Goal: Task Accomplishment & Management: Complete application form

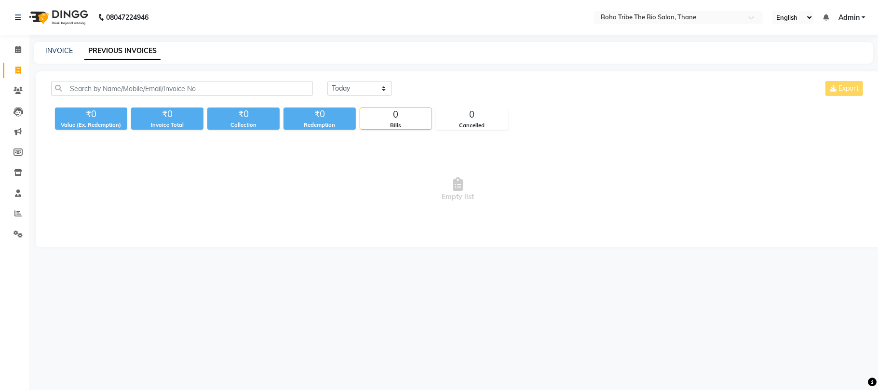
select select "[DATE]"
click at [327, 81] on select "[DATE] [DATE] Custom Range" at bounding box center [359, 88] width 65 height 15
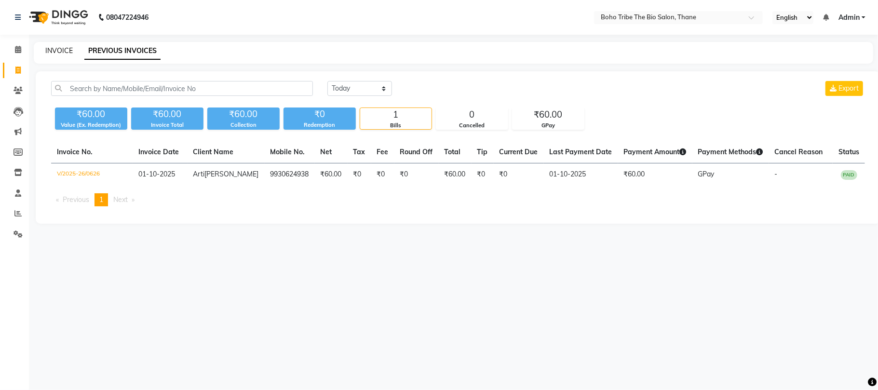
click at [58, 49] on link "INVOICE" at bounding box center [58, 50] width 27 height 9
select select "service"
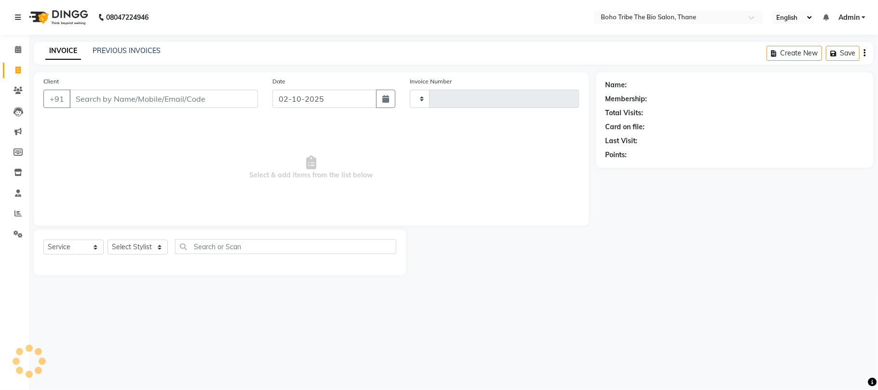
type input "0627"
select select "7406"
click at [288, 98] on input "02-10-2025" at bounding box center [324, 99] width 104 height 18
select select "10"
select select "2025"
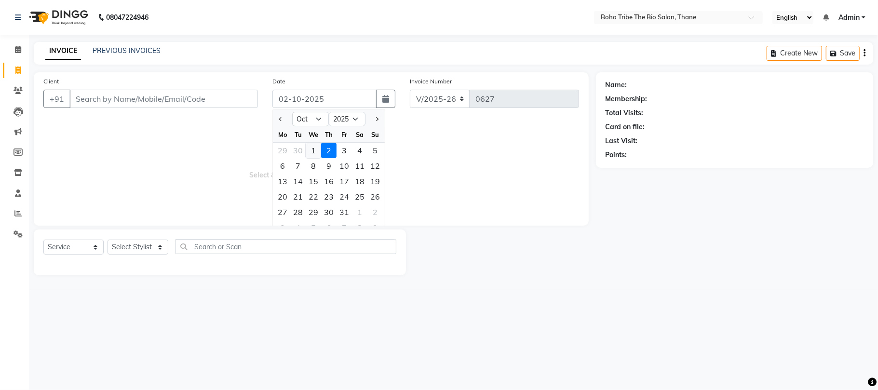
click at [314, 153] on div "1" at bounding box center [313, 150] width 15 height 15
type input "01-10-2025"
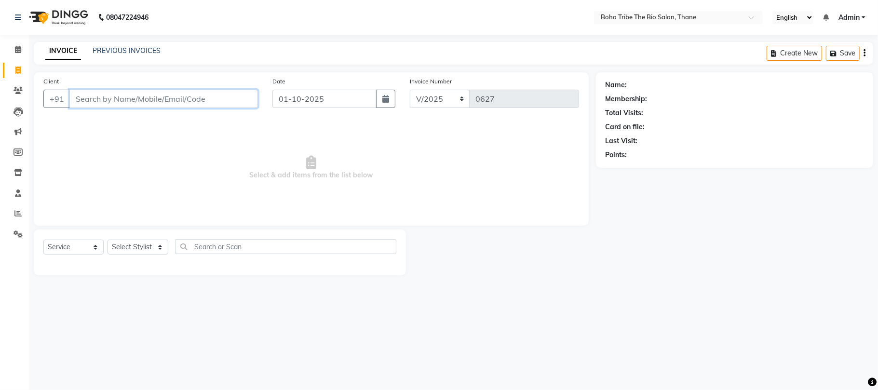
click at [202, 101] on input "Client" at bounding box center [163, 99] width 189 height 18
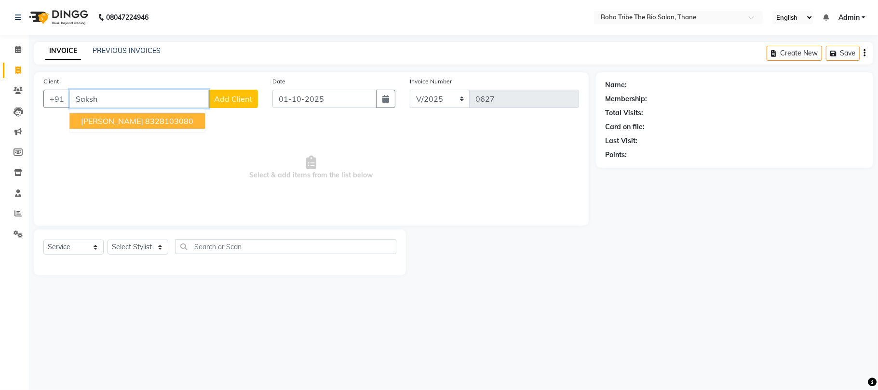
click at [182, 121] on ngb-highlight "8328103080" at bounding box center [169, 121] width 48 height 10
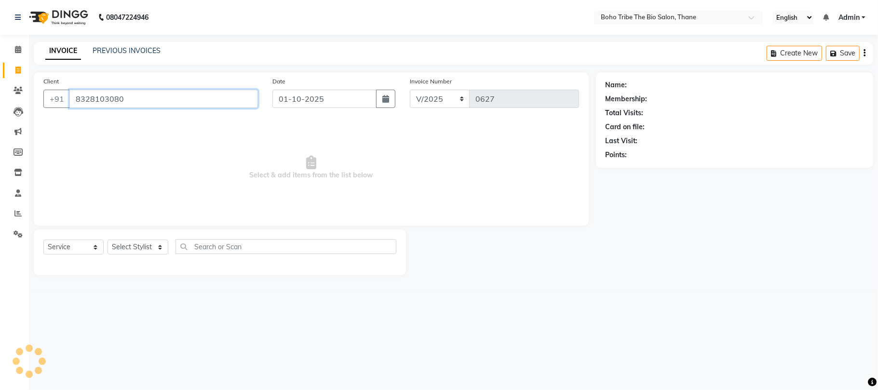
type input "8328103080"
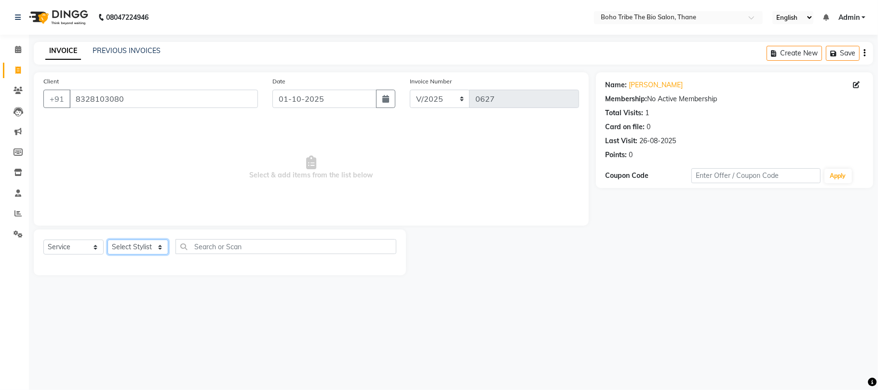
click at [161, 249] on select "Select Stylist [PERSON_NAME] [PERSON_NAME] [PERSON_NAME] Kuril [PERSON_NAME] Tw…" at bounding box center [138, 247] width 61 height 15
select select "86110"
click at [108, 240] on select "Select Stylist [PERSON_NAME] [PERSON_NAME] [PERSON_NAME] Kuril [PERSON_NAME] Tw…" at bounding box center [138, 247] width 61 height 15
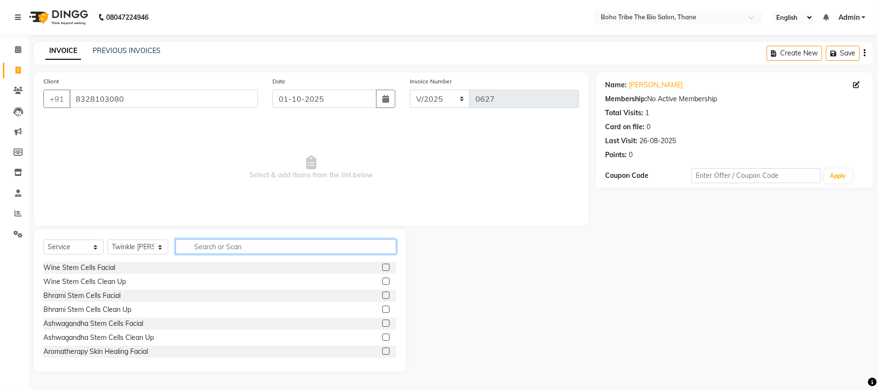
click at [220, 247] on input "text" at bounding box center [285, 246] width 221 height 15
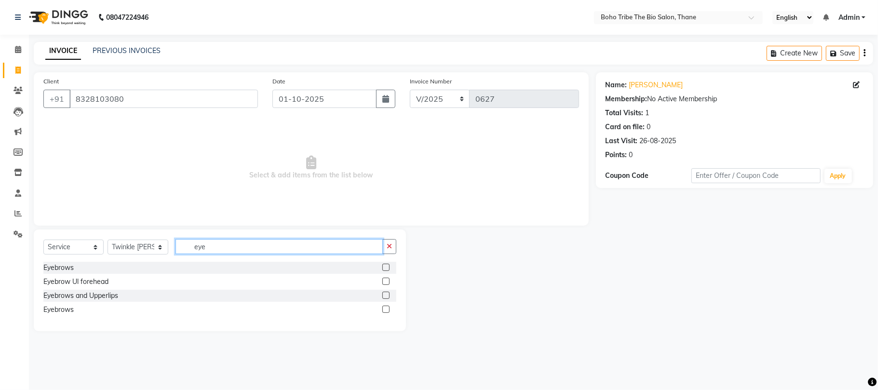
type input "eye"
click at [384, 266] on label at bounding box center [385, 267] width 7 height 7
click at [384, 266] on input "checkbox" at bounding box center [385, 268] width 6 height 6
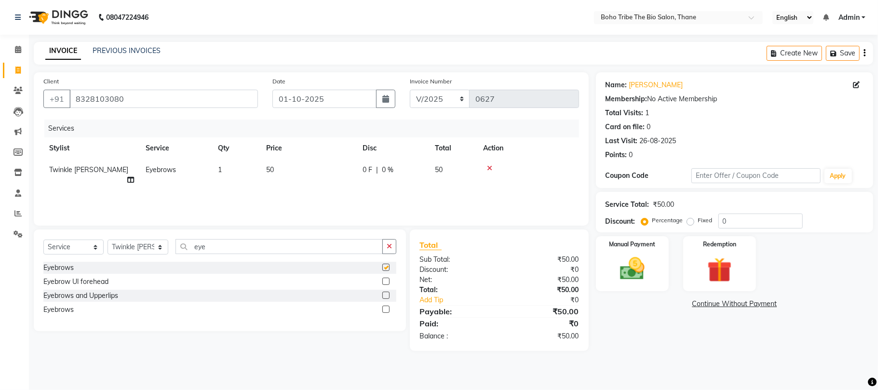
checkbox input "false"
click at [612, 286] on div "Manual Payment" at bounding box center [632, 263] width 76 height 57
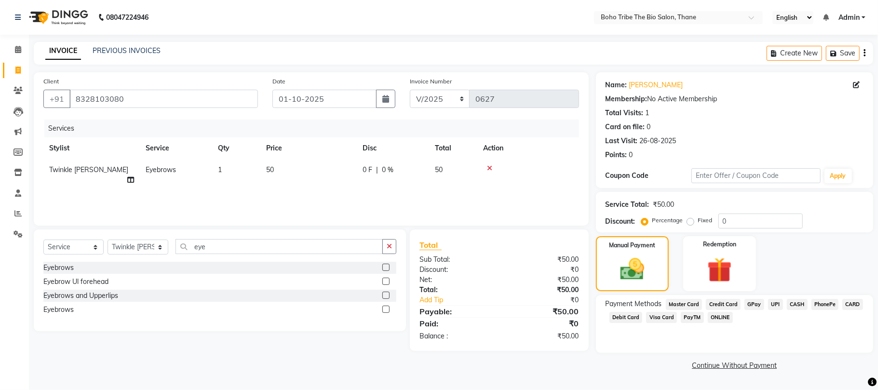
click at [753, 305] on span "GPay" at bounding box center [754, 304] width 20 height 11
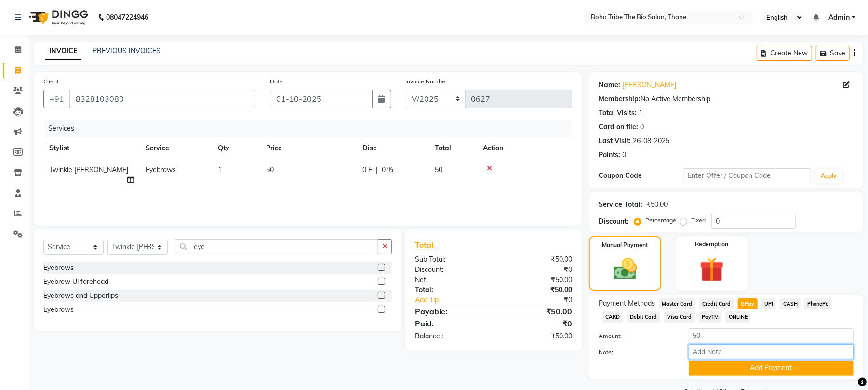
click at [790, 353] on input "Note:" at bounding box center [771, 351] width 165 height 15
type input "Thanks For Choosing Boho Tribe the Bio salon"
click at [782, 369] on button "Add Payment" at bounding box center [771, 368] width 165 height 15
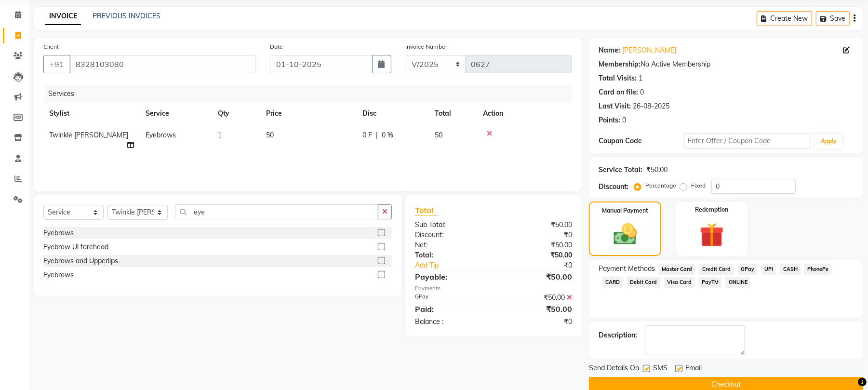
scroll to position [52, 0]
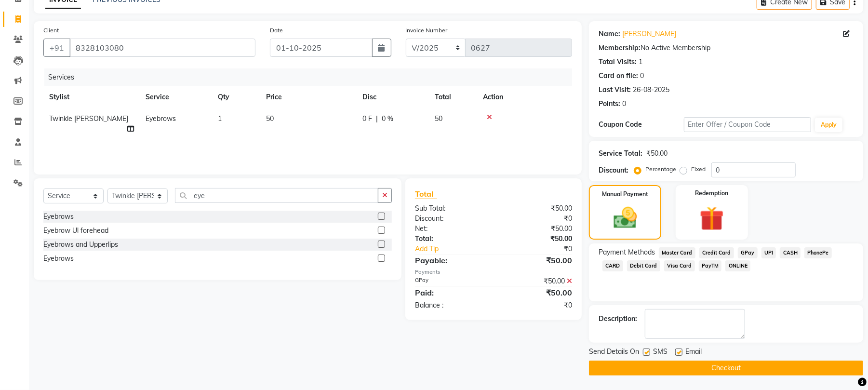
click at [782, 369] on button "Checkout" at bounding box center [726, 368] width 274 height 15
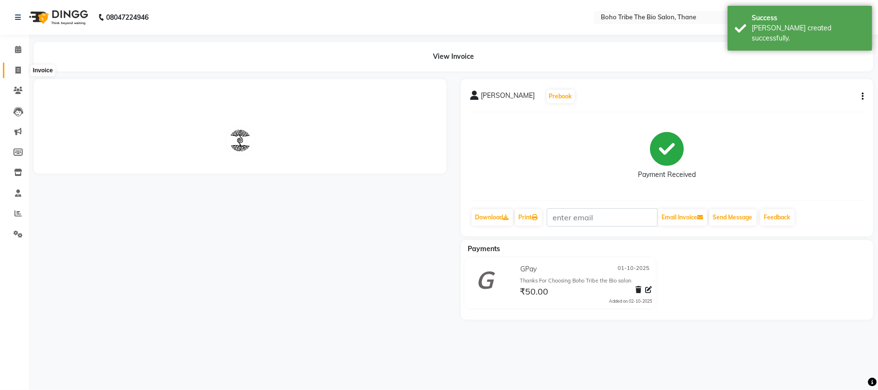
click at [12, 70] on span at bounding box center [18, 70] width 17 height 11
select select "service"
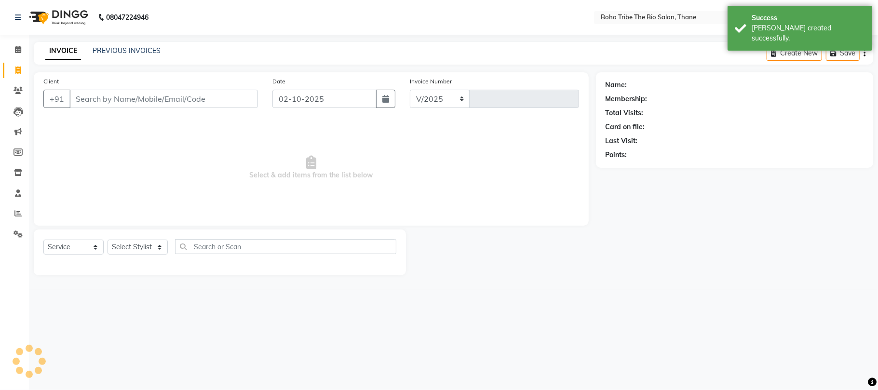
select select "7406"
type input "0628"
click at [286, 96] on input "02-10-2025" at bounding box center [324, 99] width 104 height 18
select select "10"
select select "2025"
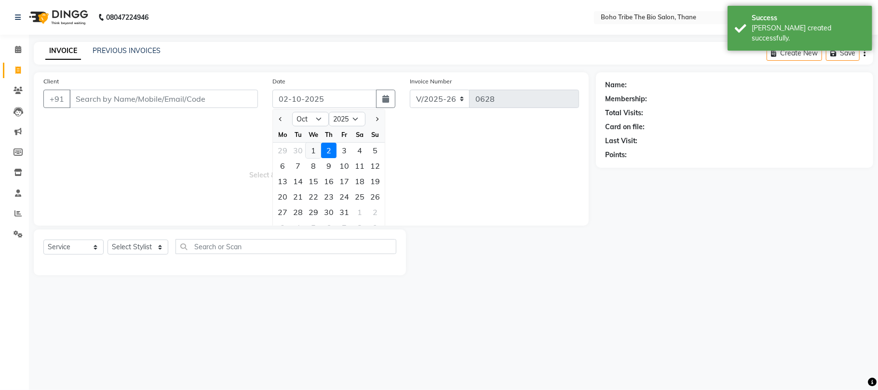
click at [315, 149] on div "1" at bounding box center [313, 150] width 15 height 15
type input "01-10-2025"
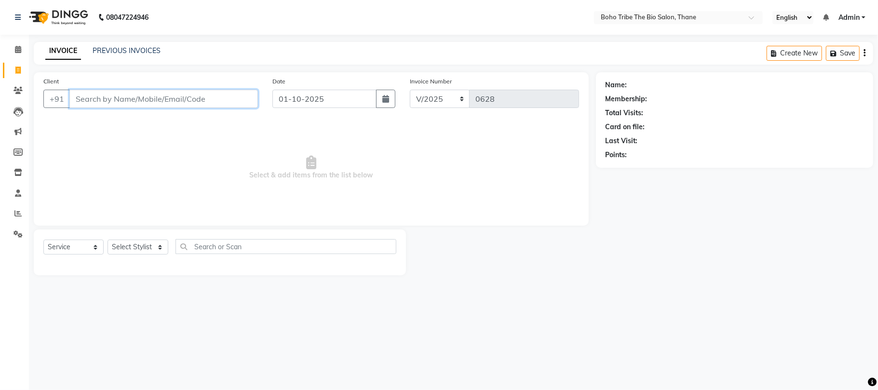
click at [215, 103] on input "Client" at bounding box center [163, 99] width 189 height 18
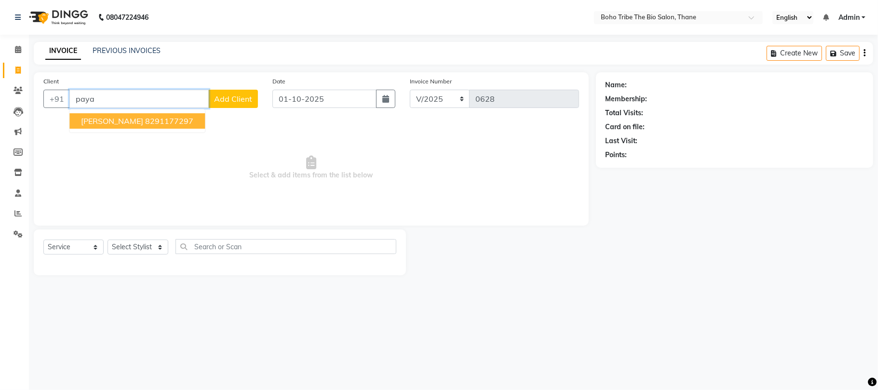
click at [175, 126] on button "Payal Kumari 8291177297" at bounding box center [136, 120] width 135 height 15
type input "8291177297"
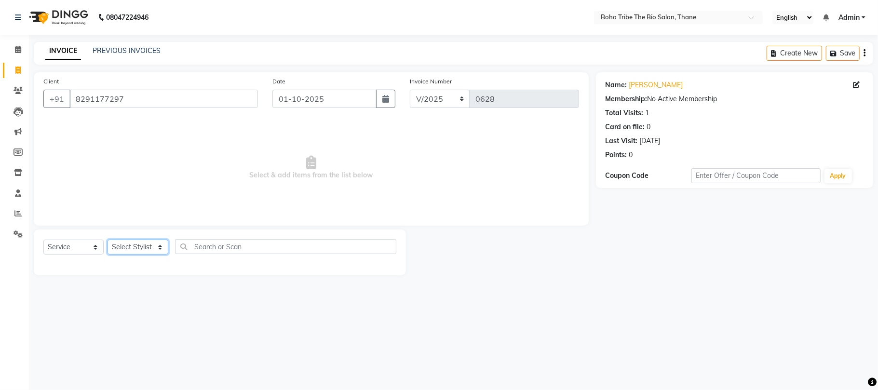
click at [159, 249] on select "Select Stylist [PERSON_NAME] [PERSON_NAME] [PERSON_NAME] Kuril [PERSON_NAME] Tw…" at bounding box center [138, 247] width 61 height 15
select select "86110"
click at [108, 240] on select "Select Stylist [PERSON_NAME] [PERSON_NAME] [PERSON_NAME] Kuril [PERSON_NAME] Tw…" at bounding box center [138, 247] width 61 height 15
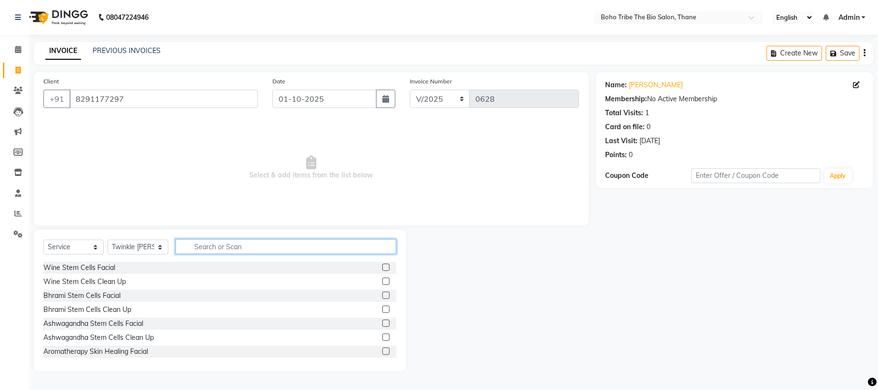
click at [245, 249] on input "text" at bounding box center [285, 246] width 221 height 15
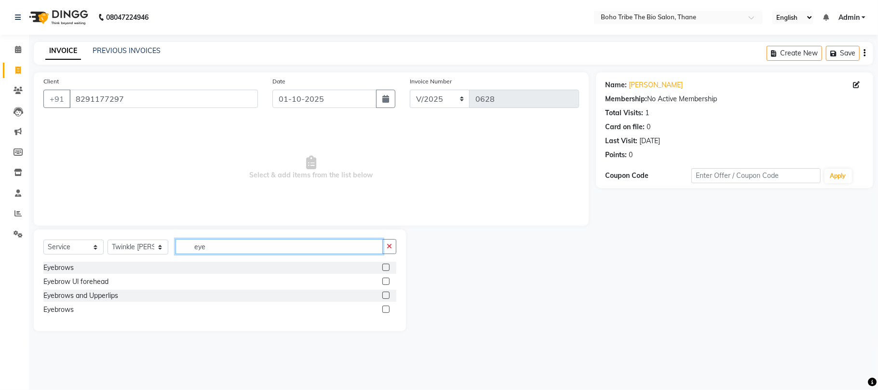
type input "eye"
click at [383, 283] on label at bounding box center [385, 281] width 7 height 7
click at [383, 283] on input "checkbox" at bounding box center [385, 282] width 6 height 6
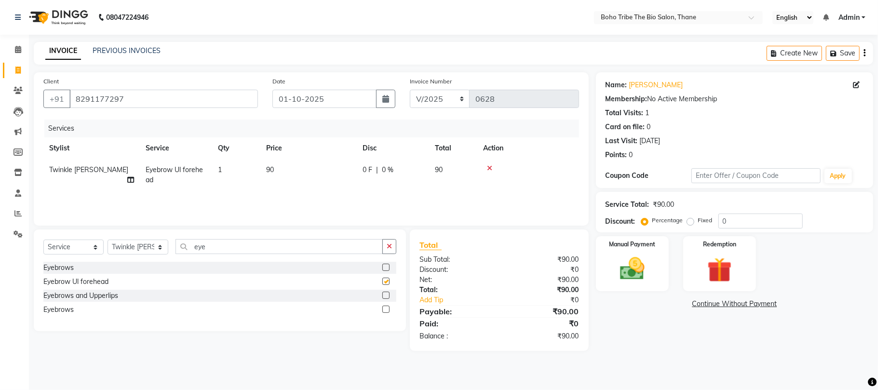
checkbox input "false"
click at [624, 273] on img at bounding box center [632, 269] width 42 height 30
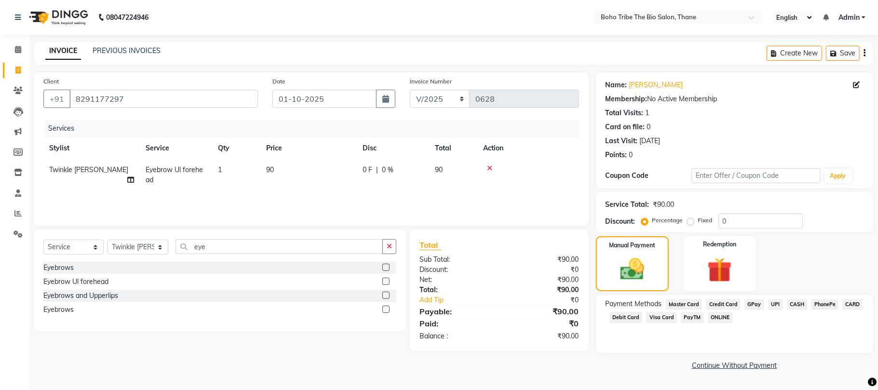
click at [753, 305] on span "GPay" at bounding box center [754, 304] width 20 height 11
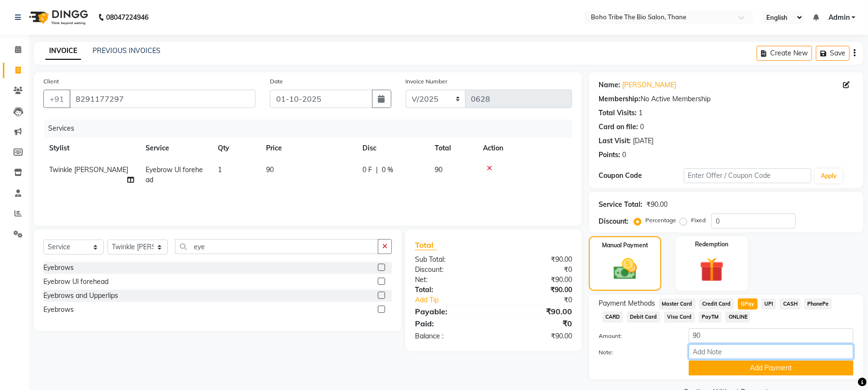
click at [758, 350] on input "Note:" at bounding box center [771, 351] width 165 height 15
type input "Thanks For Choosing Boho Tribe the Bio salon"
click at [755, 367] on button "Add Payment" at bounding box center [771, 368] width 165 height 15
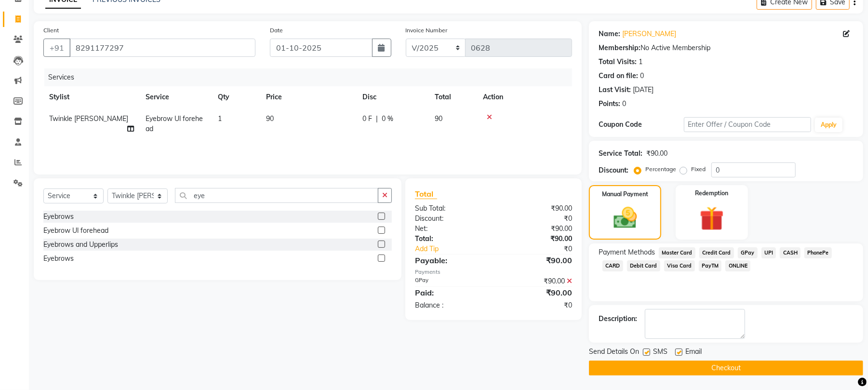
scroll to position [52, 0]
click at [755, 367] on button "Checkout" at bounding box center [726, 368] width 274 height 15
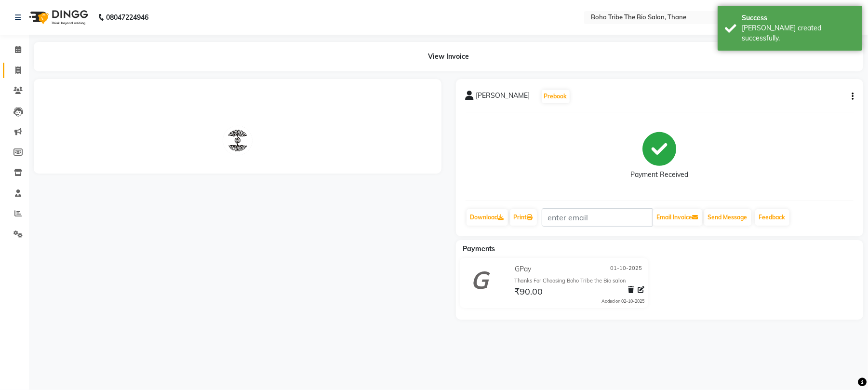
click at [20, 76] on link "Invoice" at bounding box center [14, 71] width 23 height 16
select select "7406"
select select "service"
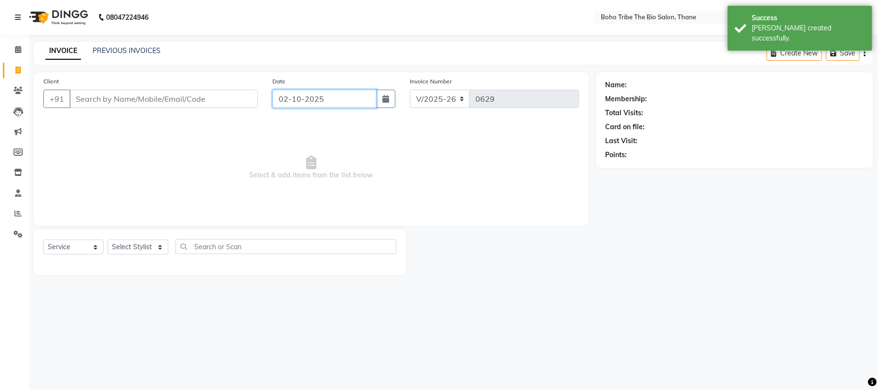
click at [286, 97] on input "02-10-2025" at bounding box center [324, 99] width 104 height 18
select select "10"
select select "2025"
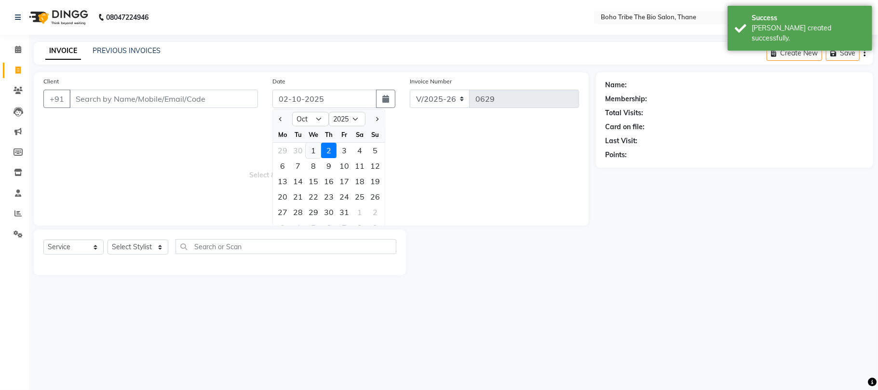
click at [315, 150] on div "1" at bounding box center [313, 150] width 15 height 15
type input "01-10-2025"
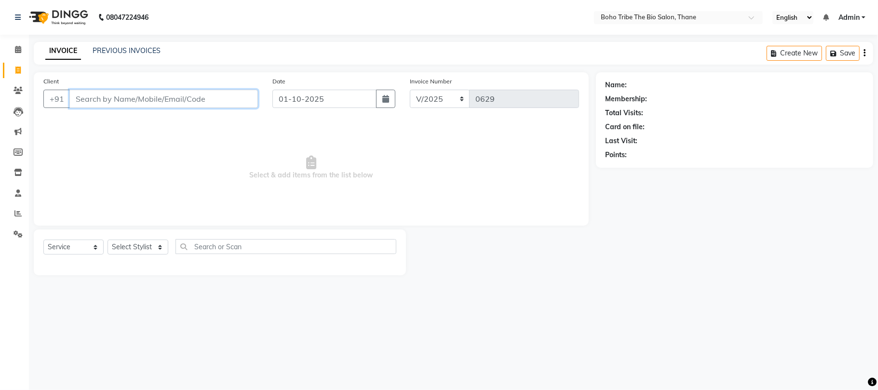
click at [202, 95] on input "Client" at bounding box center [163, 99] width 189 height 18
type input "N"
click at [286, 94] on input "01-10-2025" at bounding box center [324, 99] width 104 height 18
select select "10"
select select "2025"
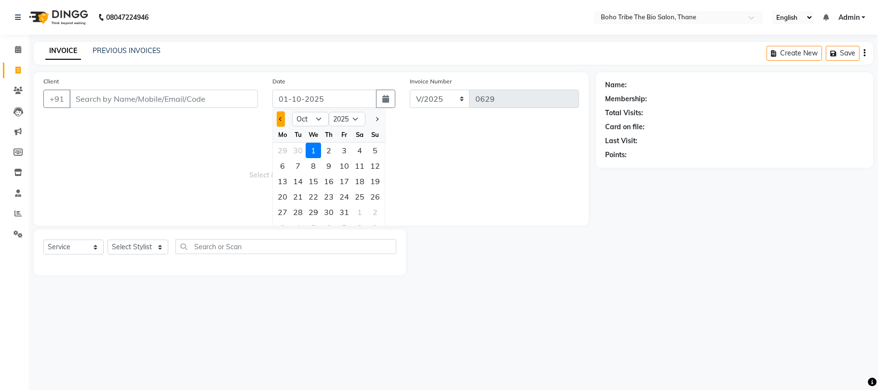
click at [281, 122] on button "Previous month" at bounding box center [281, 118] width 8 height 15
select select "9"
click at [299, 213] on div "30" at bounding box center [297, 211] width 15 height 15
type input "30-09-2025"
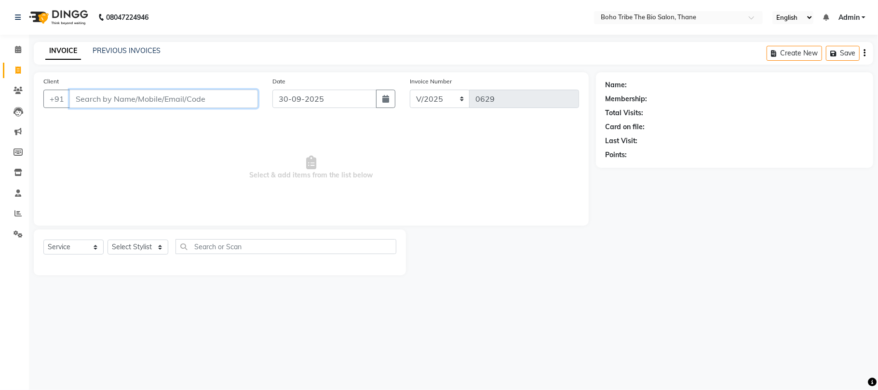
click at [190, 95] on input "Client" at bounding box center [163, 99] width 189 height 18
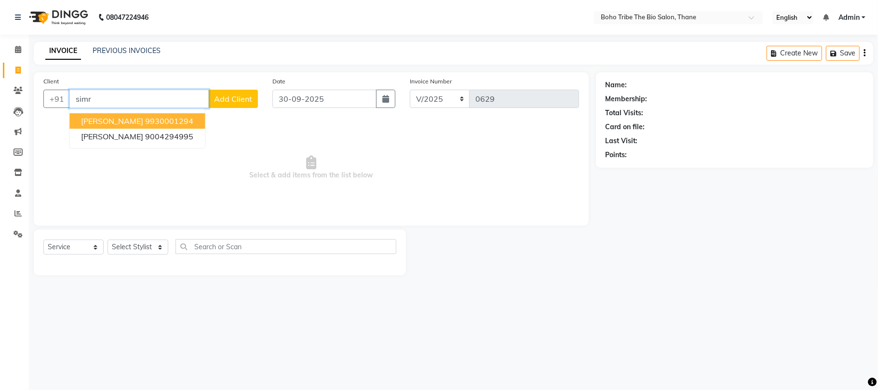
type input "simr"
click at [286, 98] on input "30-09-2025" at bounding box center [324, 99] width 104 height 18
select select "9"
select select "2025"
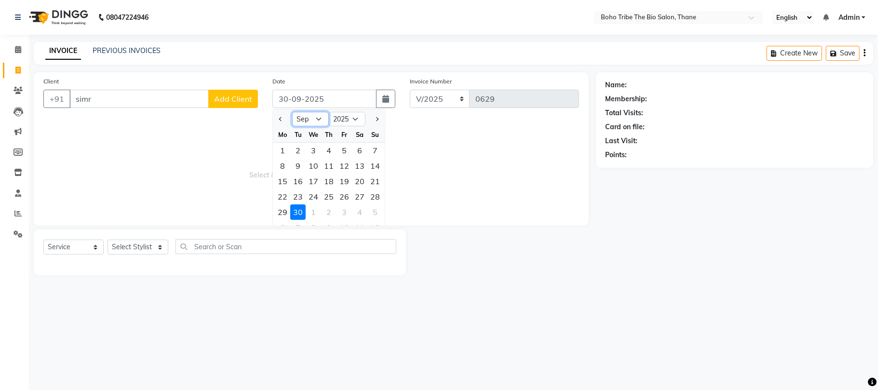
click at [319, 120] on select "Jan Feb Mar Apr May Jun Jul Aug Sep Oct Nov Dec" at bounding box center [310, 119] width 37 height 14
select select "10"
click at [292, 112] on select "Jan Feb Mar Apr May Jun Jul Aug Sep Oct Nov Dec" at bounding box center [310, 119] width 37 height 14
click at [328, 149] on div "2" at bounding box center [328, 150] width 15 height 15
type input "02-10-2025"
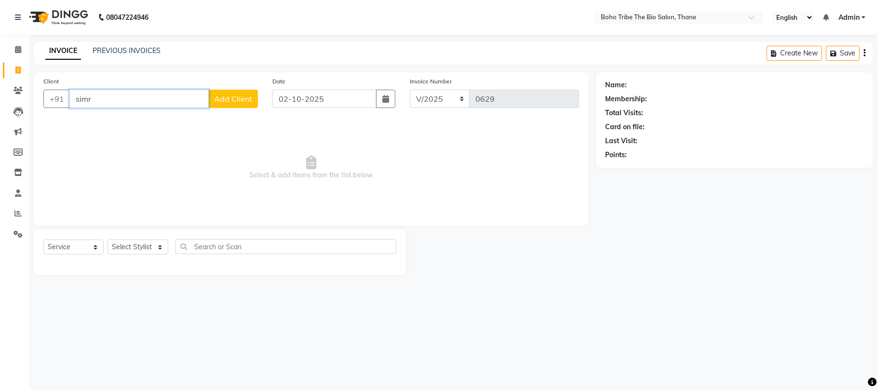
click at [179, 97] on input "simr" at bounding box center [138, 99] width 139 height 18
click at [135, 48] on link "PREVIOUS INVOICES" at bounding box center [127, 50] width 68 height 9
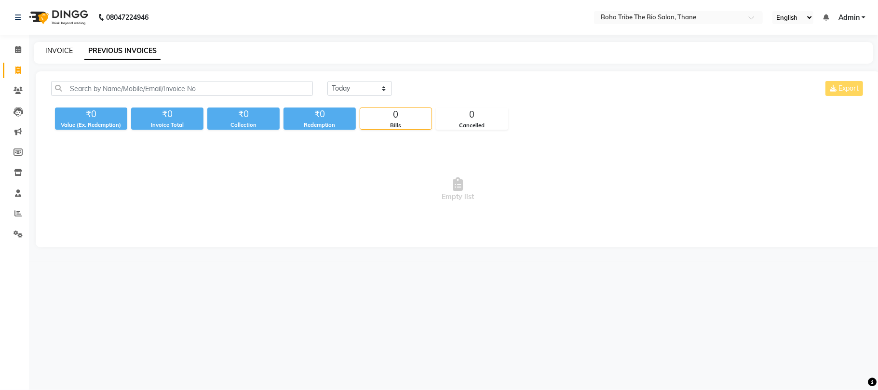
click at [60, 49] on link "INVOICE" at bounding box center [58, 50] width 27 height 9
select select "service"
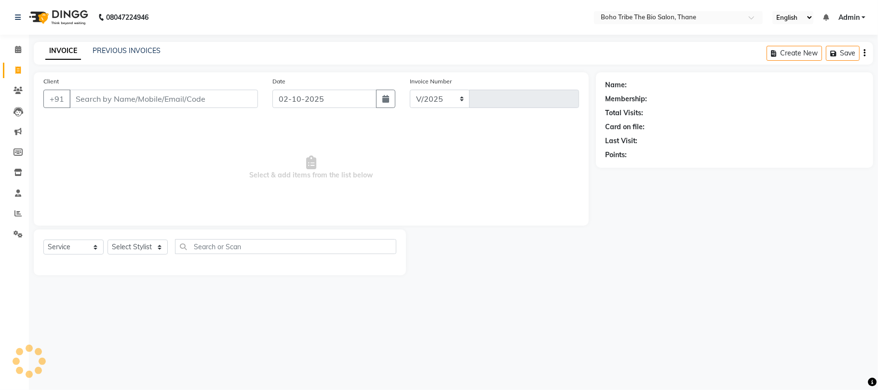
select select "7406"
type input "0629"
click at [153, 91] on input "Client" at bounding box center [163, 99] width 189 height 18
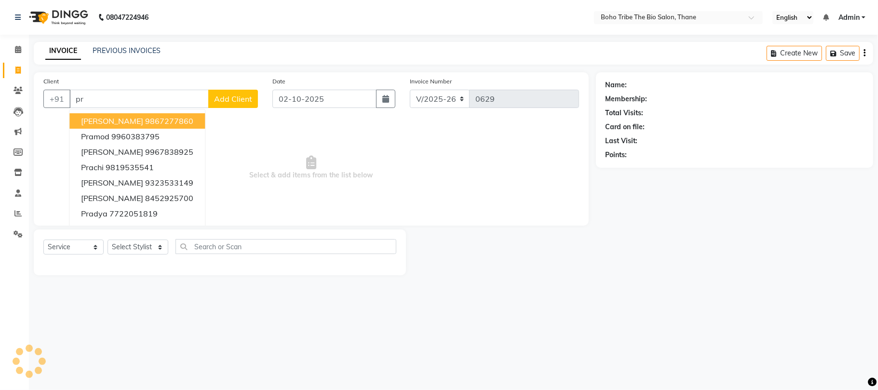
type input "p"
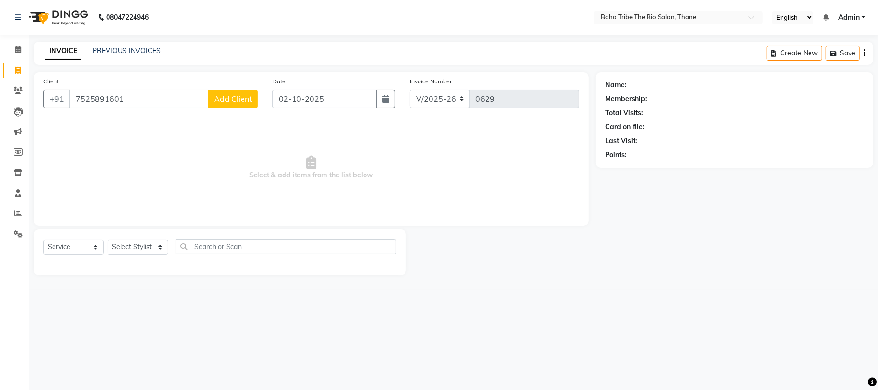
type input "7525891601"
click at [236, 107] on button "Add Client" at bounding box center [233, 99] width 50 height 18
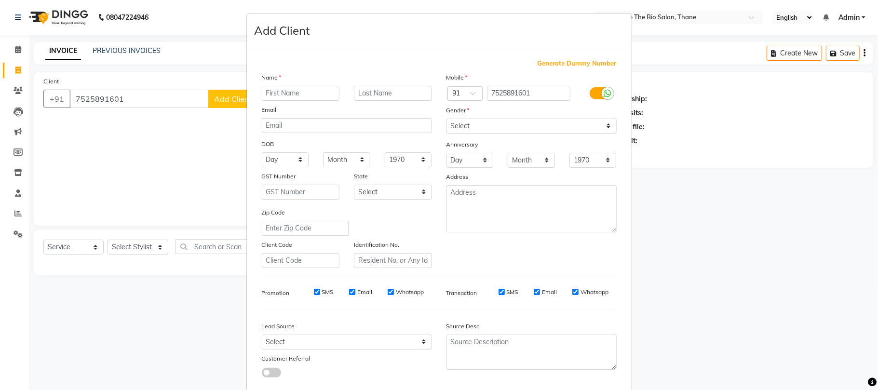
click at [315, 85] on div "Name" at bounding box center [347, 78] width 185 height 13
click at [317, 93] on input "text" at bounding box center [301, 93] width 78 height 15
type input "[GEOGRAPHIC_DATA]"
click at [369, 94] on input "text" at bounding box center [393, 93] width 78 height 15
type input "s"
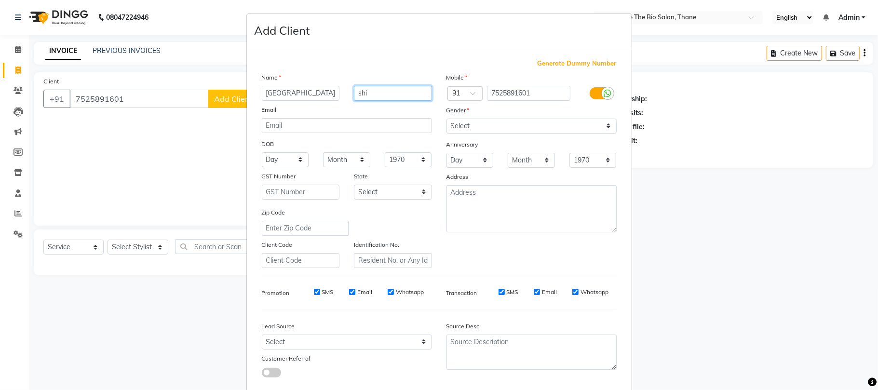
type input "shi"
click at [601, 126] on select "Select Male Female Other Prefer Not To Say" at bounding box center [531, 126] width 170 height 15
select select "[DEMOGRAPHIC_DATA]"
click at [446, 119] on select "Select Male Female Other Prefer Not To Say" at bounding box center [531, 126] width 170 height 15
click at [395, 95] on input "shi" at bounding box center [393, 93] width 78 height 15
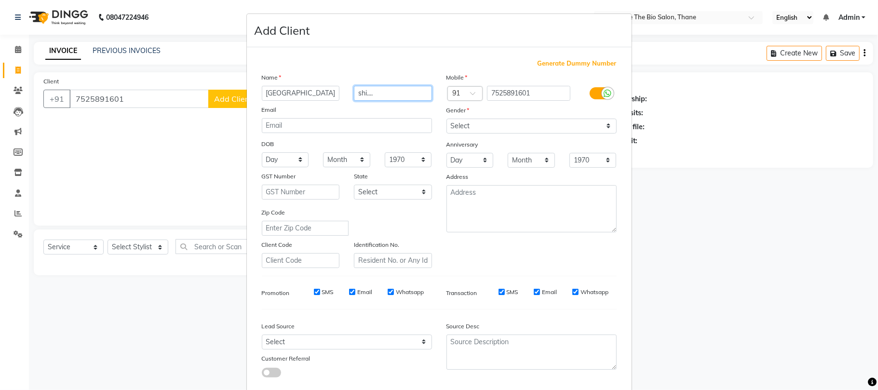
type input "shi...."
click at [554, 257] on div "Mobile Country Code × 91 7525891601 Gender Select Male Female Other Prefer Not …" at bounding box center [531, 170] width 185 height 196
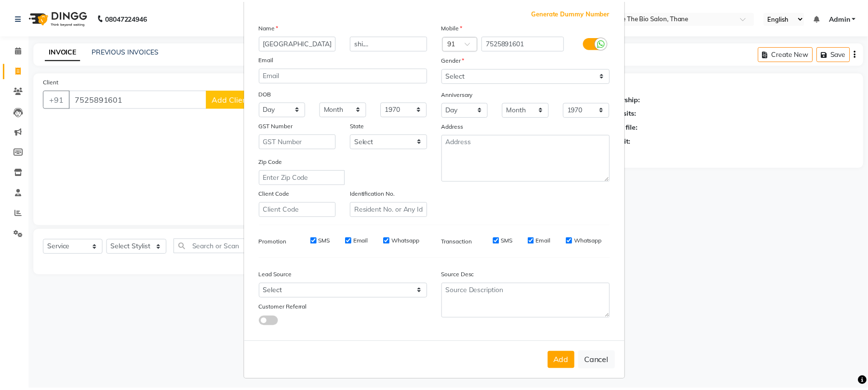
scroll to position [53, 0]
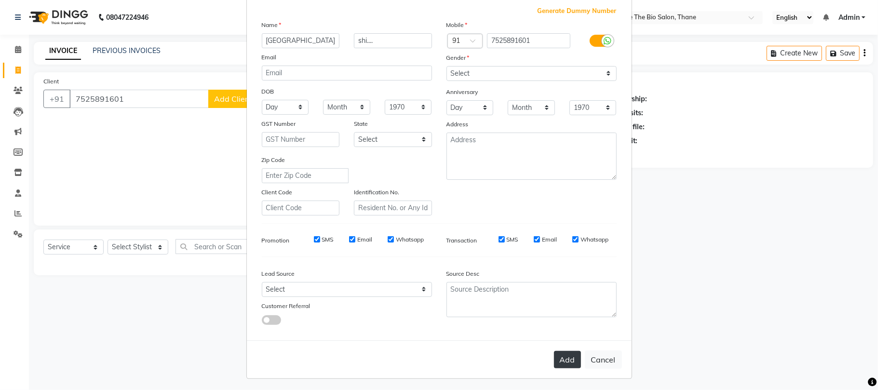
click at [564, 351] on button "Add" at bounding box center [567, 359] width 27 height 17
select select
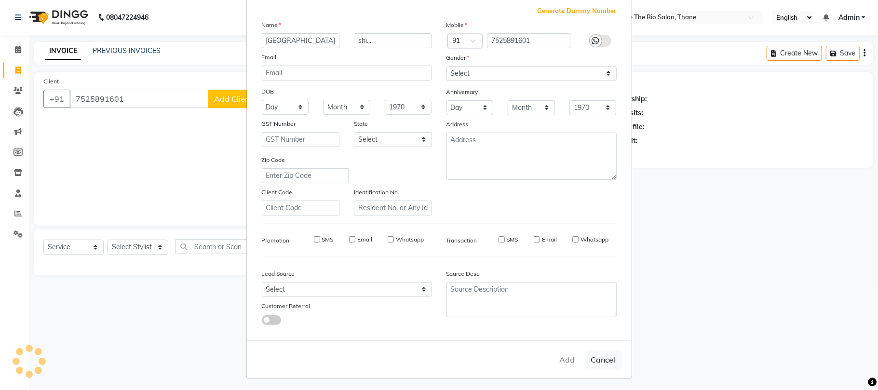
select select
checkbox input "false"
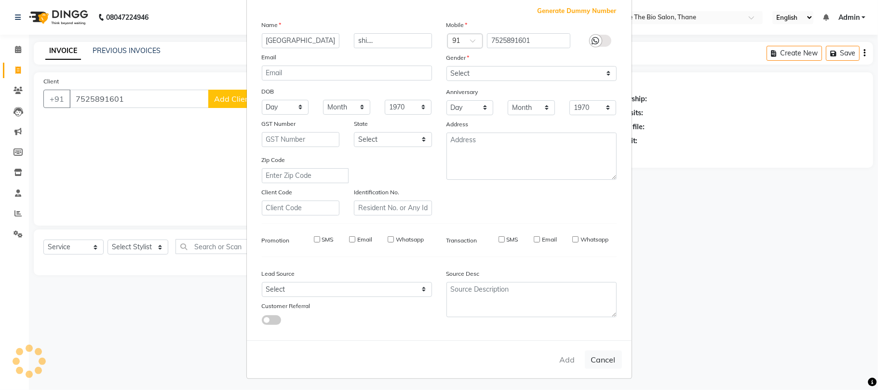
checkbox input "false"
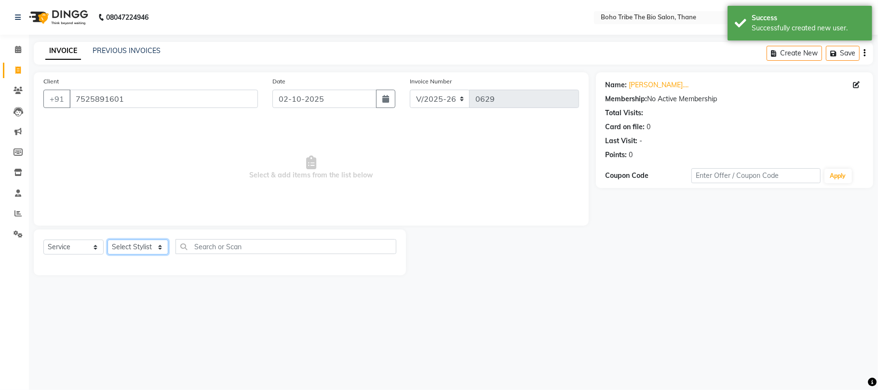
click at [159, 249] on select "Select Stylist [PERSON_NAME] [PERSON_NAME] [PERSON_NAME] Kuril [PERSON_NAME] Tw…" at bounding box center [138, 247] width 61 height 15
select select "86110"
click at [108, 240] on select "Select Stylist [PERSON_NAME] [PERSON_NAME] [PERSON_NAME] Kuril [PERSON_NAME] Tw…" at bounding box center [138, 247] width 61 height 15
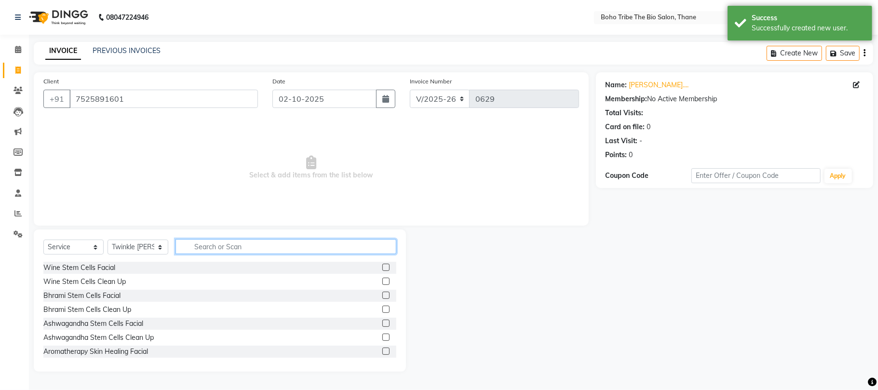
click at [222, 247] on input "text" at bounding box center [285, 246] width 221 height 15
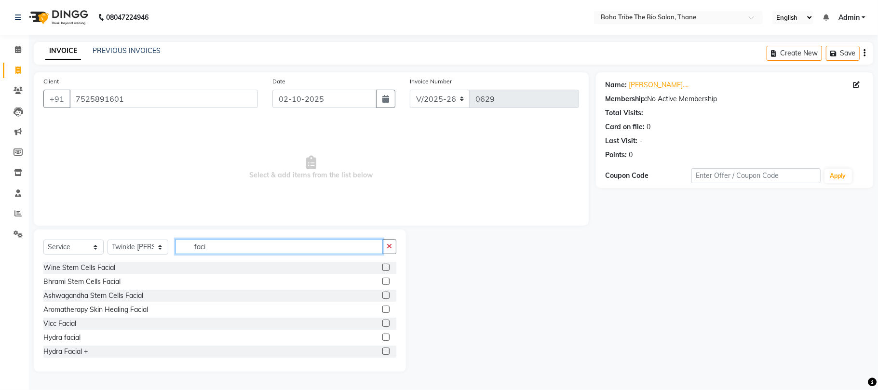
type input "faci"
click at [382, 283] on label at bounding box center [385, 281] width 7 height 7
click at [382, 283] on input "checkbox" at bounding box center [385, 282] width 6 height 6
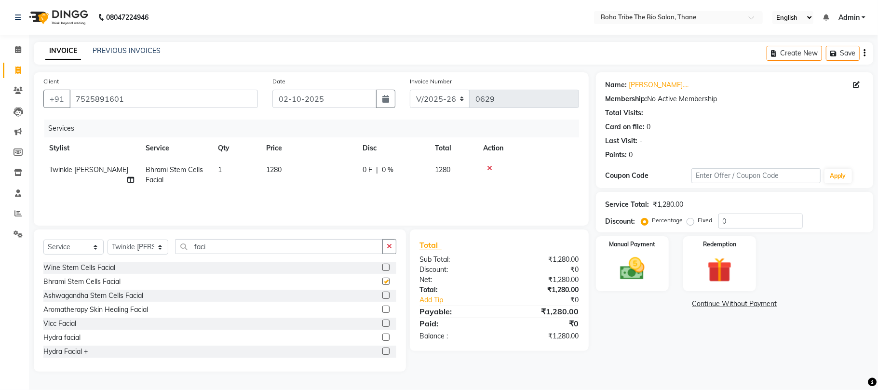
checkbox input "false"
click at [307, 247] on input "faci" at bounding box center [278, 246] width 207 height 15
type input "f"
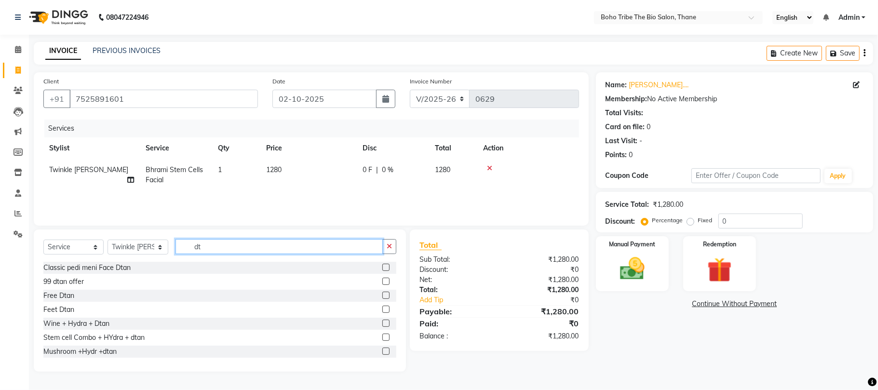
type input "d"
type input "face"
click at [382, 347] on div at bounding box center [389, 352] width 14 height 12
click at [382, 353] on label at bounding box center [385, 351] width 7 height 7
click at [382, 353] on input "checkbox" at bounding box center [385, 352] width 6 height 6
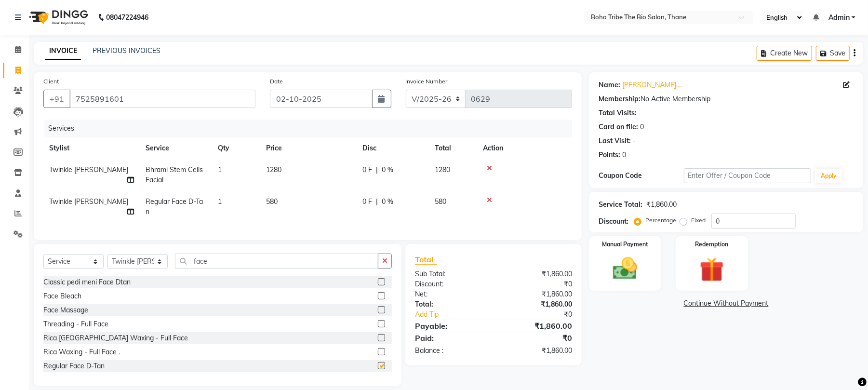
checkbox input "false"
click at [366, 201] on span "0 F" at bounding box center [368, 202] width 10 height 10
select select "86110"
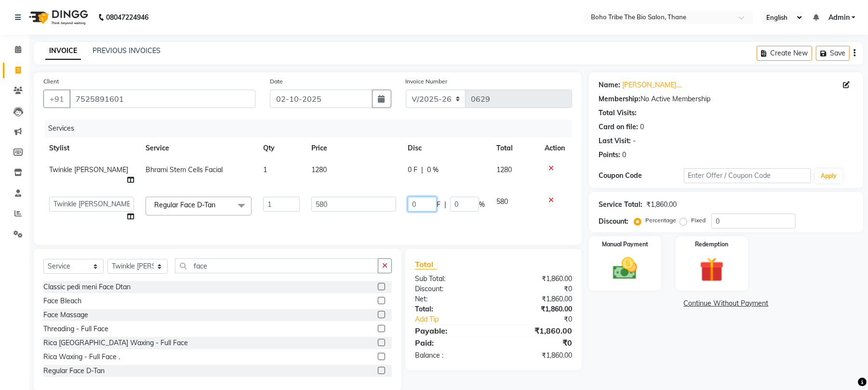
click at [416, 197] on input "0" at bounding box center [422, 204] width 29 height 15
type input "200"
click at [484, 275] on div "Total Sub Total: ₹1,860.00 Discount: ₹0 Net: ₹1,860.00 Total: ₹1,860.00 Add Tip…" at bounding box center [493, 309] width 157 height 102
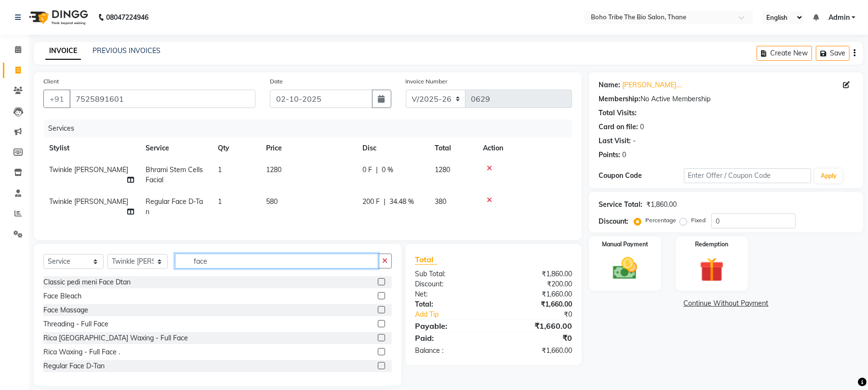
click at [315, 269] on input "face" at bounding box center [276, 261] width 203 height 15
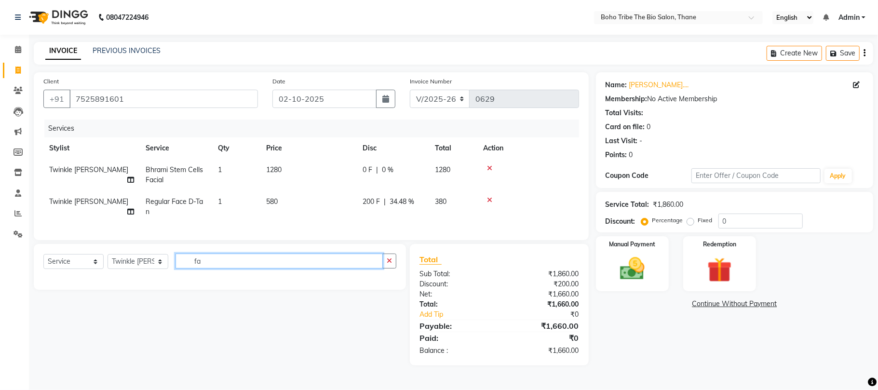
type input "f"
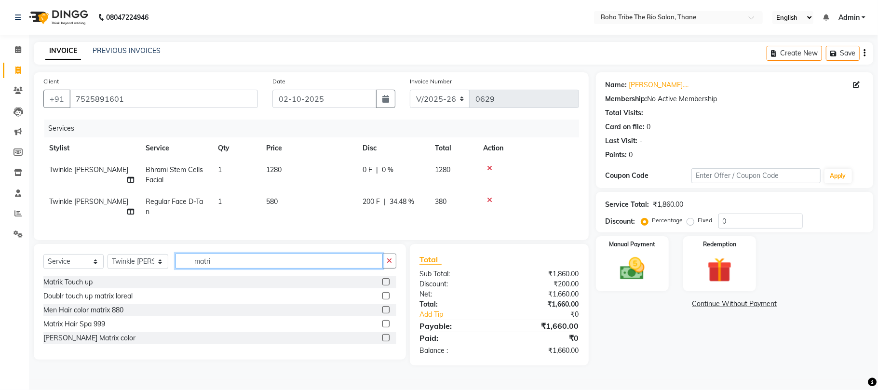
type input "matri"
click at [383, 285] on label at bounding box center [385, 281] width 7 height 7
click at [383, 285] on input "checkbox" at bounding box center [385, 282] width 6 height 6
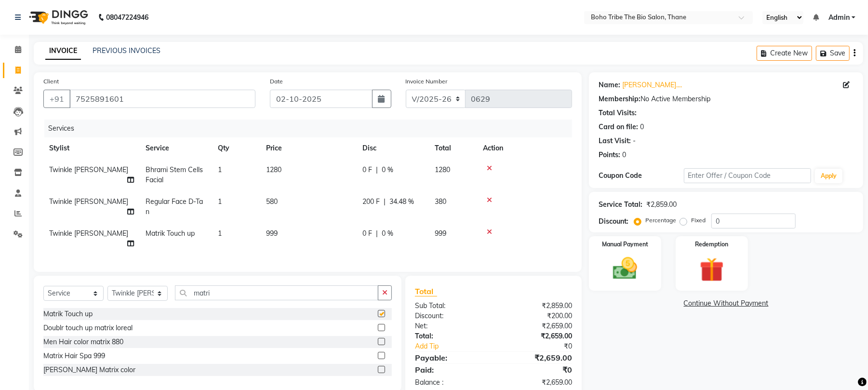
checkbox input "false"
click at [383, 326] on label at bounding box center [381, 327] width 7 height 7
click at [383, 326] on input "checkbox" at bounding box center [381, 328] width 6 height 6
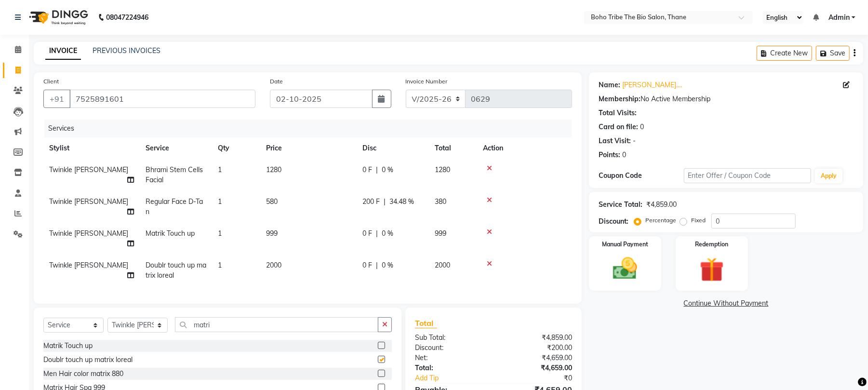
checkbox input "false"
click at [489, 229] on icon at bounding box center [489, 232] width 5 height 7
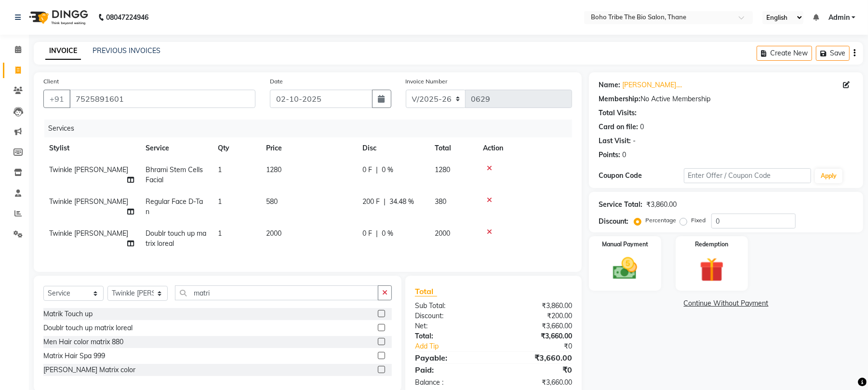
click at [366, 232] on span "0 F" at bounding box center [368, 234] width 10 height 10
select select "86110"
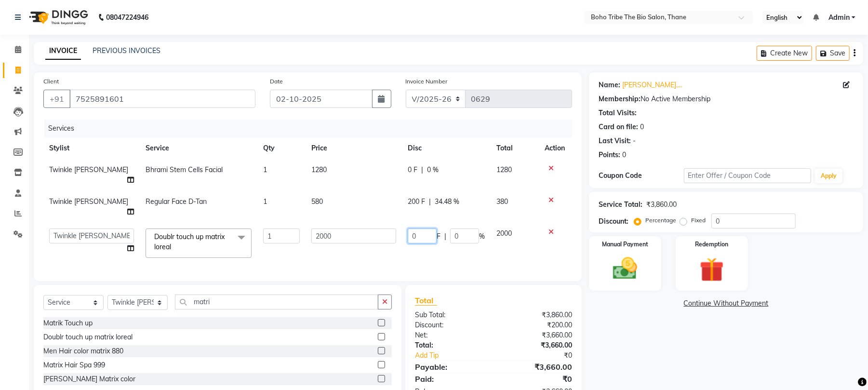
click at [424, 229] on input "0" at bounding box center [422, 236] width 29 height 15
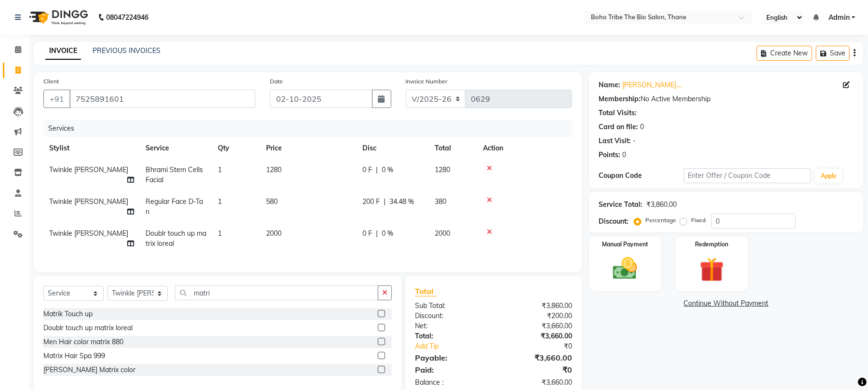
click at [385, 232] on span "0 %" at bounding box center [388, 234] width 12 height 10
select select "86110"
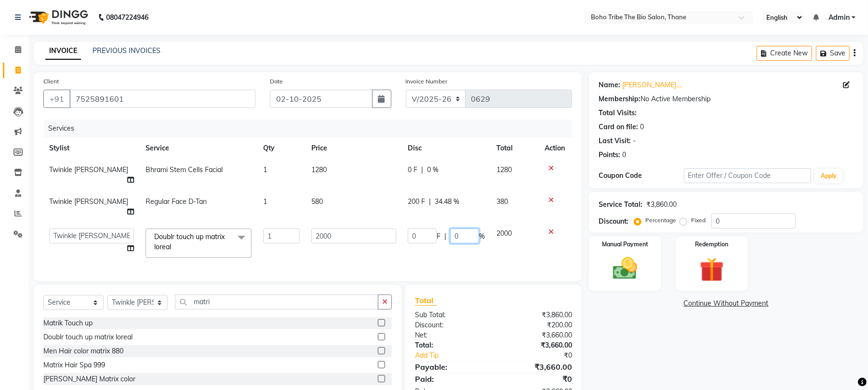
click at [462, 229] on input "0" at bounding box center [464, 236] width 29 height 15
type input "50"
click at [503, 302] on div "Total Sub Total: ₹3,860.00 Discount: ₹200.00 Net: ₹3,660.00 Total: ₹3,660.00 Ad…" at bounding box center [493, 346] width 157 height 102
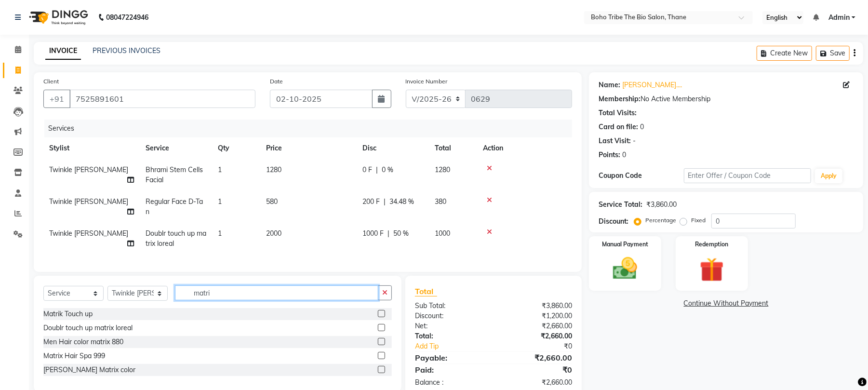
click at [280, 300] on input "matri" at bounding box center [276, 292] width 203 height 15
type input "m"
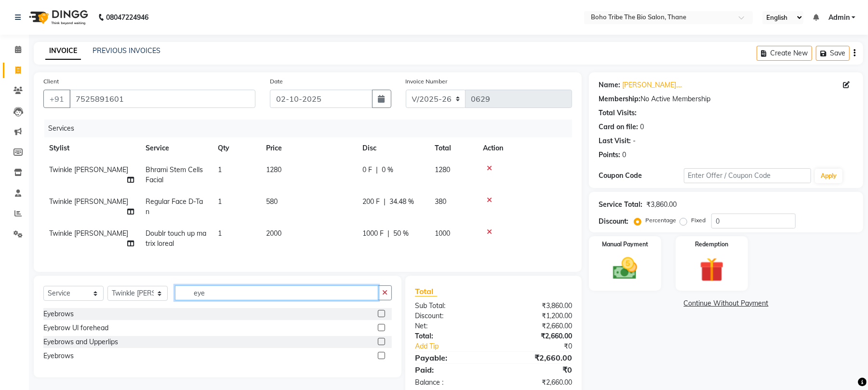
type input "eye"
click at [382, 331] on label at bounding box center [381, 327] width 7 height 7
click at [382, 331] on input "checkbox" at bounding box center [381, 328] width 6 height 6
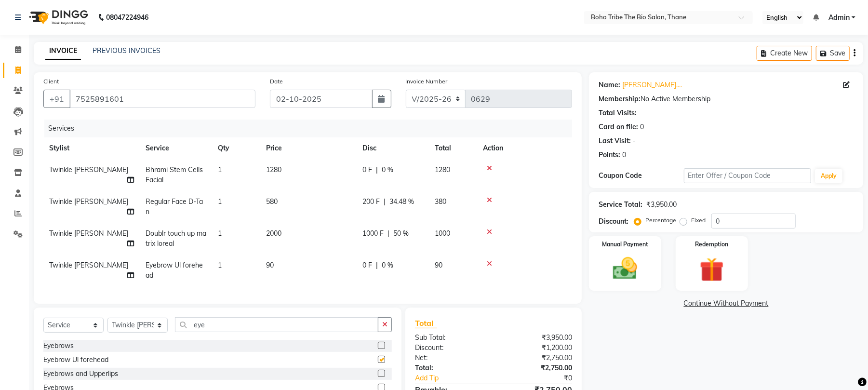
checkbox input "false"
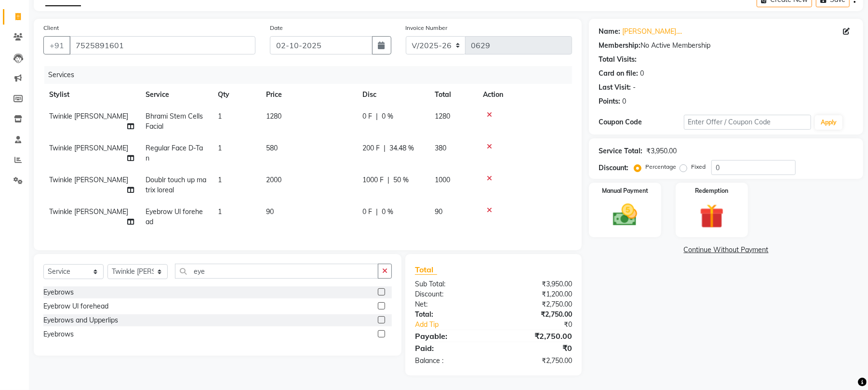
scroll to position [64, 0]
click at [390, 178] on td "1000 F | 50 %" at bounding box center [393, 185] width 72 height 32
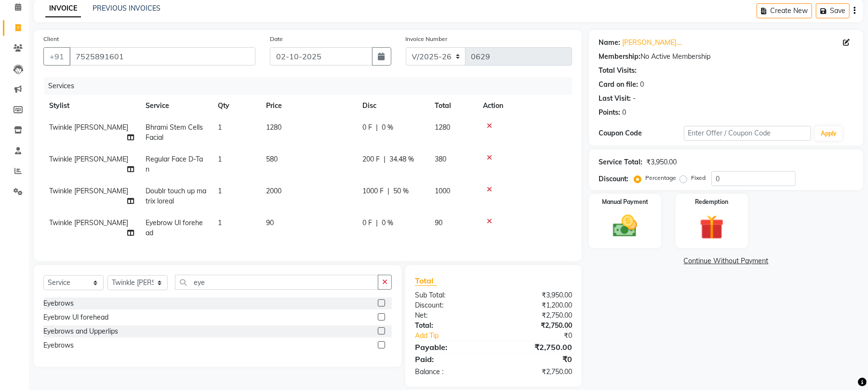
select select "86110"
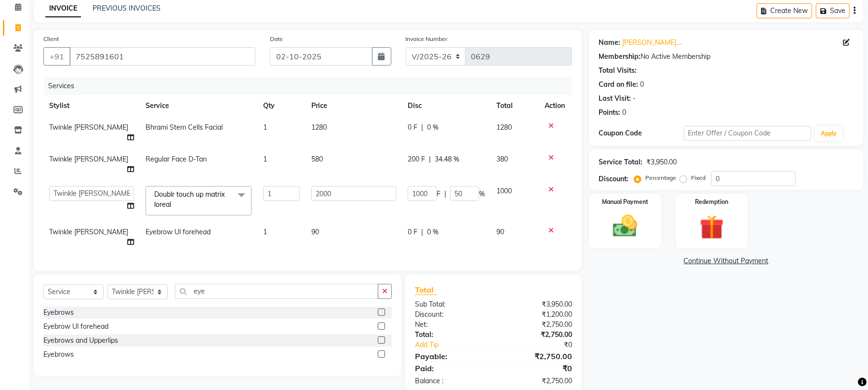
click at [428, 180] on tr "Babina Joshi Shehzadi Simran Joshi Sonali Kuril Sonam salmani Twinkle Vaid Doub…" at bounding box center [307, 200] width 529 height 41
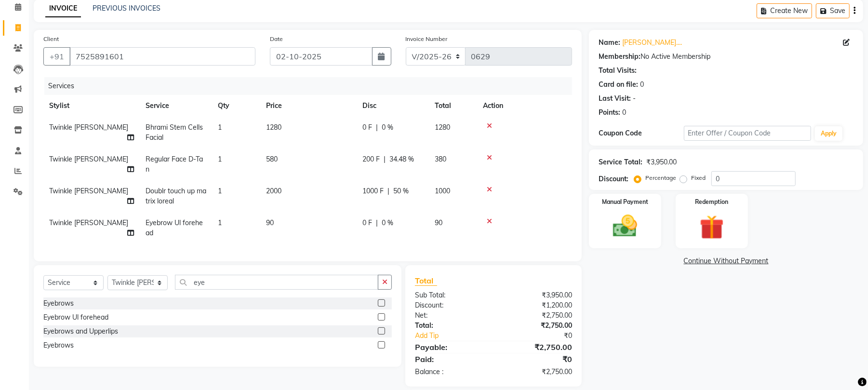
click at [378, 189] on span "1000 F" at bounding box center [373, 191] width 21 height 10
select select "86110"
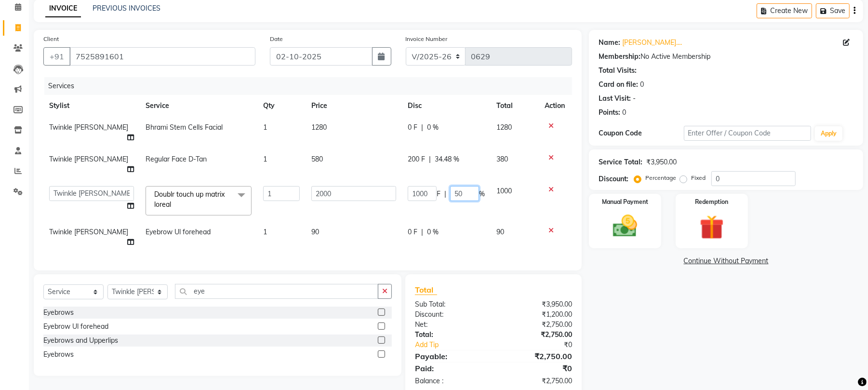
click at [467, 186] on input "50" at bounding box center [464, 193] width 29 height 15
type input "5"
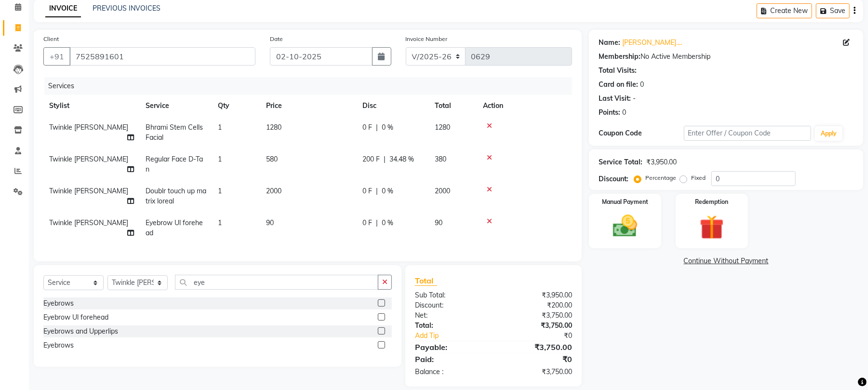
click at [365, 190] on span "0 F" at bounding box center [368, 191] width 10 height 10
select select "86110"
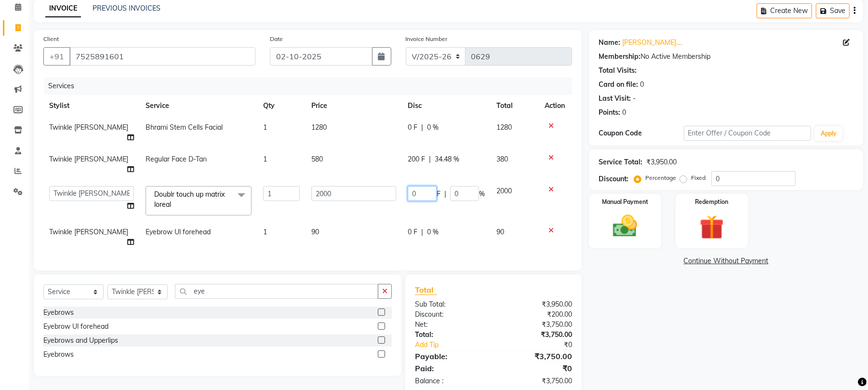
click at [418, 186] on input "0" at bounding box center [422, 193] width 29 height 15
type input "999"
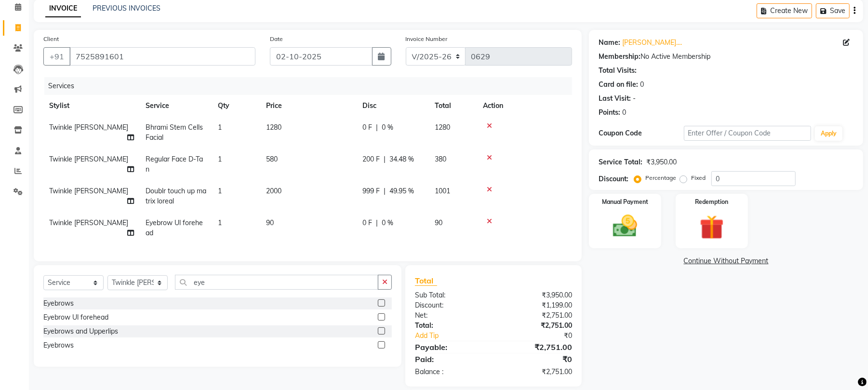
click at [482, 257] on div "Client +91 7525891601 Date 02-10-2025 Invoice Number V/2025 V/2025-26 0629 Serv…" at bounding box center [308, 208] width 563 height 357
click at [374, 190] on span "999 F" at bounding box center [371, 191] width 17 height 10
select select "86110"
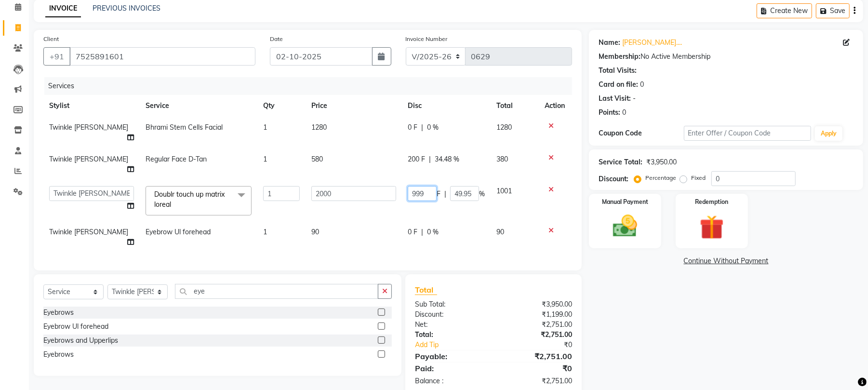
click at [428, 186] on input "999" at bounding box center [422, 193] width 29 height 15
type input "9"
type input "1000"
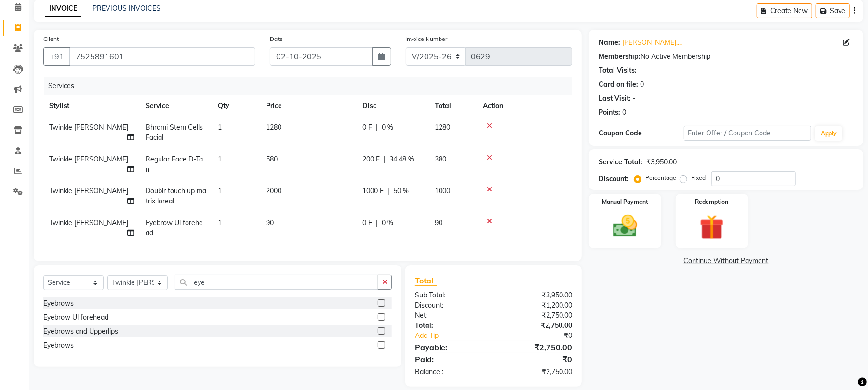
click at [512, 267] on div "Client +91 7525891601 Date 02-10-2025 Invoice Number V/2025 V/2025-26 0629 Serv…" at bounding box center [308, 208] width 563 height 357
click at [380, 189] on span "1000 F" at bounding box center [373, 191] width 21 height 10
select select "86110"
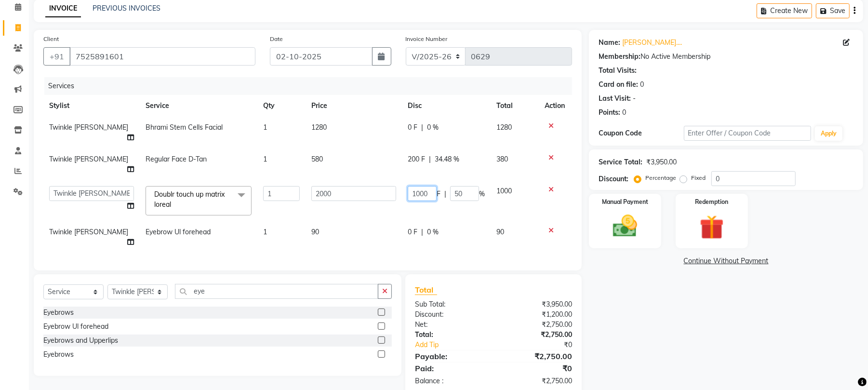
click at [432, 186] on input "1000" at bounding box center [422, 193] width 29 height 15
type input "1001"
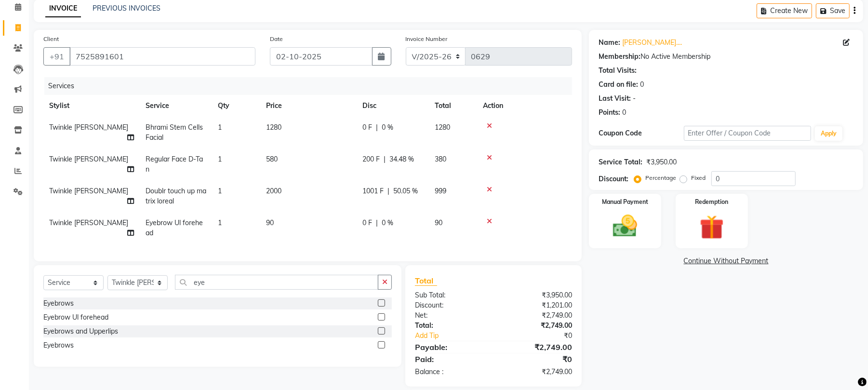
click at [500, 294] on div "Total Sub Total: ₹3,950.00 Discount: ₹1,201.00 Net: ₹2,749.00 Total: ₹2,749.00 …" at bounding box center [493, 326] width 157 height 102
click at [379, 190] on span "1001 F" at bounding box center [373, 191] width 21 height 10
select select "86110"
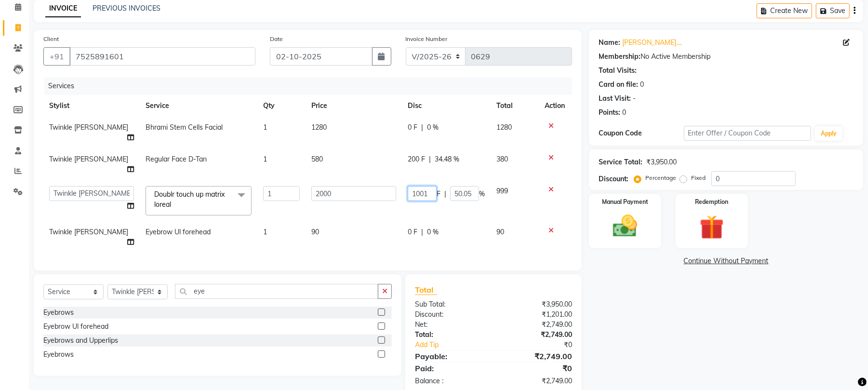
click at [429, 186] on input "1001" at bounding box center [422, 193] width 29 height 15
type input "1"
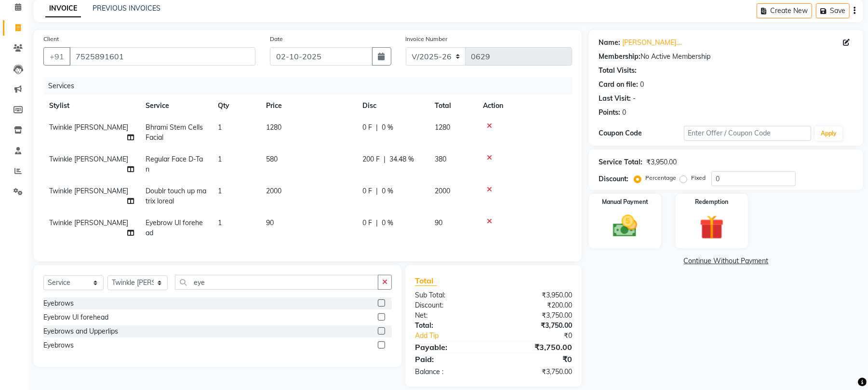
click at [383, 191] on span "0 %" at bounding box center [388, 191] width 12 height 10
select select "86110"
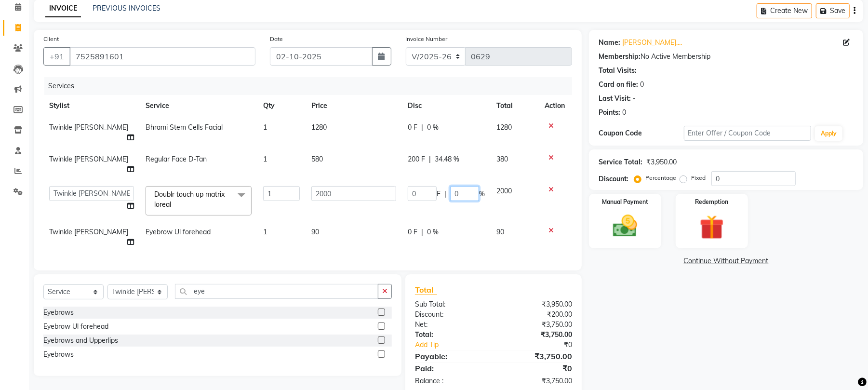
click at [463, 186] on input "0" at bounding box center [464, 193] width 29 height 15
type input "50.05"
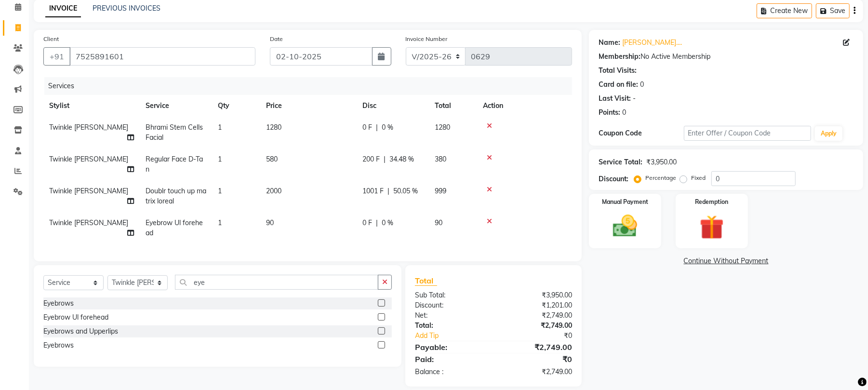
click at [504, 269] on div "Client +91 7525891601 Date 02-10-2025 Invoice Number V/2025 V/2025-26 0629 Serv…" at bounding box center [308, 208] width 563 height 357
click at [612, 239] on img at bounding box center [625, 226] width 41 height 29
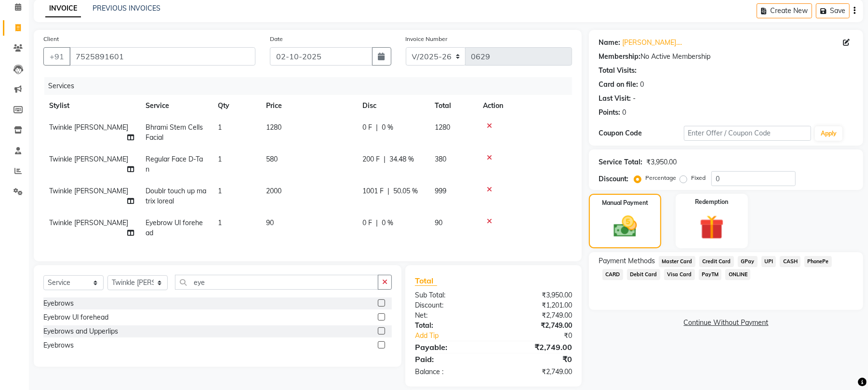
click at [745, 262] on span "GPay" at bounding box center [748, 261] width 20 height 11
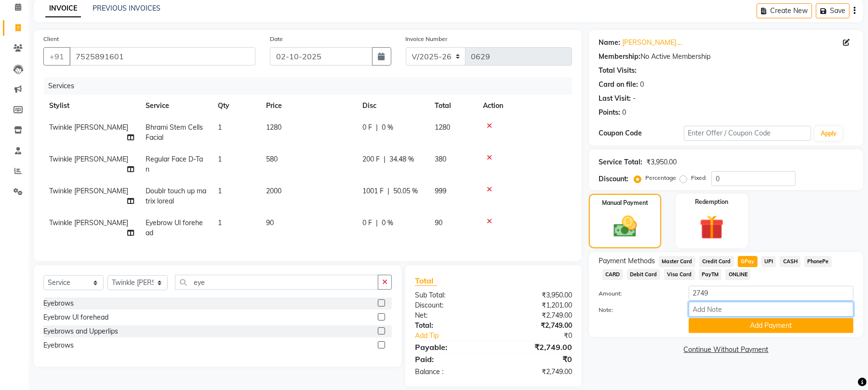
click at [747, 312] on input "Note:" at bounding box center [771, 309] width 165 height 15
type input "Thanks For Choosing Boho Tribe the Bio salon"
click at [751, 329] on button "Add Payment" at bounding box center [771, 325] width 165 height 15
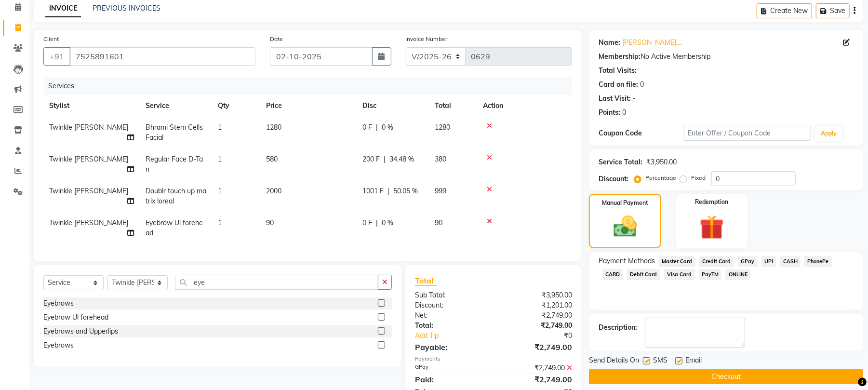
click at [743, 376] on button "Checkout" at bounding box center [726, 376] width 274 height 15
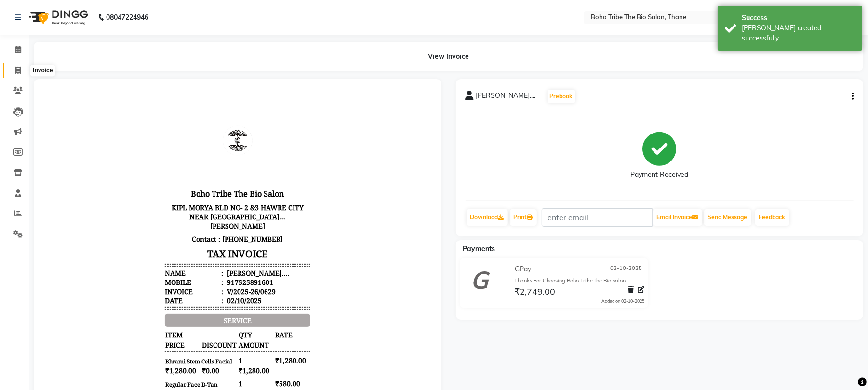
click at [16, 68] on icon at bounding box center [17, 70] width 5 height 7
select select "service"
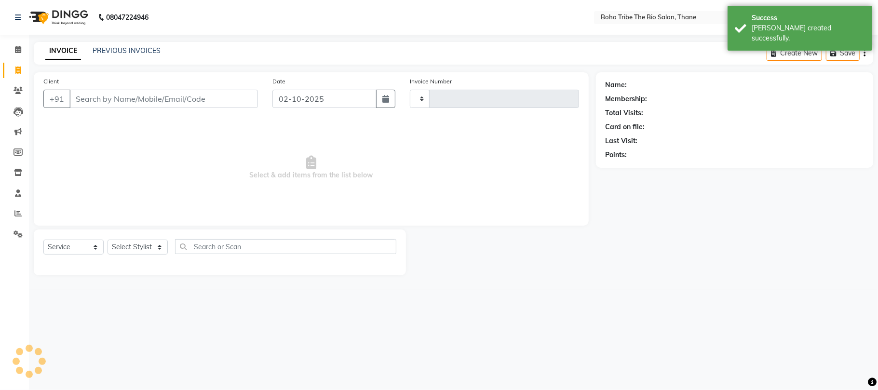
type input "0630"
select select "7406"
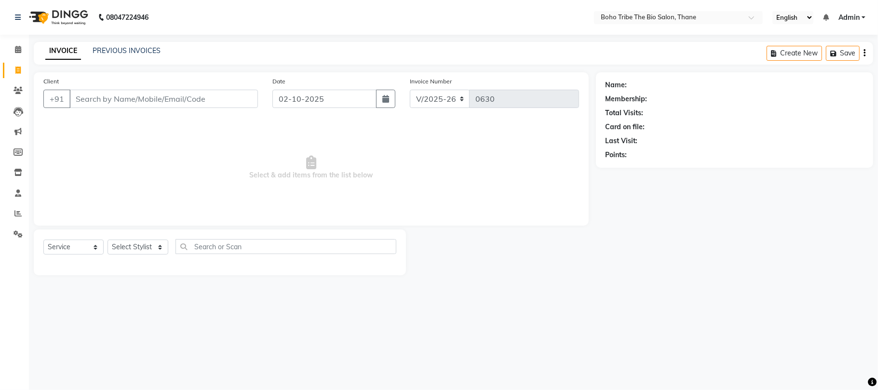
click at [99, 99] on input "Client" at bounding box center [163, 99] width 189 height 18
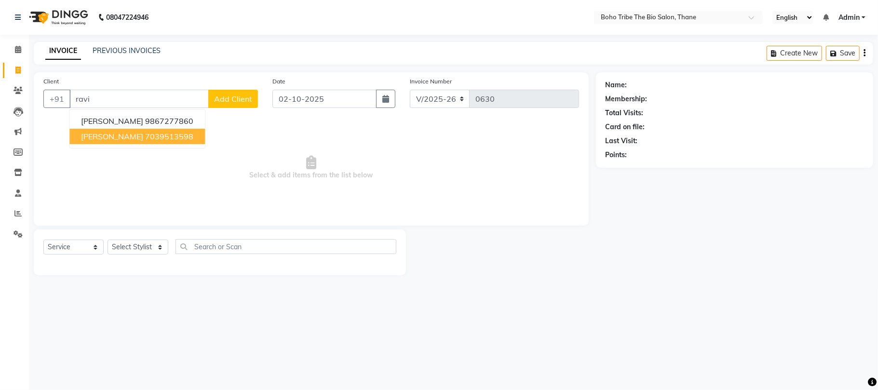
click at [116, 139] on span "Ravi Mehta" at bounding box center [112, 137] width 62 height 10
type input "7039513598"
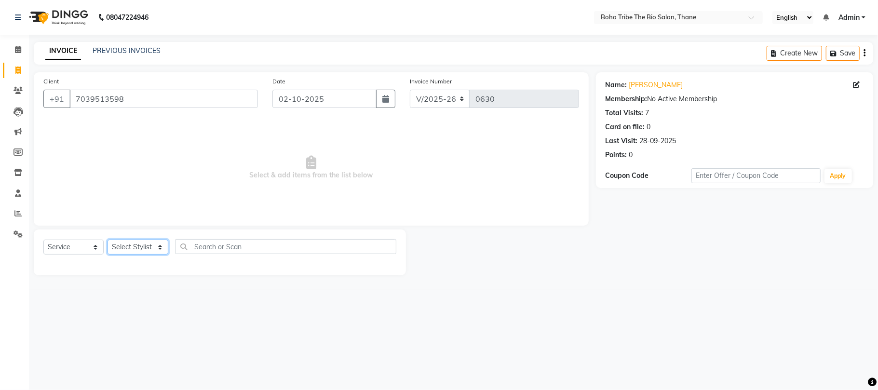
click at [162, 247] on select "Select Stylist [PERSON_NAME] [PERSON_NAME] [PERSON_NAME] Kuril [PERSON_NAME] Tw…" at bounding box center [138, 247] width 61 height 15
select select "68789"
click at [108, 240] on select "Select Stylist [PERSON_NAME] [PERSON_NAME] [PERSON_NAME] Kuril [PERSON_NAME] Tw…" at bounding box center [138, 247] width 61 height 15
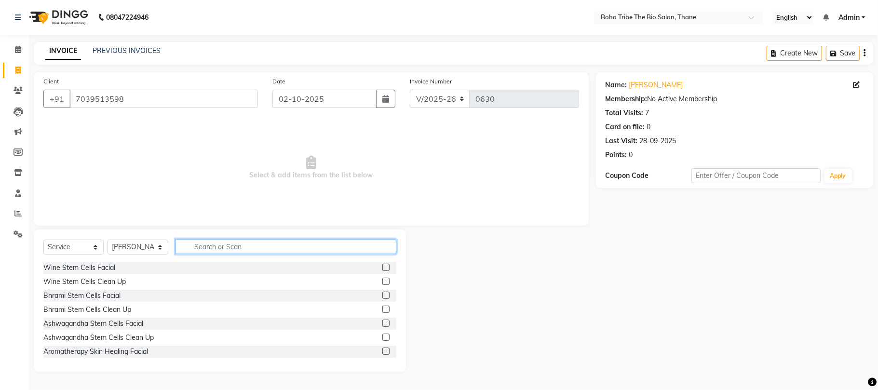
click at [237, 247] on input "text" at bounding box center [285, 246] width 221 height 15
type input "head mass"
click at [382, 311] on label at bounding box center [385, 309] width 7 height 7
click at [382, 311] on input "checkbox" at bounding box center [385, 310] width 6 height 6
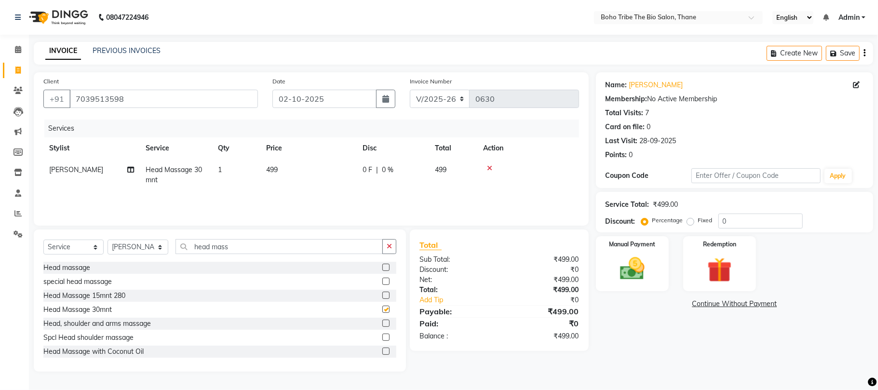
checkbox input "false"
click at [365, 168] on span "0 F" at bounding box center [368, 170] width 10 height 10
select select "68789"
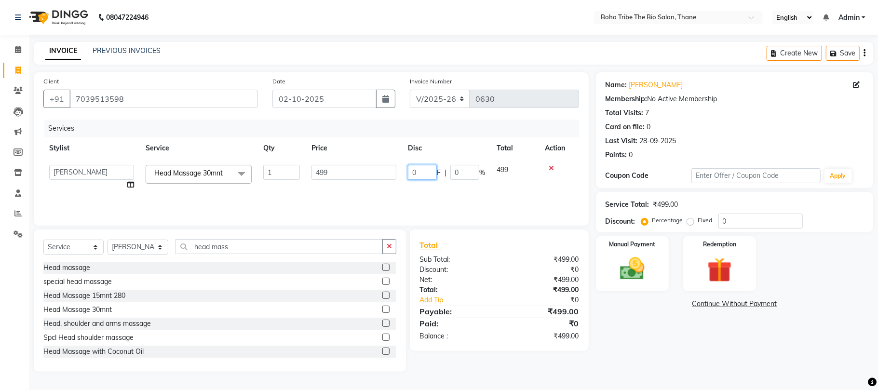
click at [424, 172] on input "0" at bounding box center [422, 172] width 29 height 15
type input "19"
click at [487, 249] on div "Total" at bounding box center [499, 245] width 160 height 12
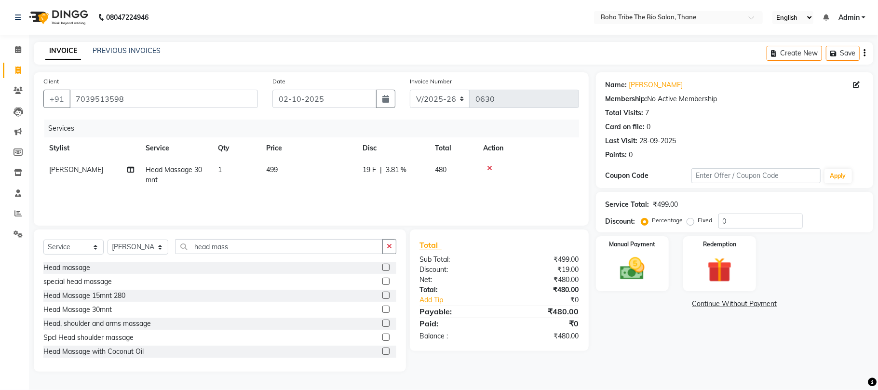
click at [371, 169] on span "19 F" at bounding box center [369, 170] width 13 height 10
select select "68789"
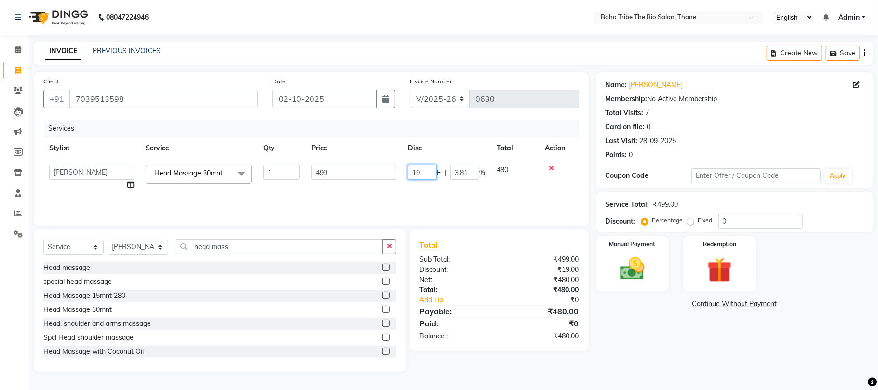
click at [427, 174] on input "19" at bounding box center [422, 172] width 29 height 15
type input "1"
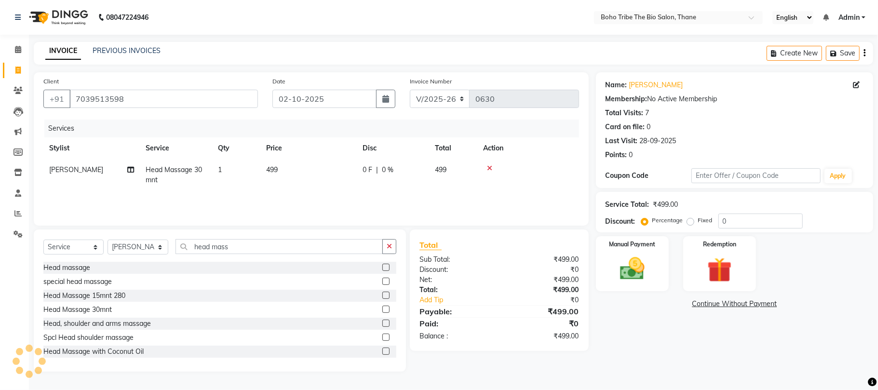
click at [382, 338] on label at bounding box center [385, 337] width 7 height 7
click at [382, 338] on input "checkbox" at bounding box center [385, 338] width 6 height 6
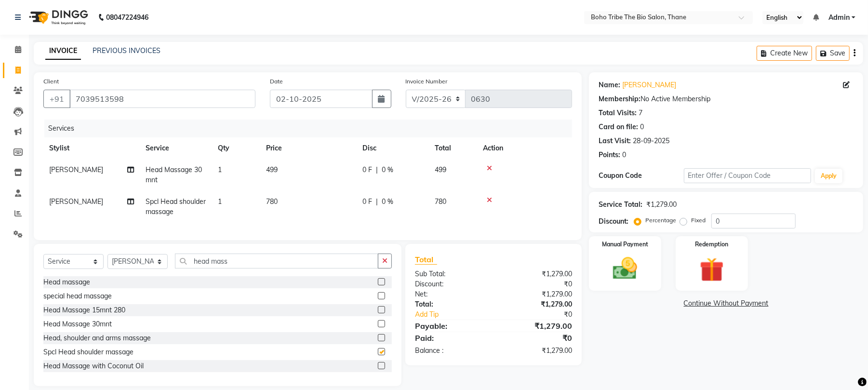
checkbox input "false"
click at [490, 167] on icon at bounding box center [489, 168] width 5 height 7
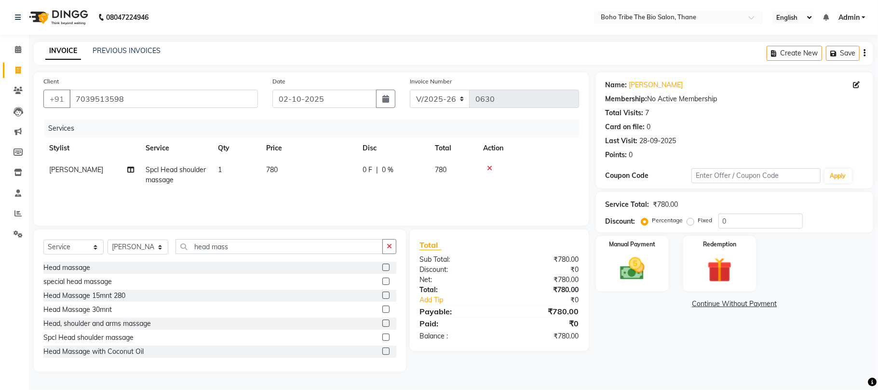
click at [365, 168] on span "0 F" at bounding box center [368, 170] width 10 height 10
select select "68789"
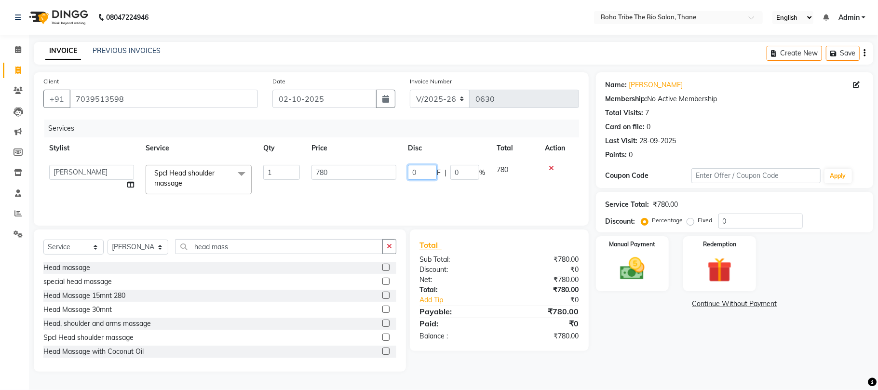
click at [430, 173] on input "0" at bounding box center [422, 172] width 29 height 15
type input "200"
click at [525, 267] on div "₹0" at bounding box center [542, 270] width 87 height 10
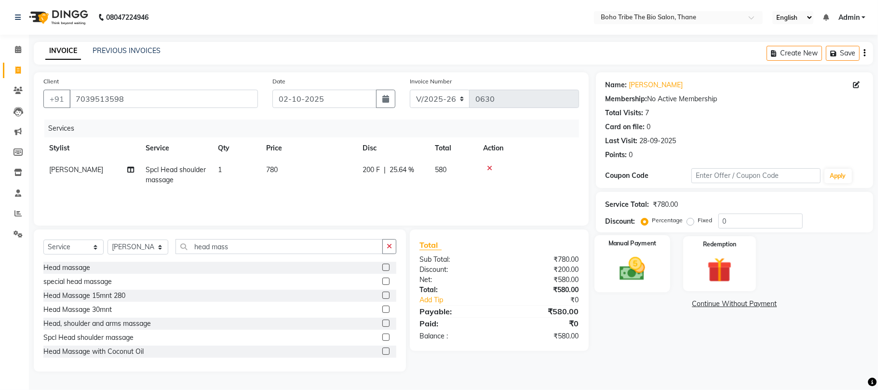
click at [625, 276] on img at bounding box center [632, 269] width 42 height 30
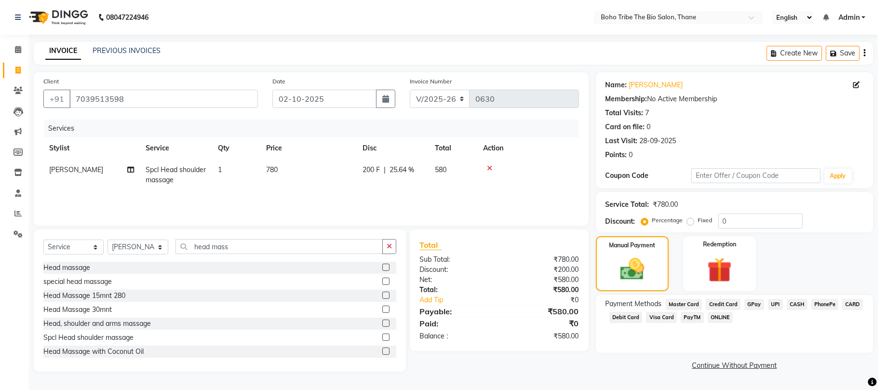
click at [751, 305] on span "GPay" at bounding box center [754, 304] width 20 height 11
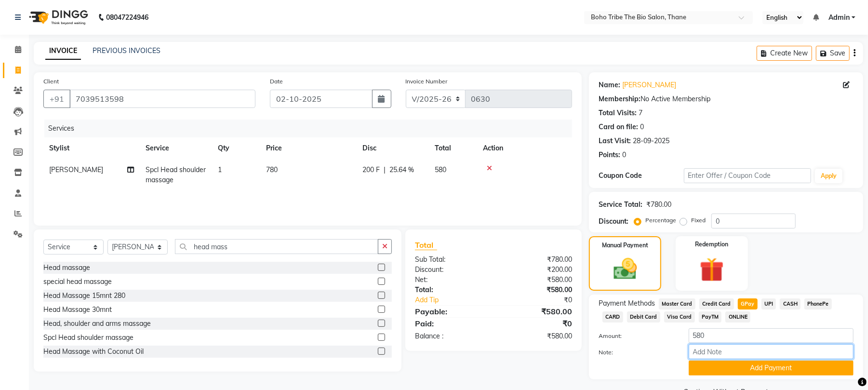
click at [762, 348] on input "Note:" at bounding box center [771, 351] width 165 height 15
type input "Thanks For Choosing Boho Tribe the Bio salon"
click at [770, 369] on button "Add Payment" at bounding box center [771, 368] width 165 height 15
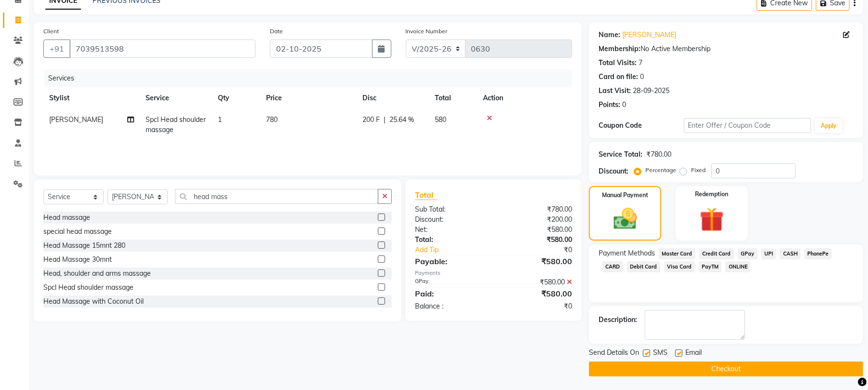
scroll to position [52, 0]
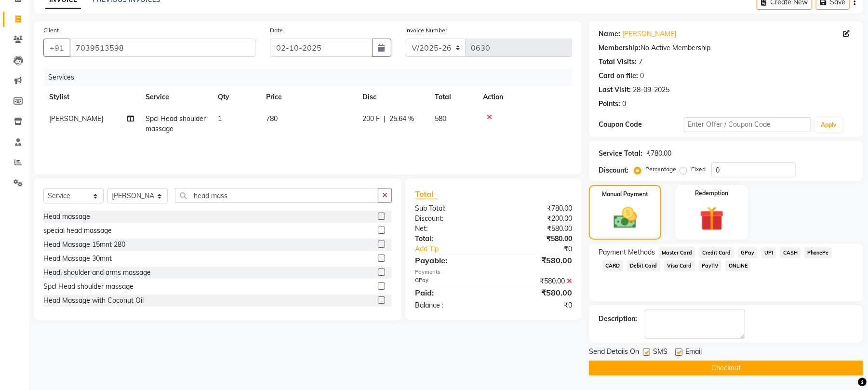
click at [770, 369] on button "Checkout" at bounding box center [726, 368] width 274 height 15
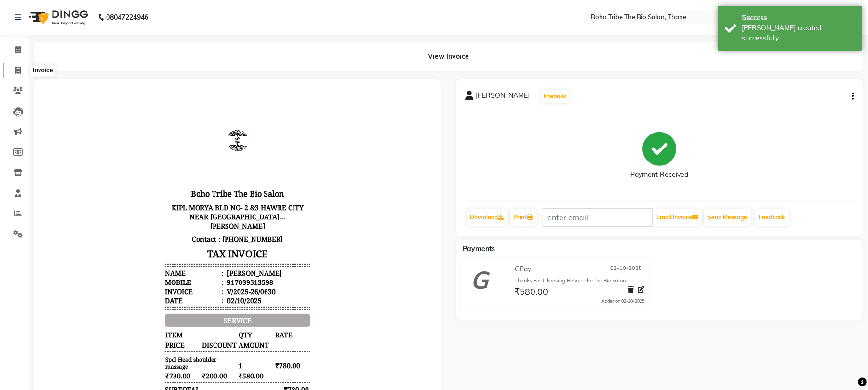
click at [13, 72] on span at bounding box center [18, 70] width 17 height 11
select select "7406"
select select "service"
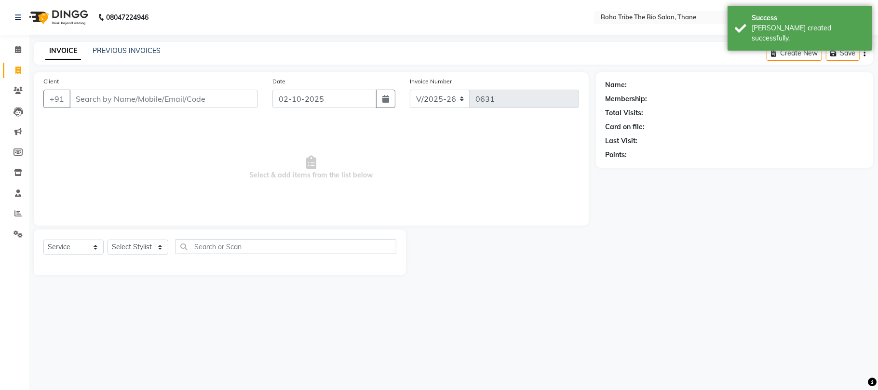
click at [106, 102] on input "Client" at bounding box center [163, 99] width 189 height 18
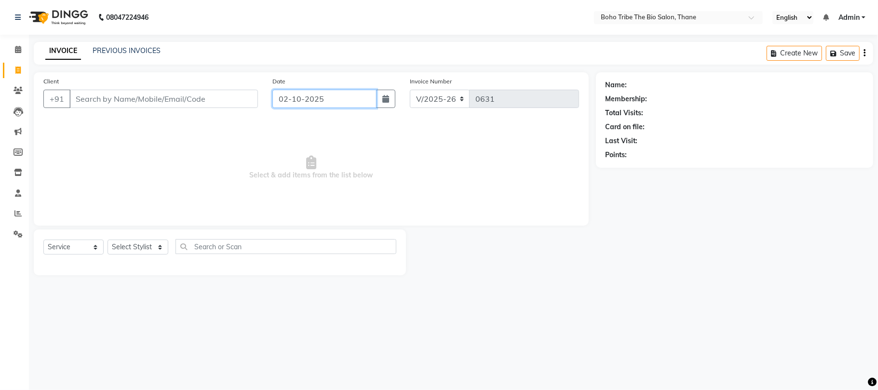
click at [288, 96] on input "02-10-2025" at bounding box center [324, 99] width 104 height 18
select select "10"
select select "2025"
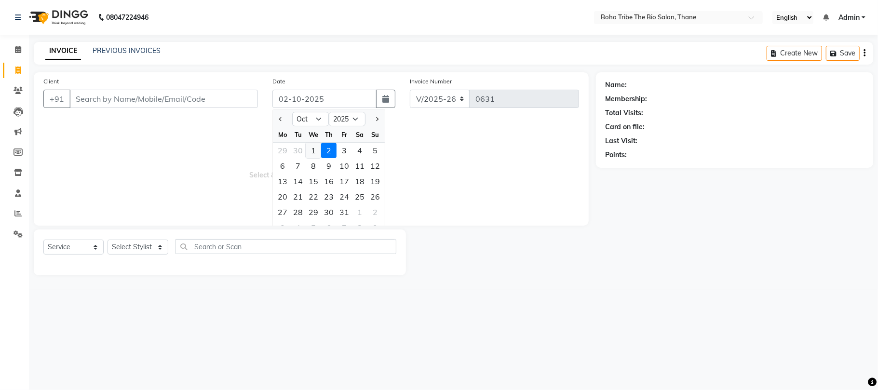
click at [313, 147] on div "1" at bounding box center [313, 150] width 15 height 15
type input "01-10-2025"
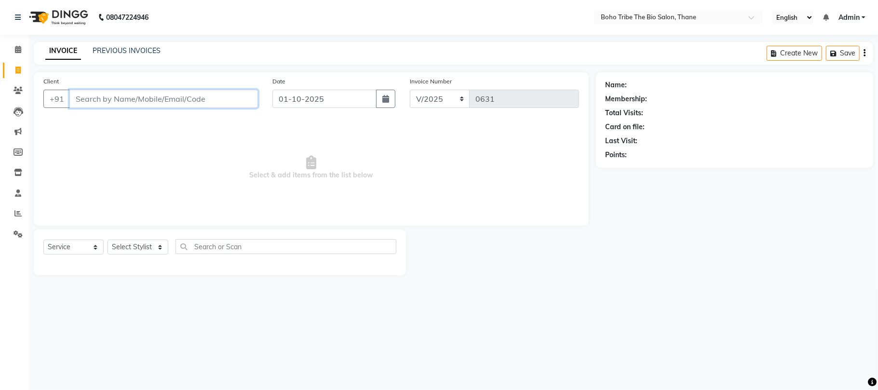
click at [223, 96] on input "Client" at bounding box center [163, 99] width 189 height 18
type input "8369236263"
click at [234, 96] on span "Add Client" at bounding box center [233, 99] width 38 height 10
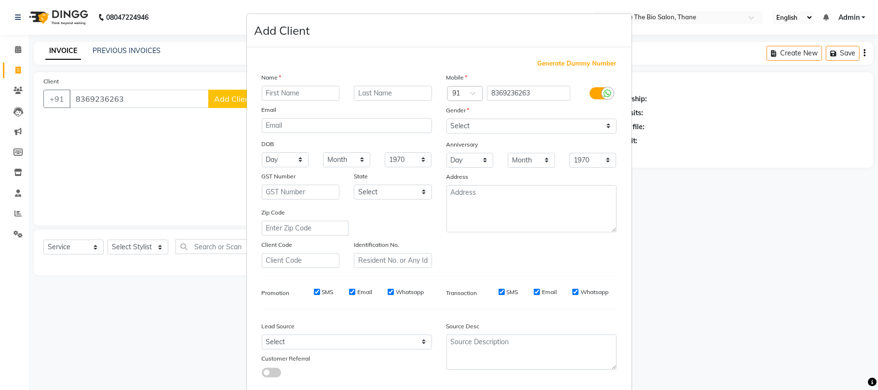
click at [297, 95] on input "text" at bounding box center [301, 93] width 78 height 15
type input "[PERSON_NAME]"
click at [363, 93] on input "text" at bounding box center [393, 93] width 78 height 15
type input "n"
type input "Nair"
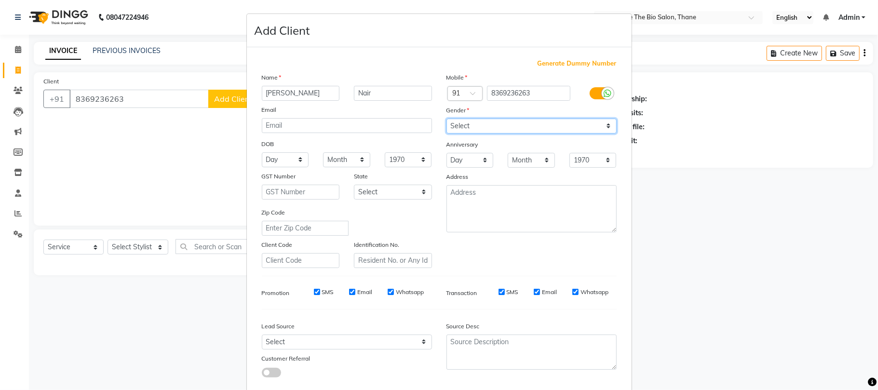
click at [604, 127] on select "Select Male Female Other Prefer Not To Say" at bounding box center [531, 126] width 170 height 15
select select "male"
click at [446, 119] on select "Select Male Female Other Prefer Not To Say" at bounding box center [531, 126] width 170 height 15
click at [583, 256] on div "Mobile Country Code × 91 8369236263 Gender Select Male Female Other Prefer Not …" at bounding box center [531, 170] width 185 height 196
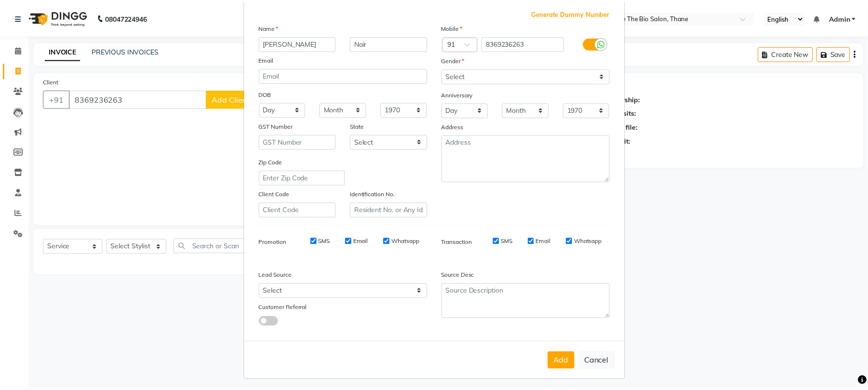
scroll to position [53, 0]
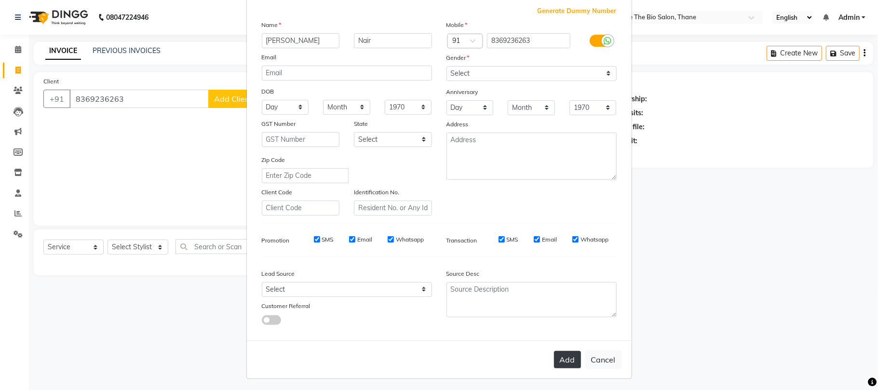
click at [564, 355] on button "Add" at bounding box center [567, 359] width 27 height 17
select select
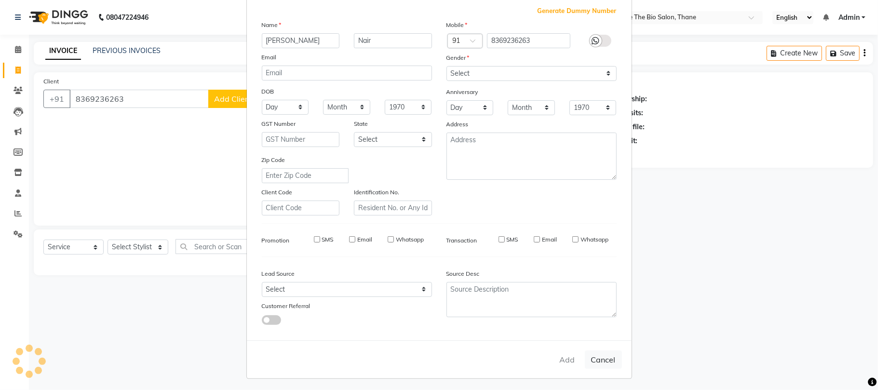
select select
checkbox input "false"
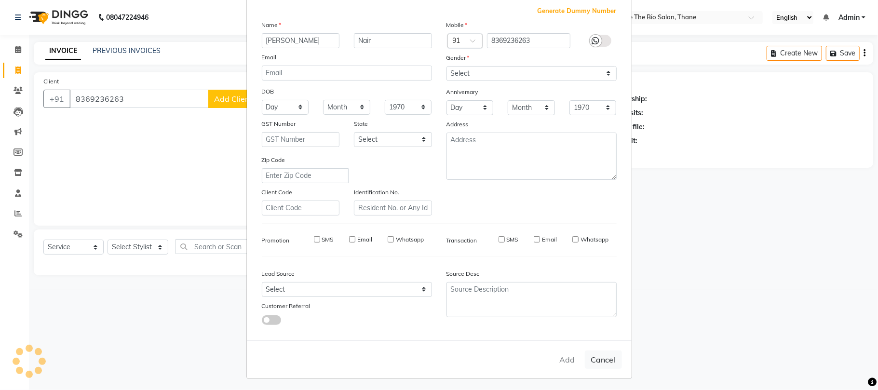
checkbox input "false"
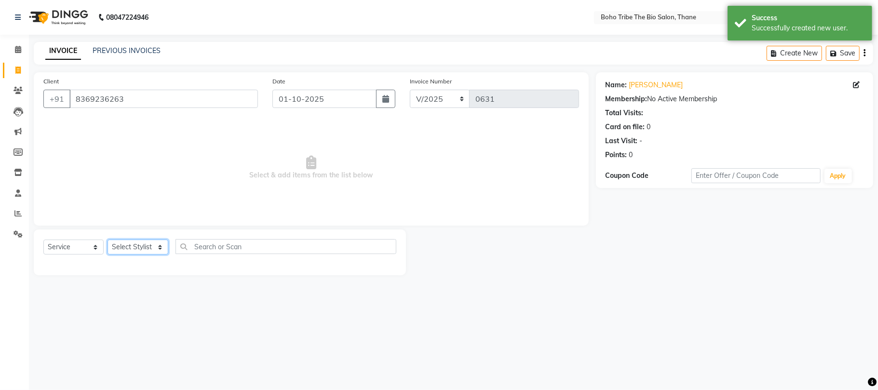
click at [159, 251] on select "Select Stylist [PERSON_NAME] [PERSON_NAME] [PERSON_NAME] Kuril [PERSON_NAME] Tw…" at bounding box center [138, 247] width 61 height 15
select select "86110"
click at [108, 240] on select "Select Stylist [PERSON_NAME] [PERSON_NAME] [PERSON_NAME] Kuril [PERSON_NAME] Tw…" at bounding box center [138, 247] width 61 height 15
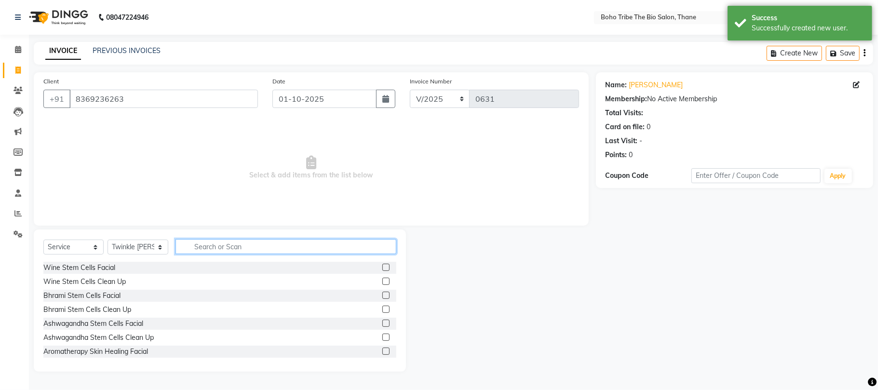
click at [268, 245] on input "text" at bounding box center [285, 246] width 221 height 15
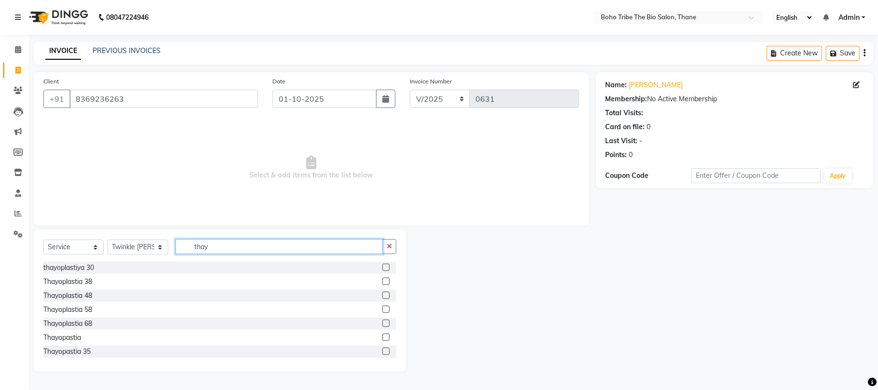
type input "thay"
click at [382, 268] on label at bounding box center [385, 267] width 7 height 7
click at [382, 268] on input "checkbox" at bounding box center [385, 268] width 6 height 6
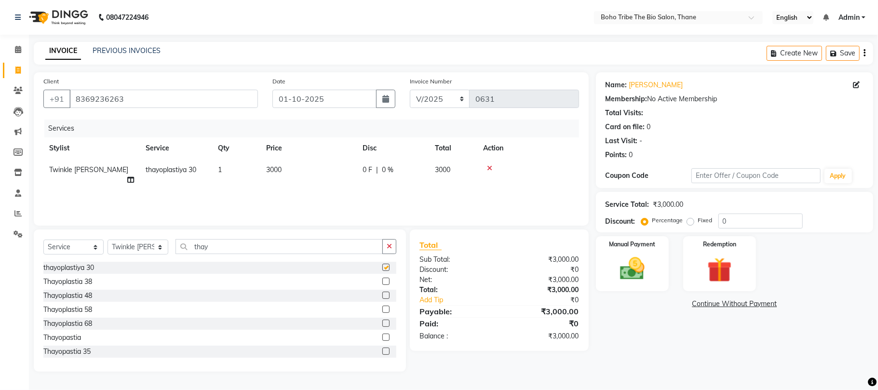
checkbox input "false"
click at [382, 282] on label at bounding box center [385, 281] width 7 height 7
click at [382, 282] on input "checkbox" at bounding box center [385, 282] width 6 height 6
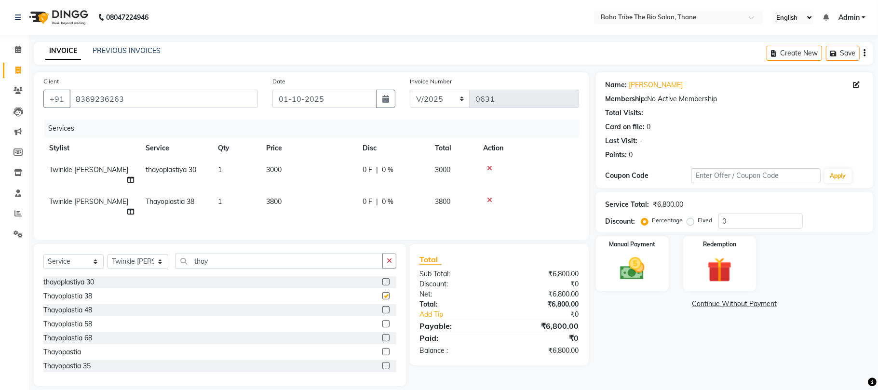
checkbox input "false"
click at [382, 306] on label at bounding box center [385, 309] width 7 height 7
click at [382, 307] on input "checkbox" at bounding box center [385, 310] width 6 height 6
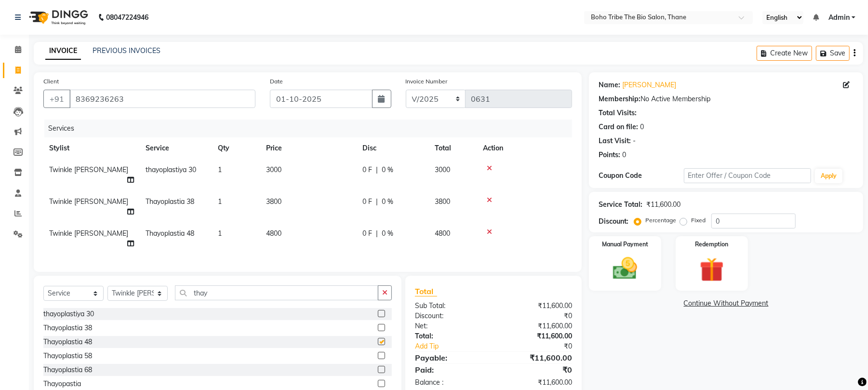
checkbox input "false"
click at [378, 366] on label at bounding box center [381, 369] width 7 height 7
click at [378, 367] on input "checkbox" at bounding box center [381, 370] width 6 height 6
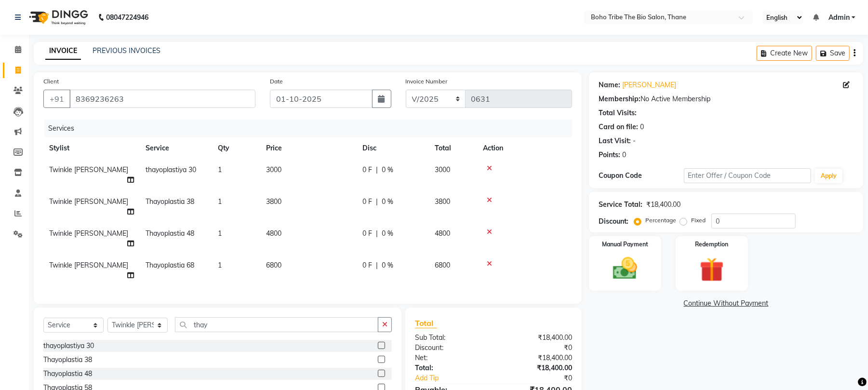
checkbox input "false"
click at [488, 229] on icon at bounding box center [489, 232] width 5 height 7
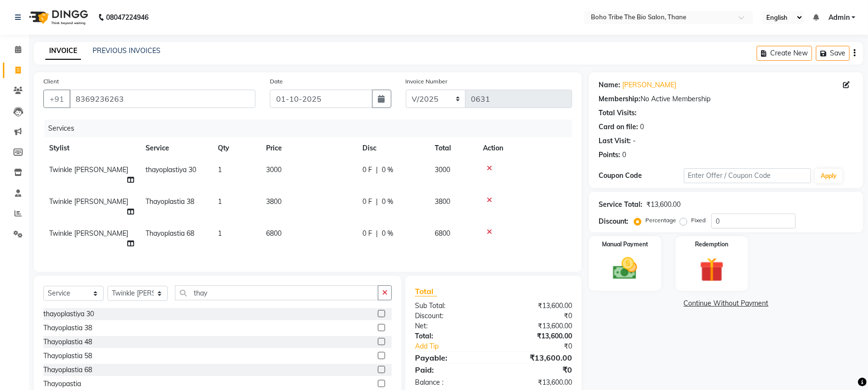
click at [487, 197] on icon at bounding box center [489, 200] width 5 height 7
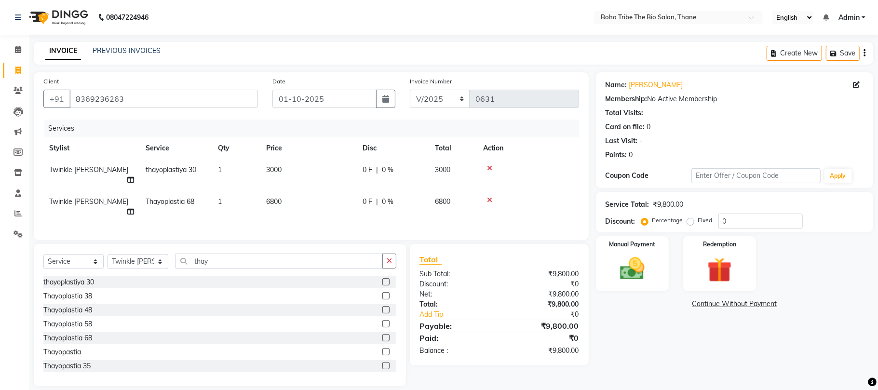
click at [488, 165] on icon at bounding box center [489, 168] width 5 height 7
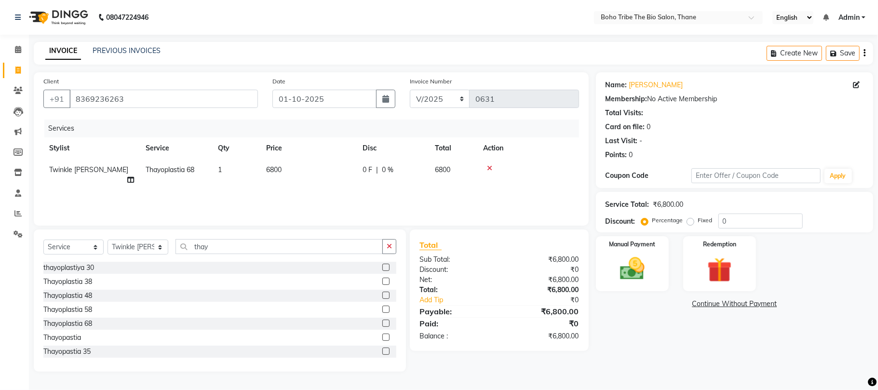
click at [382, 351] on label at bounding box center [385, 351] width 7 height 7
click at [382, 351] on input "checkbox" at bounding box center [385, 352] width 6 height 6
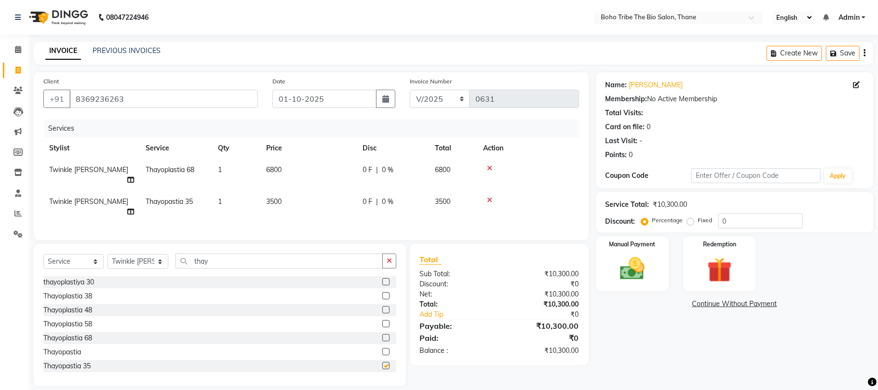
checkbox input "false"
click at [488, 197] on icon at bounding box center [489, 200] width 5 height 7
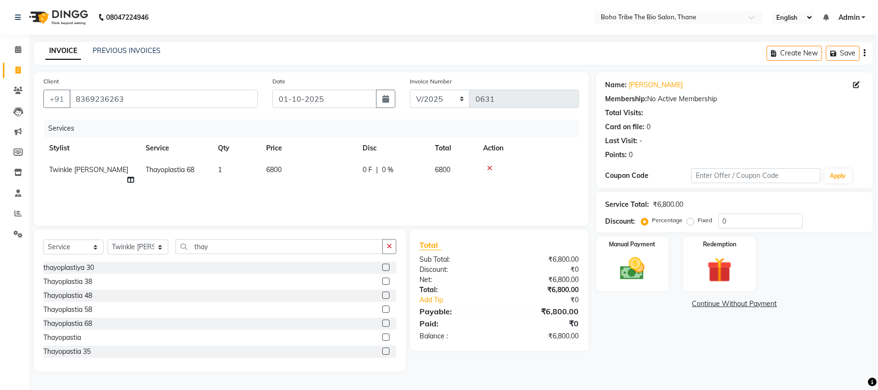
click at [367, 168] on span "0 F" at bounding box center [368, 170] width 10 height 10
select select "86110"
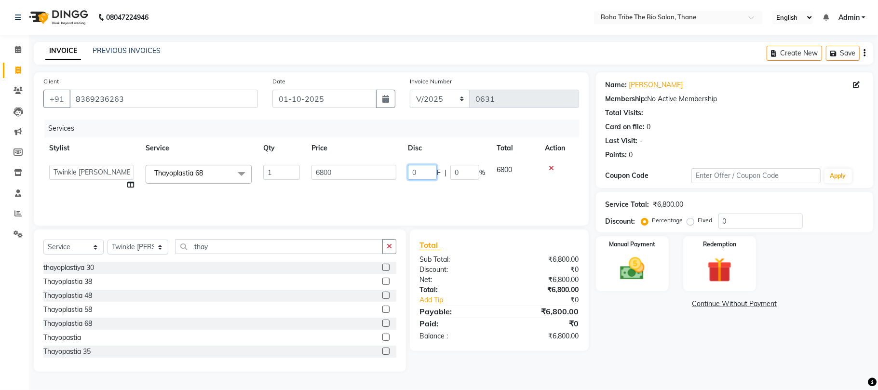
click at [418, 175] on input "0" at bounding box center [422, 172] width 29 height 15
click at [382, 312] on label at bounding box center [385, 309] width 7 height 7
click at [382, 312] on input "checkbox" at bounding box center [385, 310] width 6 height 6
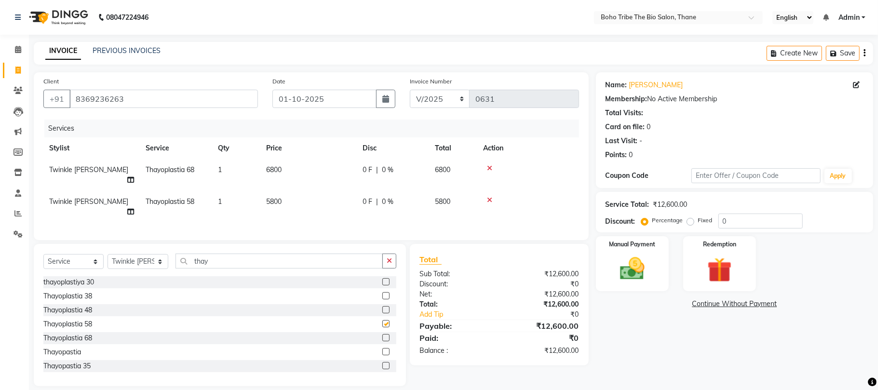
checkbox input "false"
click at [382, 306] on label at bounding box center [385, 309] width 7 height 7
click at [382, 307] on input "checkbox" at bounding box center [385, 310] width 6 height 6
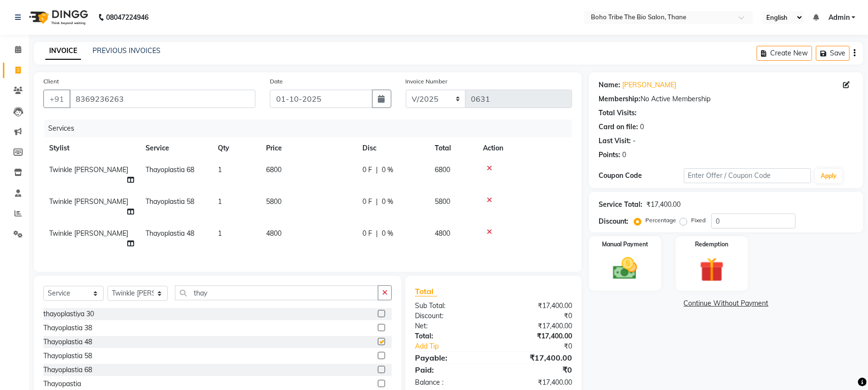
checkbox input "false"
click at [378, 352] on label at bounding box center [381, 355] width 7 height 7
click at [378, 353] on input "checkbox" at bounding box center [381, 356] width 6 height 6
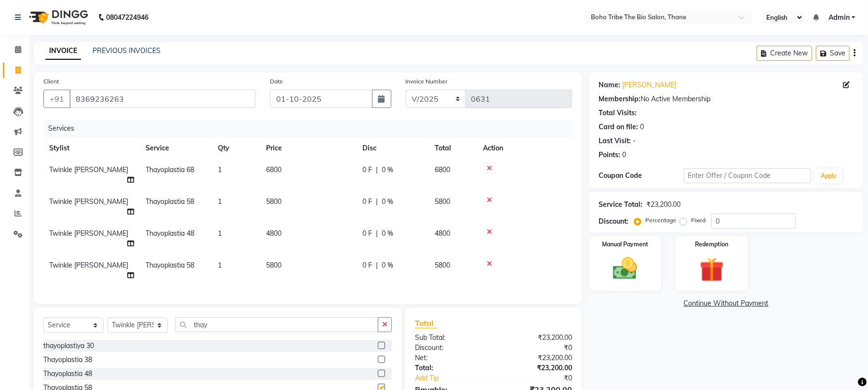
checkbox input "false"
click at [490, 167] on icon at bounding box center [489, 168] width 5 height 7
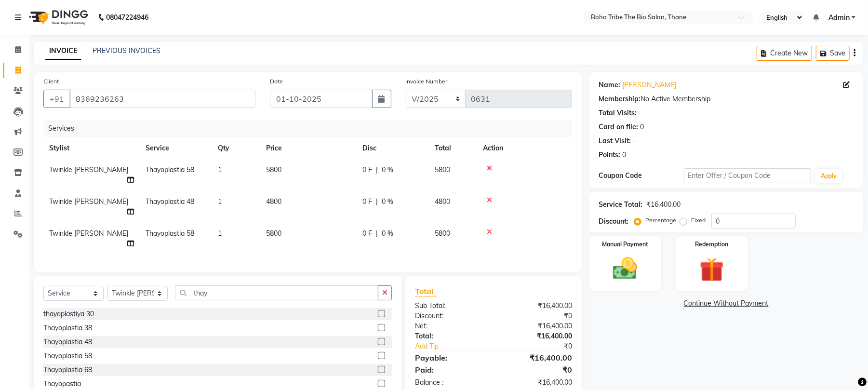
click at [488, 197] on icon at bounding box center [489, 200] width 5 height 7
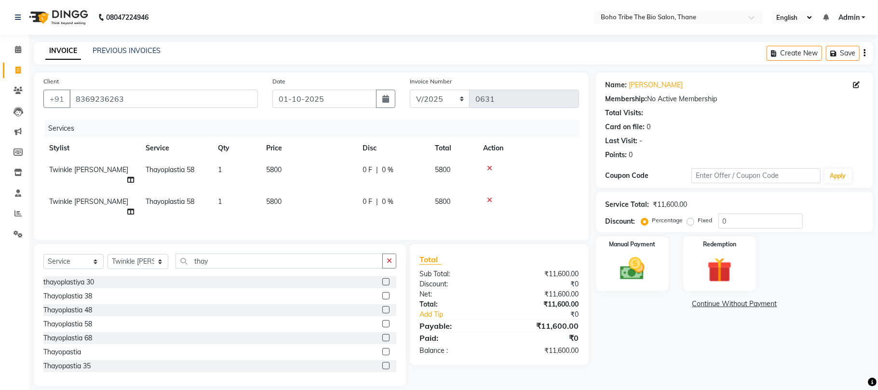
click at [488, 197] on icon at bounding box center [489, 200] width 5 height 7
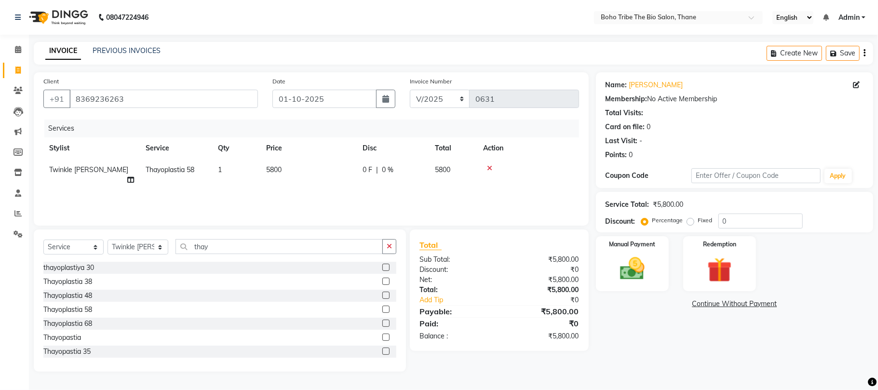
click at [364, 169] on span "0 F" at bounding box center [368, 170] width 10 height 10
select select "86110"
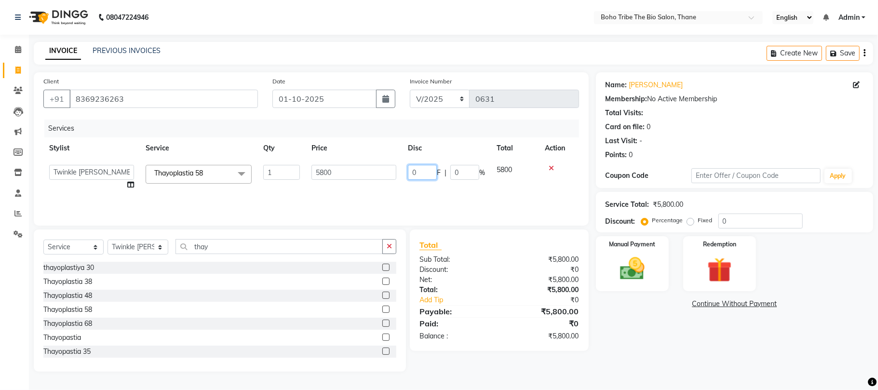
click at [423, 169] on input "0" at bounding box center [422, 172] width 29 height 15
type input "1801"
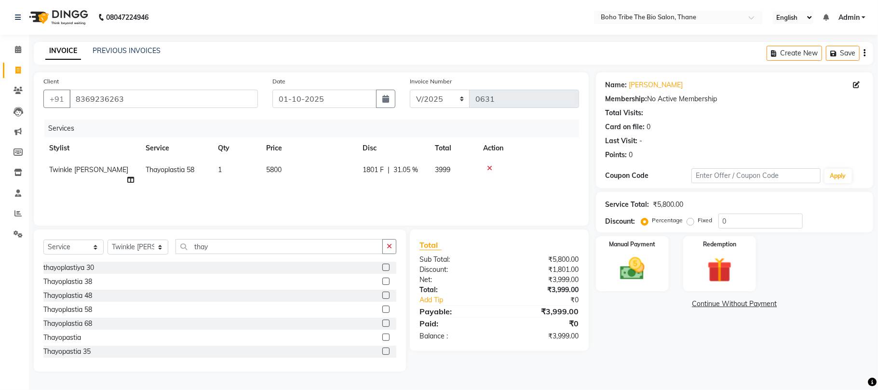
click at [521, 288] on div "₹3,999.00" at bounding box center [542, 290] width 87 height 10
click at [382, 294] on label at bounding box center [385, 295] width 7 height 7
click at [382, 294] on input "checkbox" at bounding box center [385, 296] width 6 height 6
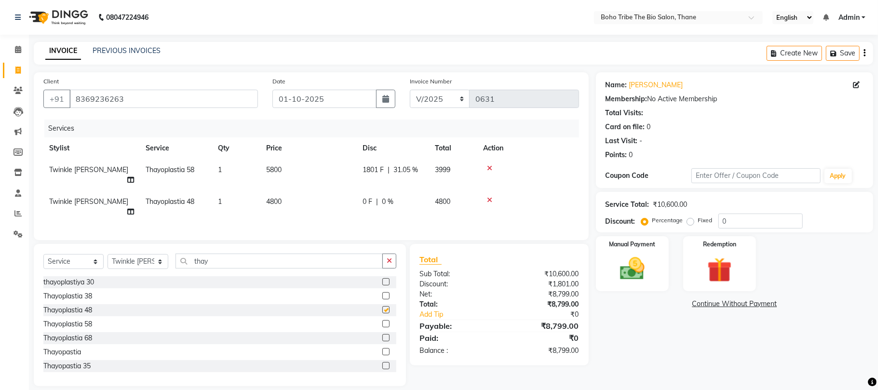
checkbox input "false"
click at [488, 168] on icon at bounding box center [489, 168] width 5 height 7
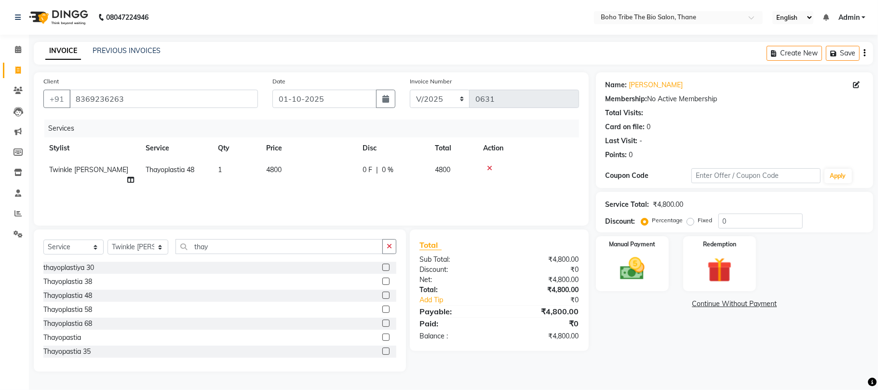
click at [365, 170] on span "0 F" at bounding box center [368, 170] width 10 height 10
select select "86110"
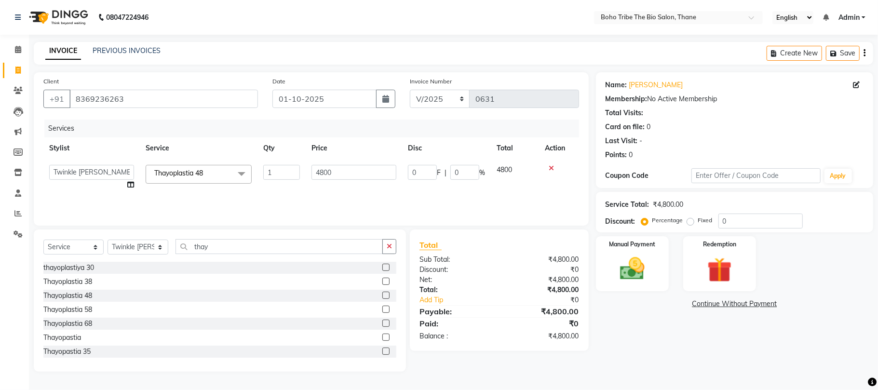
click at [382, 309] on label at bounding box center [385, 309] width 7 height 7
click at [382, 309] on input "checkbox" at bounding box center [385, 310] width 6 height 6
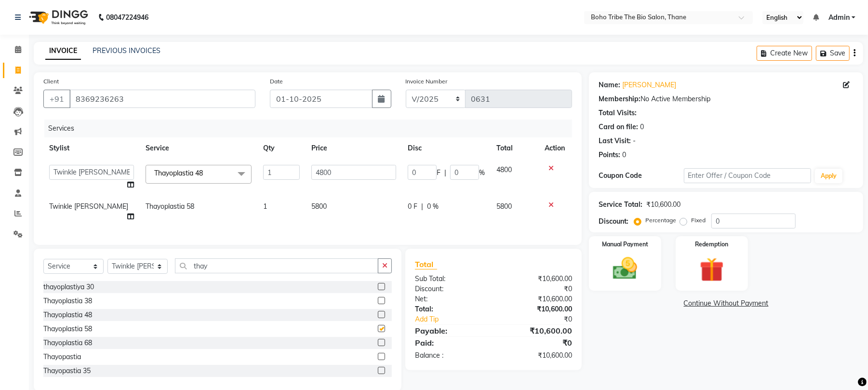
checkbox input "false"
click at [546, 167] on div at bounding box center [556, 168] width 22 height 7
click at [552, 167] on icon at bounding box center [551, 168] width 5 height 7
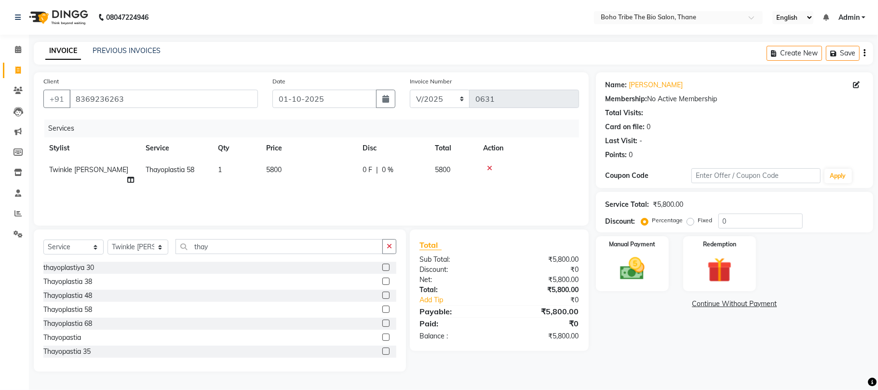
click at [364, 170] on span "0 F" at bounding box center [368, 170] width 10 height 10
select select "86110"
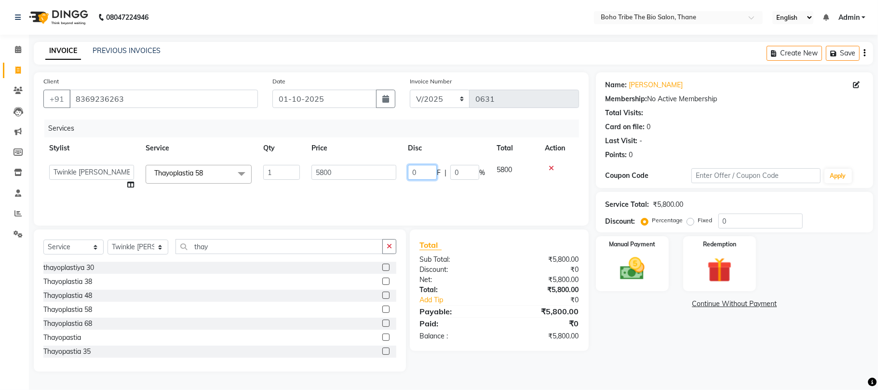
click at [420, 172] on input "0" at bounding box center [422, 172] width 29 height 15
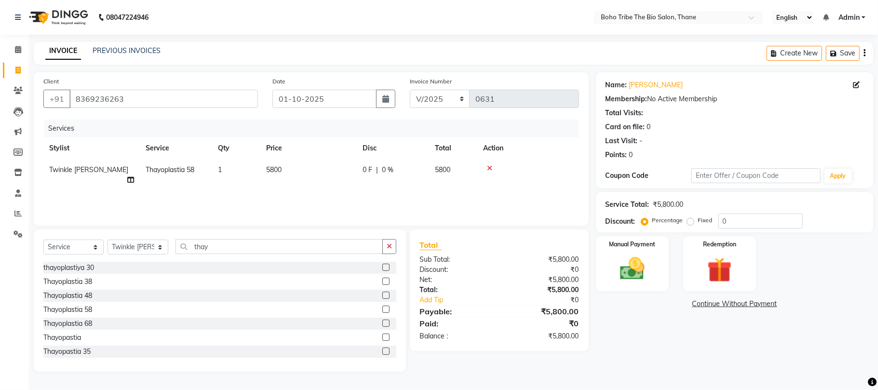
click at [488, 309] on div "Payable:" at bounding box center [455, 312] width 87 height 12
click at [843, 53] on button "Save" at bounding box center [843, 53] width 34 height 15
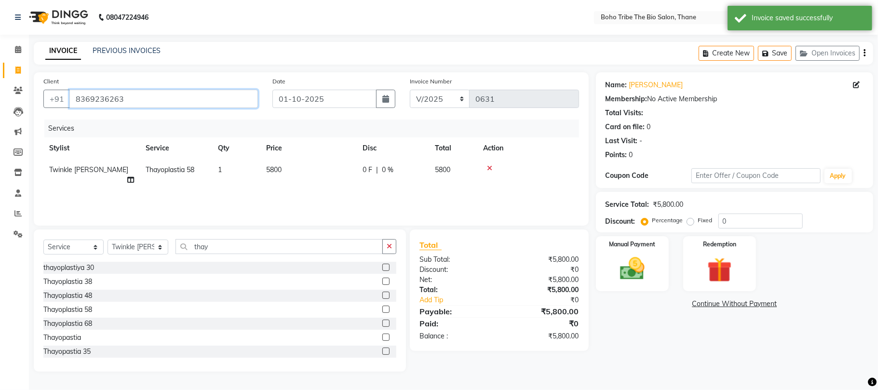
click at [200, 97] on input "8369236263" at bounding box center [163, 99] width 189 height 18
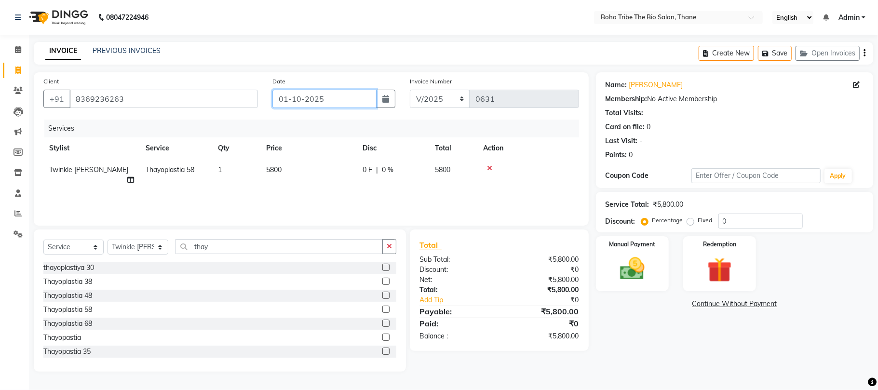
click at [288, 100] on input "01-10-2025" at bounding box center [324, 99] width 104 height 18
select select "10"
select select "2025"
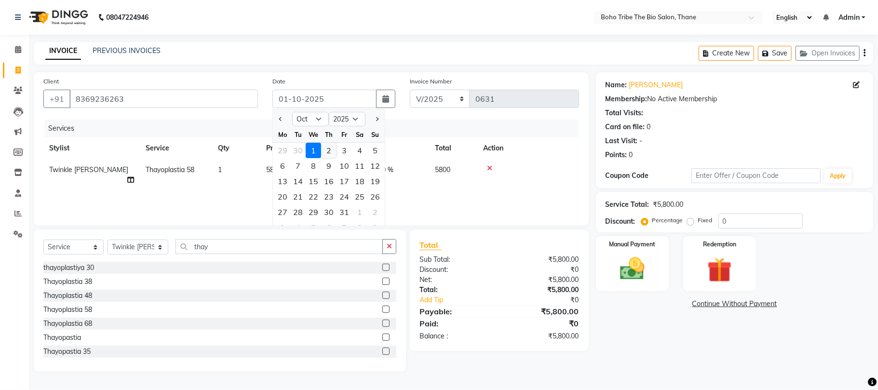
click at [329, 150] on div "2" at bounding box center [328, 150] width 15 height 15
type input "02-10-2025"
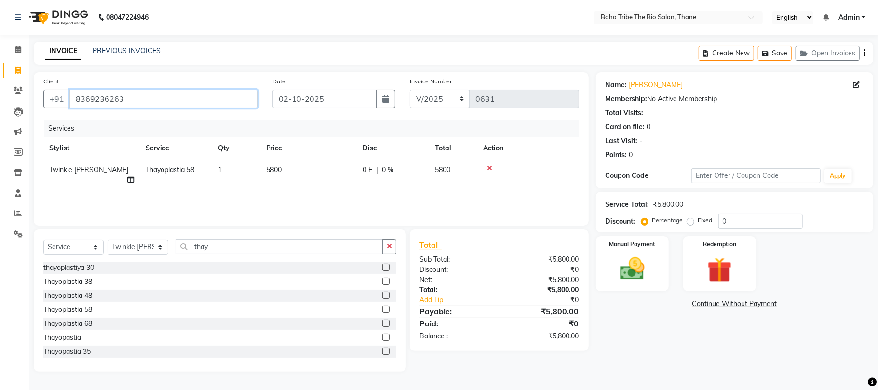
click at [211, 95] on input "8369236263" at bounding box center [163, 99] width 189 height 18
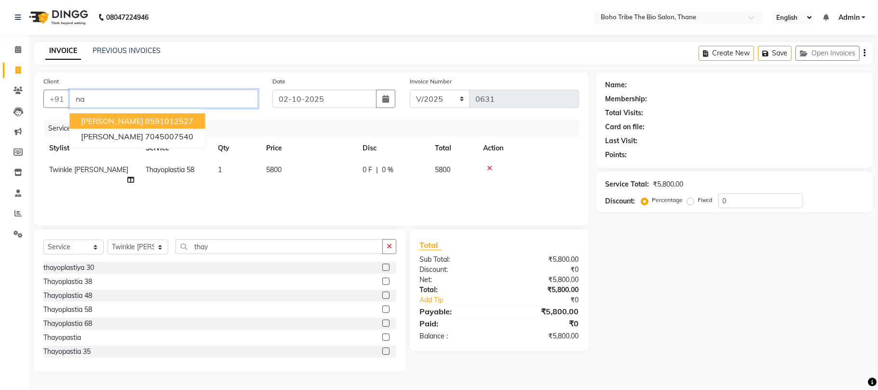
type input "n"
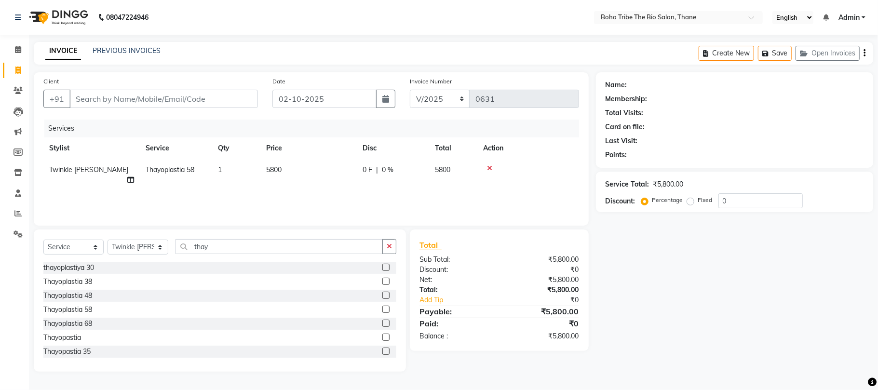
click at [365, 170] on span "0 F" at bounding box center [368, 170] width 10 height 10
select select "86110"
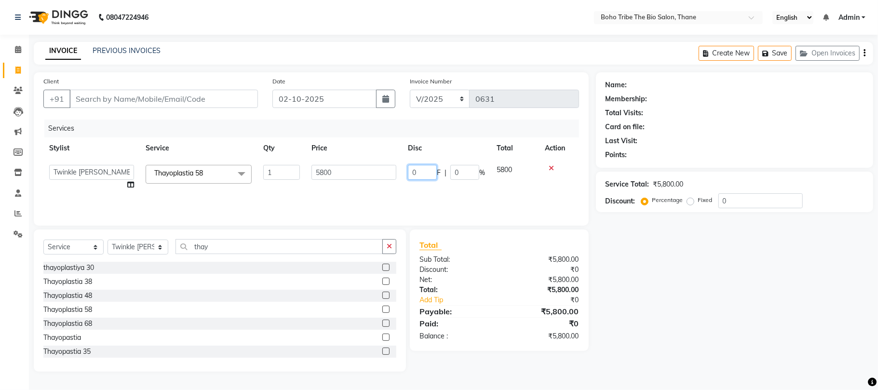
click at [421, 174] on input "0" at bounding box center [422, 172] width 29 height 15
type input "1801"
click at [508, 261] on div "₹5,800.00" at bounding box center [542, 260] width 87 height 10
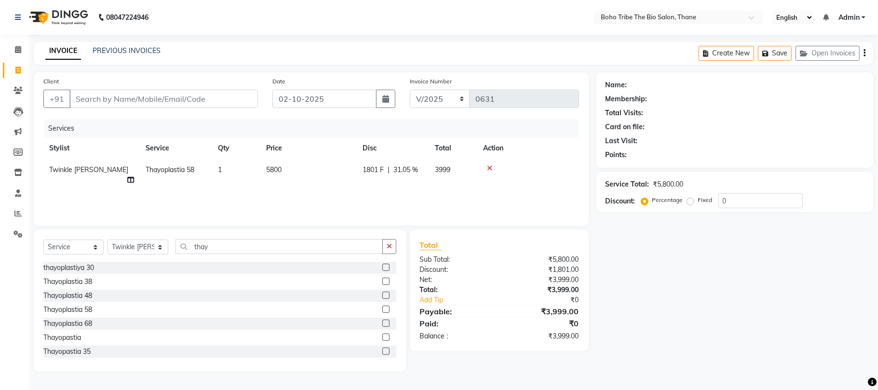
click at [700, 224] on div "Name: Membership: Total Visits: Card on file: Last Visit: Points: Service Total…" at bounding box center [738, 221] width 284 height 299
click at [832, 53] on button "Open Invoices" at bounding box center [827, 53] width 64 height 15
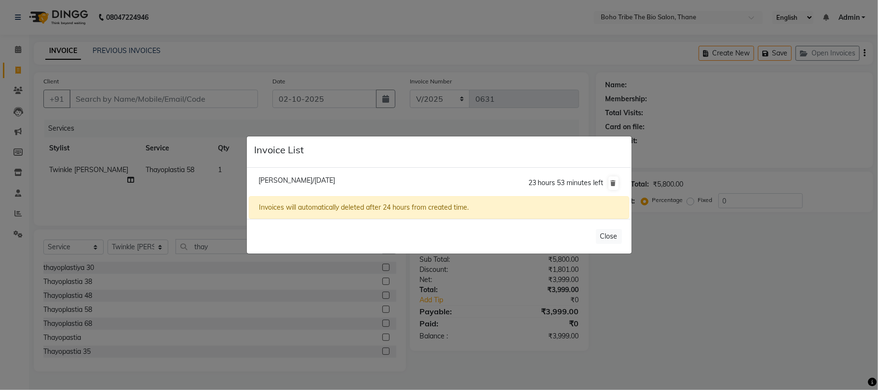
click at [361, 179] on li "Navin Nair/01 October 2025 23 hours 53 minutes left" at bounding box center [439, 183] width 380 height 27
click at [335, 176] on span "Navin Nair/01 October 2025" at bounding box center [296, 180] width 77 height 9
type input "8369236263"
type input "01-10-2025"
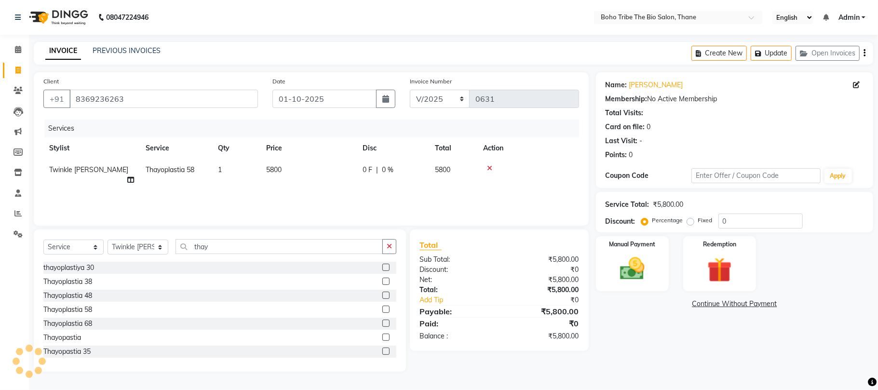
select select
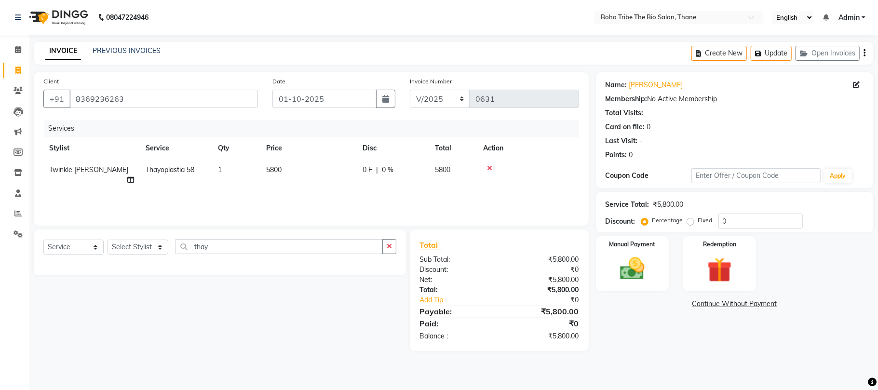
click at [365, 169] on span "0 F" at bounding box center [368, 170] width 10 height 10
select select "86110"
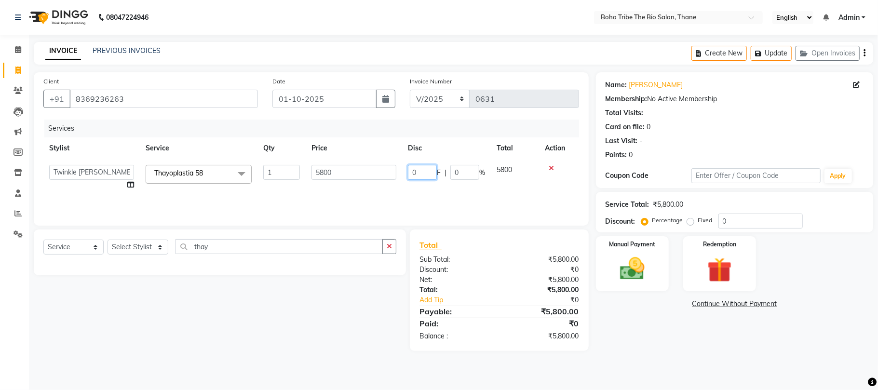
click at [421, 174] on input "0" at bounding box center [422, 172] width 29 height 15
type input "1801"
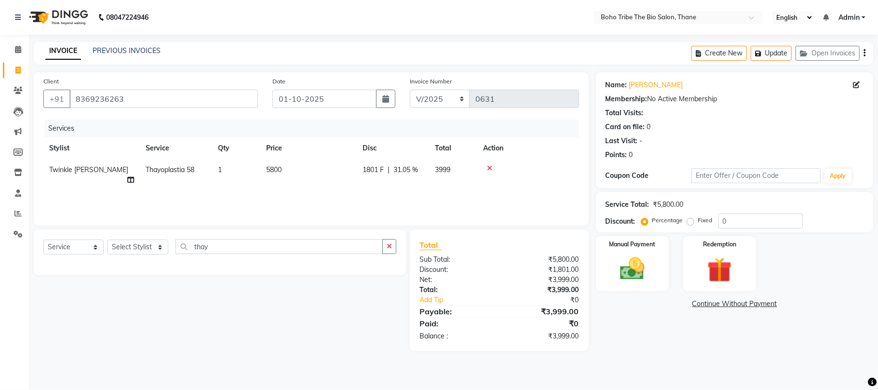
click at [506, 245] on div "Total" at bounding box center [499, 245] width 160 height 12
click at [616, 273] on img at bounding box center [632, 269] width 42 height 30
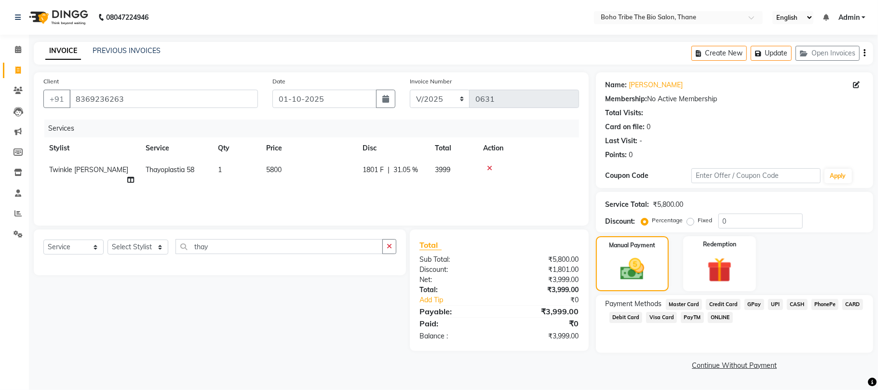
click at [752, 303] on span "GPay" at bounding box center [754, 304] width 20 height 11
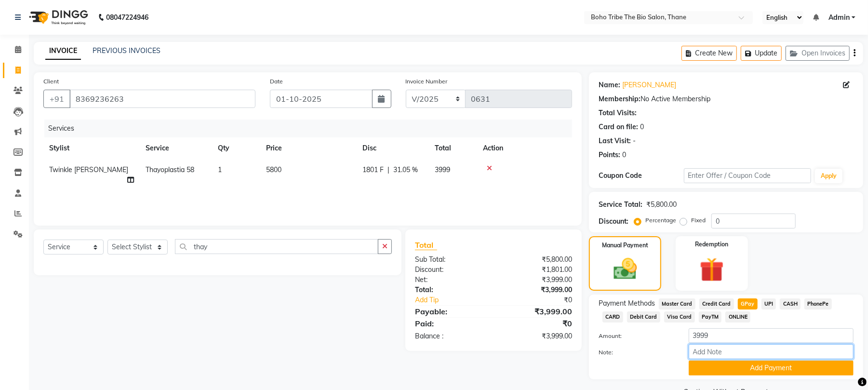
click at [776, 348] on input "Note:" at bounding box center [771, 351] width 165 height 15
type input "Thanks For Choosing Boho Tribe the Bio salon"
click at [762, 369] on button "Add Payment" at bounding box center [771, 368] width 165 height 15
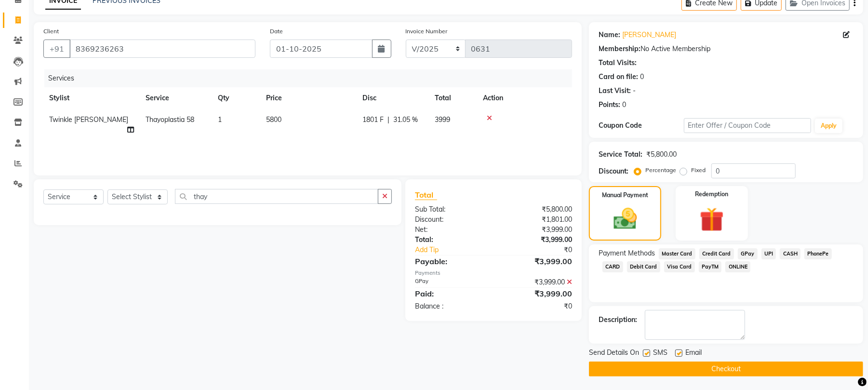
scroll to position [52, 0]
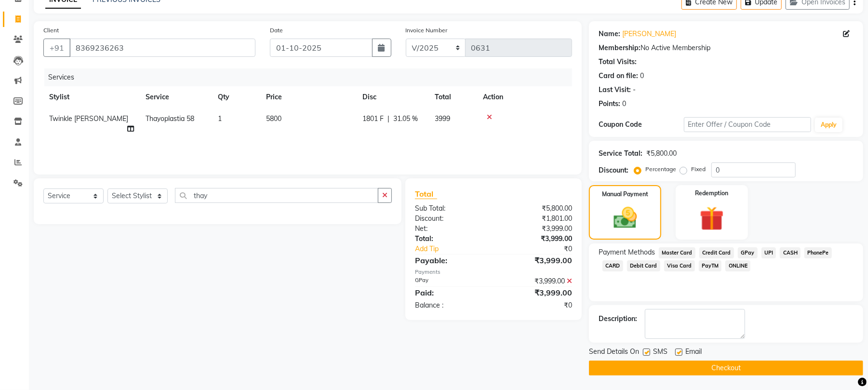
click at [768, 368] on button "Checkout" at bounding box center [726, 368] width 274 height 15
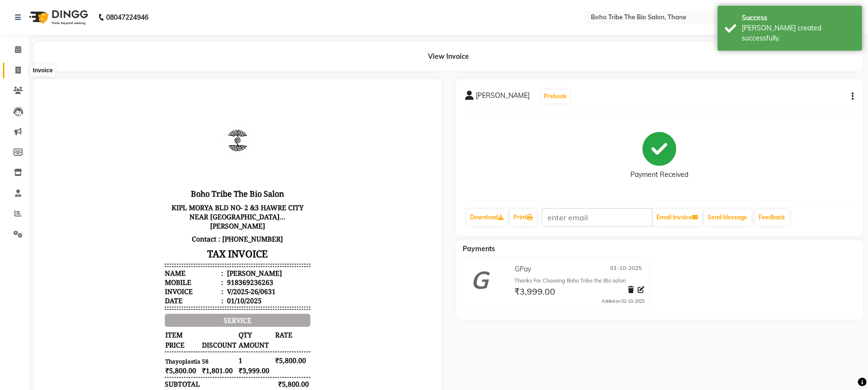
click at [20, 68] on icon at bounding box center [17, 70] width 5 height 7
select select "service"
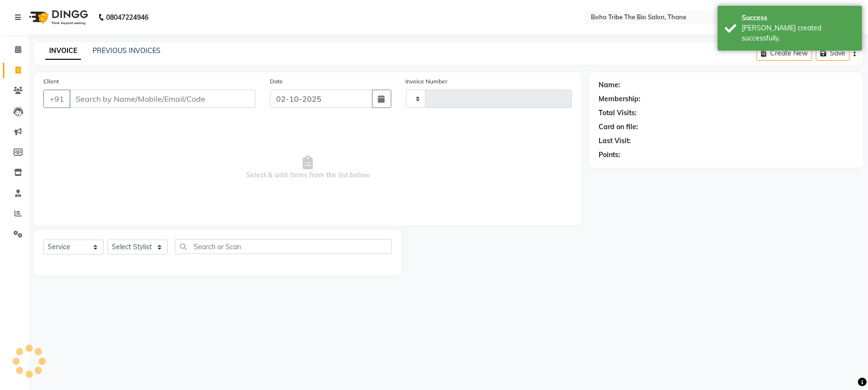
type input "0632"
select select "7406"
click at [117, 95] on input "Client" at bounding box center [163, 99] width 189 height 18
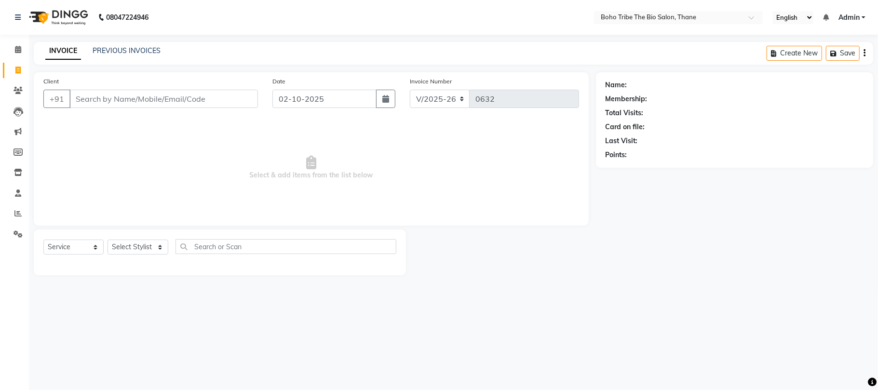
click at [138, 102] on input "Client" at bounding box center [163, 99] width 189 height 18
type input "8"
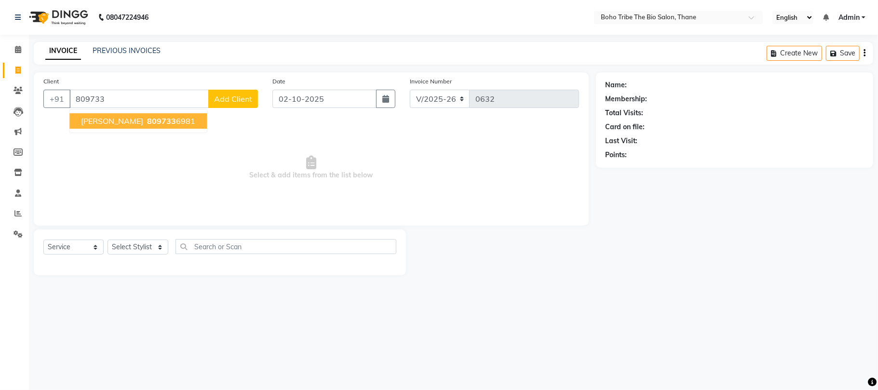
click at [145, 119] on ngb-highlight "809733 6981" at bounding box center [170, 121] width 50 height 10
type input "8097336981"
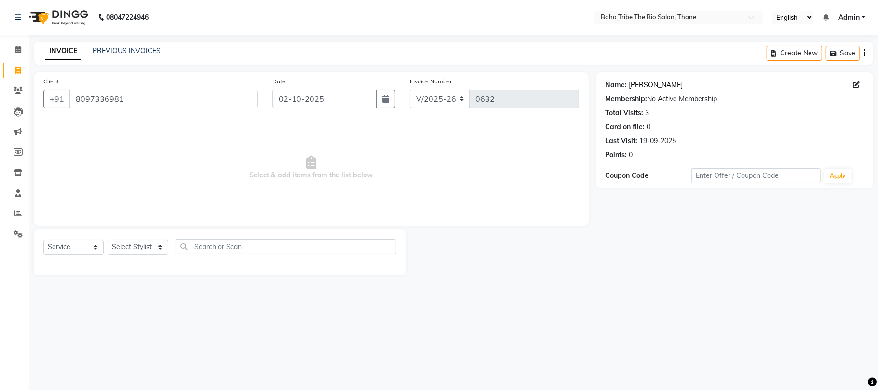
click at [640, 84] on link "[PERSON_NAME]" at bounding box center [656, 85] width 54 height 10
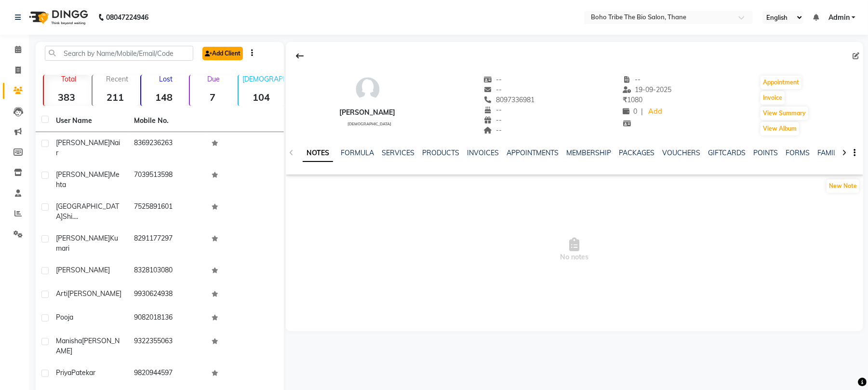
click at [234, 53] on link "Add Client" at bounding box center [222, 53] width 40 height 13
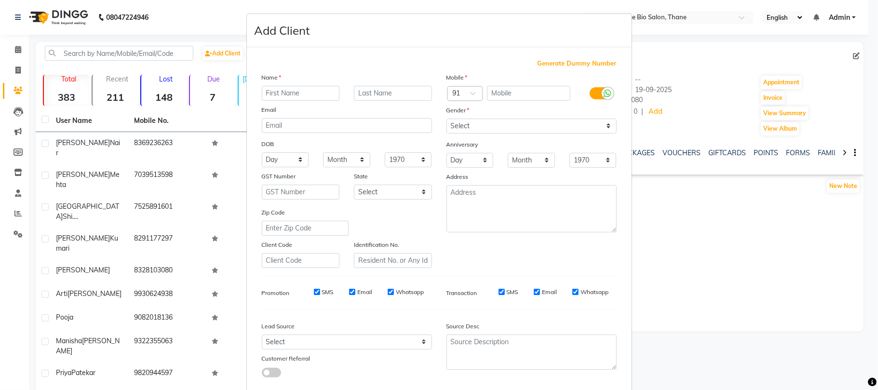
click at [694, 56] on ngb-modal-window "Add Client Generate Dummy Number Name Email DOB Day 01 02 03 04 05 06 07 08 09 …" at bounding box center [439, 195] width 878 height 390
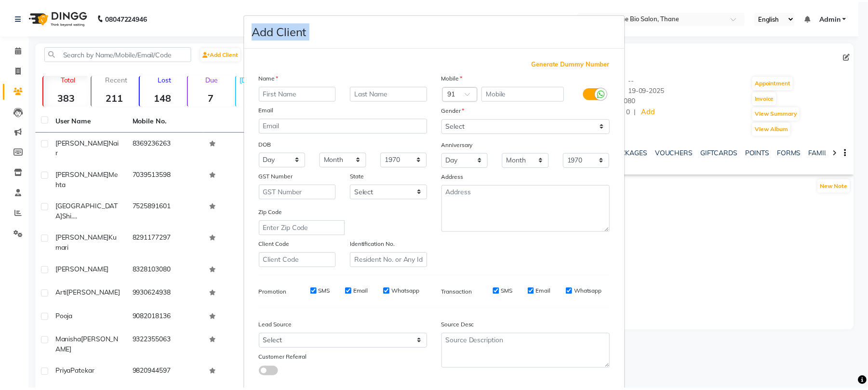
scroll to position [53, 0]
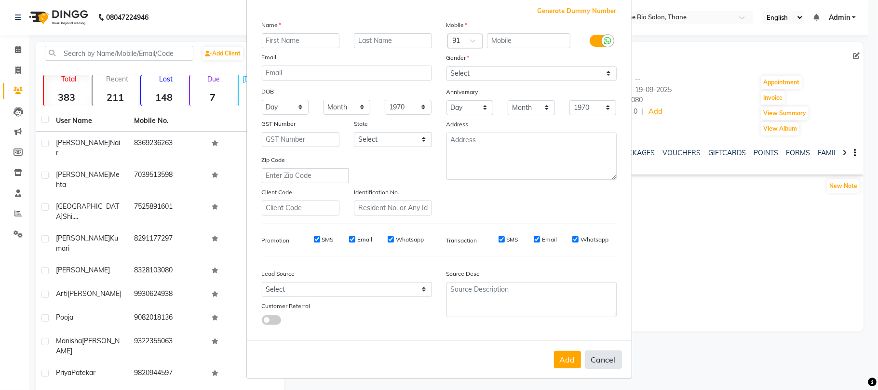
click at [594, 355] on button "Cancel" at bounding box center [603, 359] width 37 height 18
select select
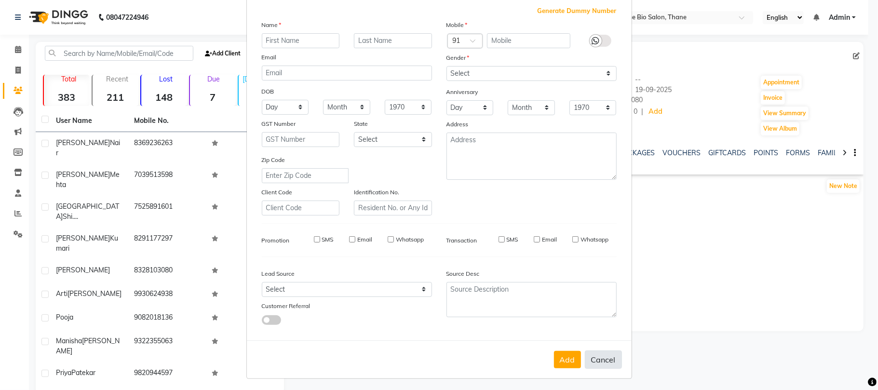
select select
checkbox input "false"
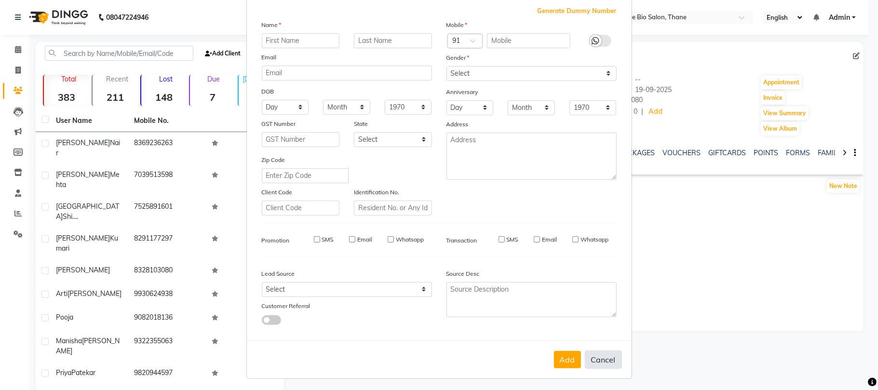
checkbox input "false"
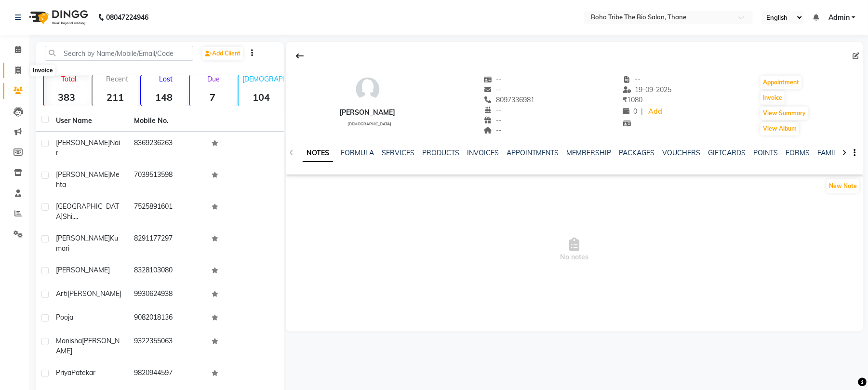
click at [20, 68] on icon at bounding box center [17, 70] width 5 height 7
select select "service"
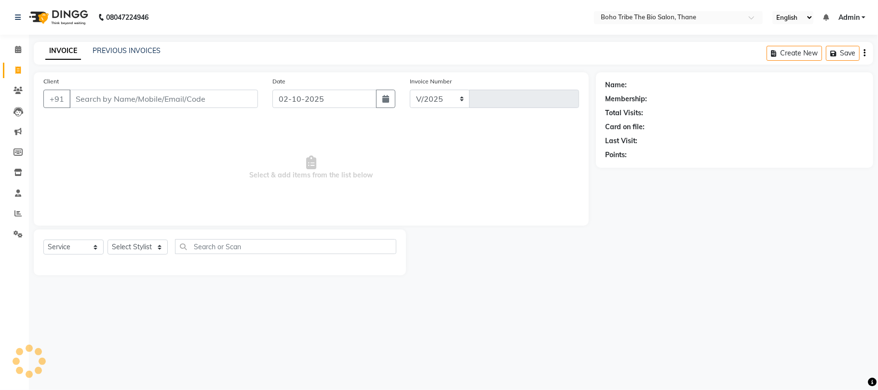
select select "7406"
type input "0632"
click at [154, 102] on input "Client" at bounding box center [163, 99] width 189 height 18
type input "i"
type input "I"
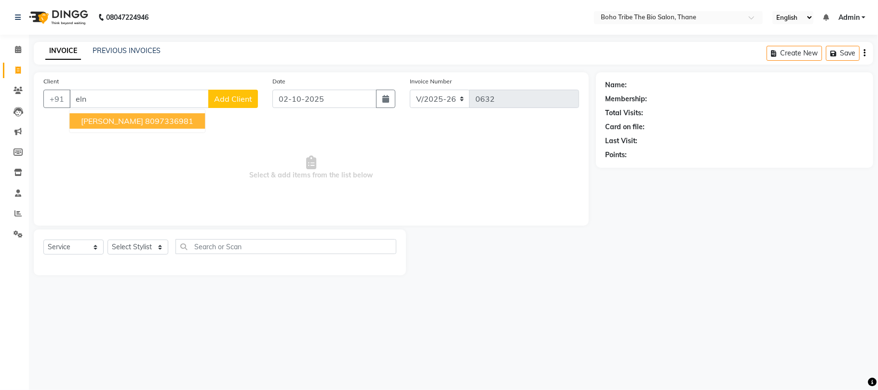
click at [146, 116] on ngb-highlight "8097336981" at bounding box center [169, 121] width 48 height 10
type input "8097336981"
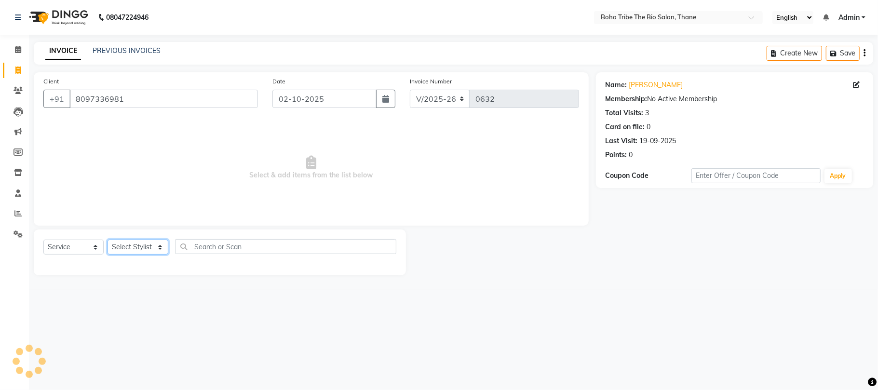
click at [163, 247] on select "Select Stylist [PERSON_NAME] [PERSON_NAME] [PERSON_NAME] Kuril [PERSON_NAME] Tw…" at bounding box center [138, 247] width 61 height 15
select select "66275"
click at [108, 240] on select "Select Stylist [PERSON_NAME] [PERSON_NAME] [PERSON_NAME] Kuril [PERSON_NAME] Tw…" at bounding box center [138, 247] width 61 height 15
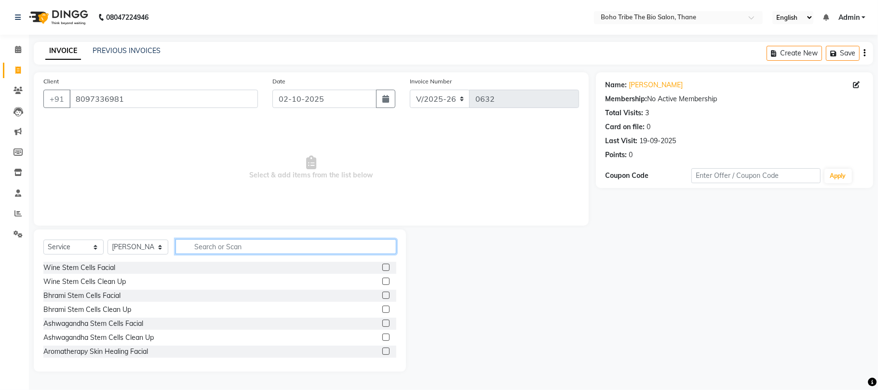
click at [238, 245] on input "text" at bounding box center [285, 246] width 221 height 15
type input "thayo"
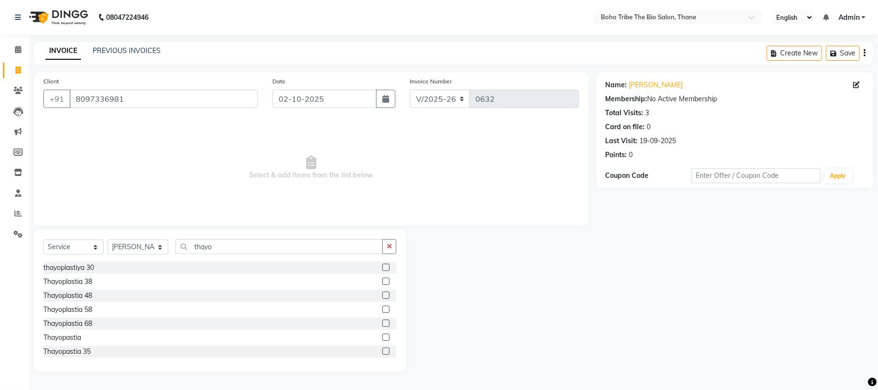
click at [382, 324] on label at bounding box center [385, 323] width 7 height 7
click at [382, 324] on input "checkbox" at bounding box center [385, 324] width 6 height 6
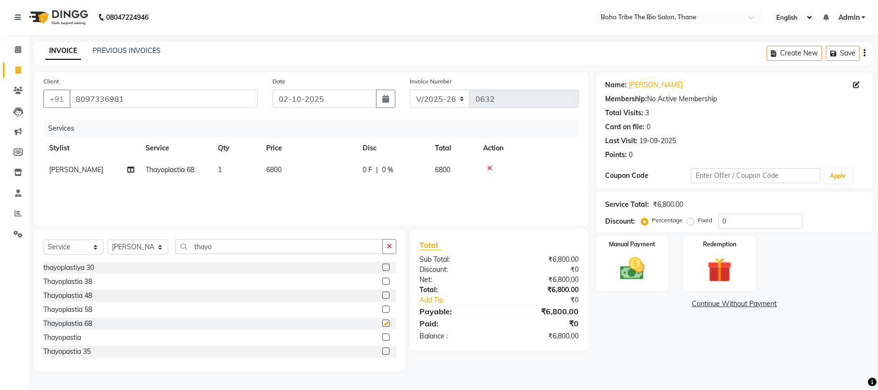
checkbox input "false"
click at [133, 168] on icon at bounding box center [130, 169] width 7 height 7
select select "66275"
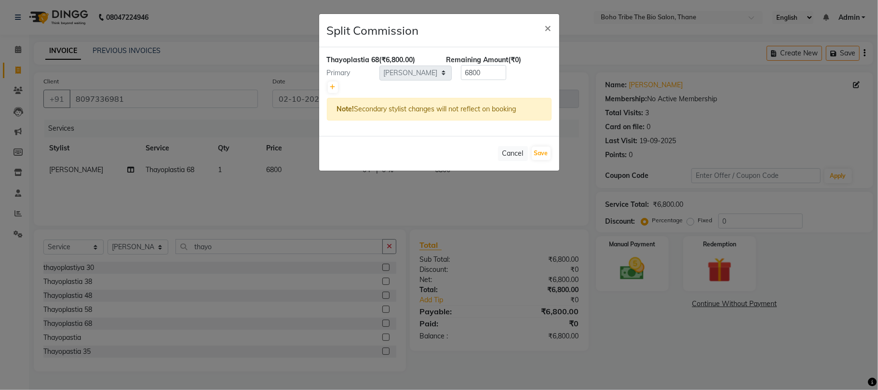
click at [324, 88] on div "Thayoplastia 68 (₹6,800.00) Remaining Amount (₹0) Primary Select [PERSON_NAME] …" at bounding box center [439, 91] width 240 height 89
click at [332, 86] on icon at bounding box center [332, 87] width 5 height 6
type input "3400"
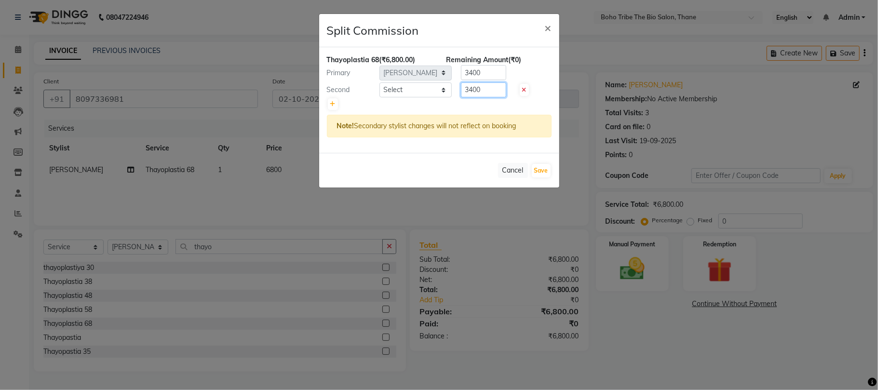
click at [483, 91] on input "3400" at bounding box center [483, 89] width 45 height 15
click at [548, 27] on span "×" at bounding box center [548, 27] width 7 height 14
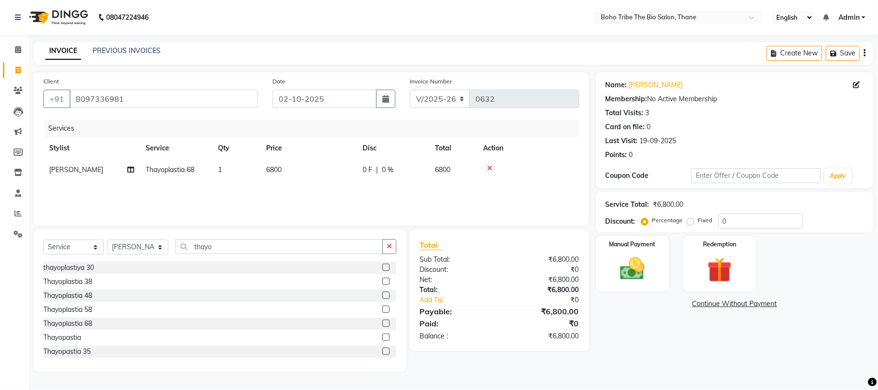
click at [367, 168] on span "0 F" at bounding box center [368, 170] width 10 height 10
select select "66275"
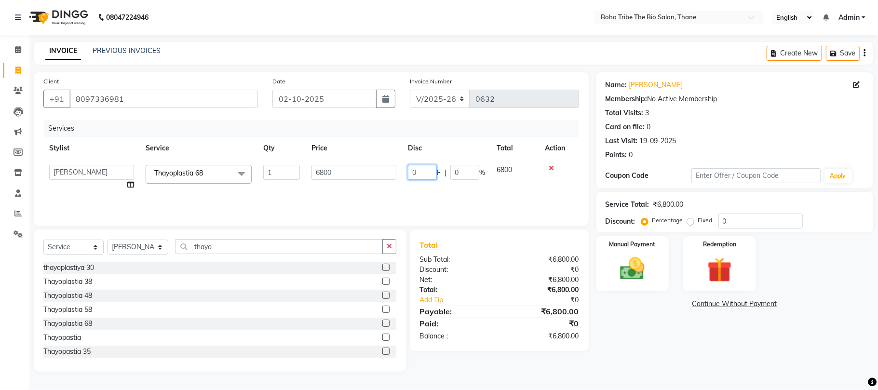
click at [424, 174] on input "0" at bounding box center [422, 172] width 29 height 15
type input "1000"
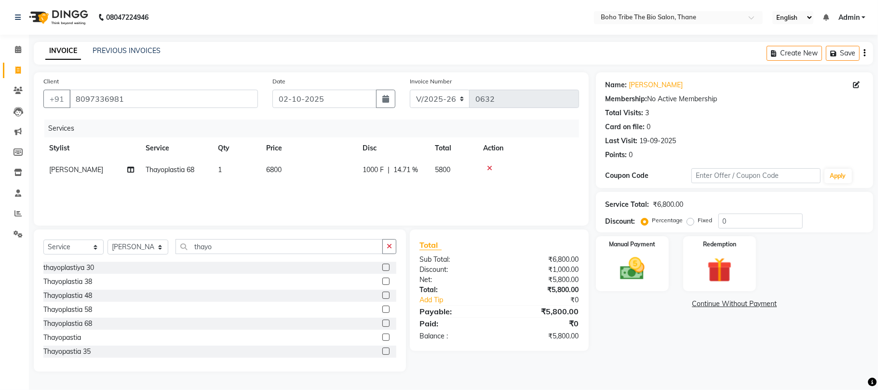
click at [464, 230] on div "Total Sub Total: ₹6,800.00 Discount: ₹1,000.00 Net: ₹5,800.00 Total: ₹5,800.00 …" at bounding box center [499, 289] width 179 height 121
click at [378, 169] on span "1000 F" at bounding box center [373, 170] width 21 height 10
select select "66275"
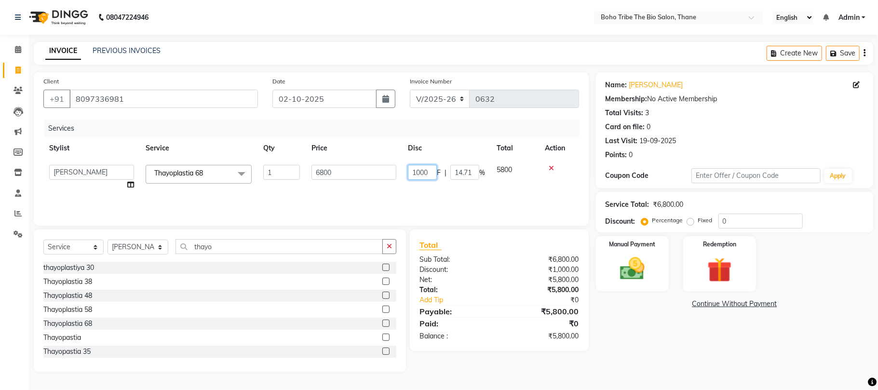
click at [431, 172] on input "1000" at bounding box center [422, 172] width 29 height 15
type input "1"
type input "1330"
click at [493, 256] on div "Sub Total:" at bounding box center [455, 260] width 87 height 10
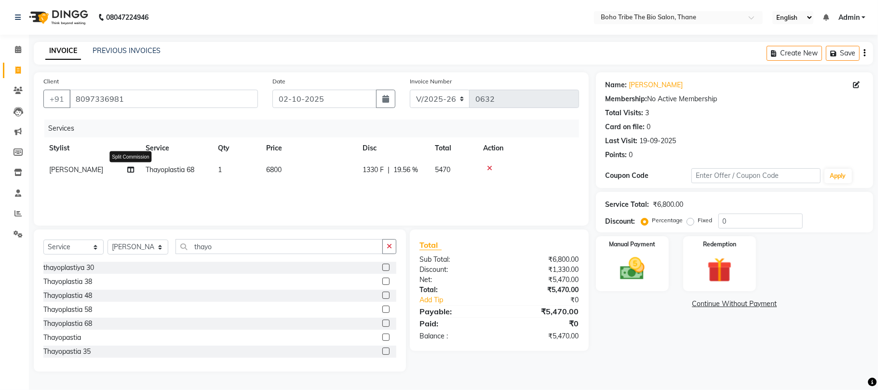
click at [130, 168] on icon at bounding box center [130, 169] width 7 height 7
select select "66275"
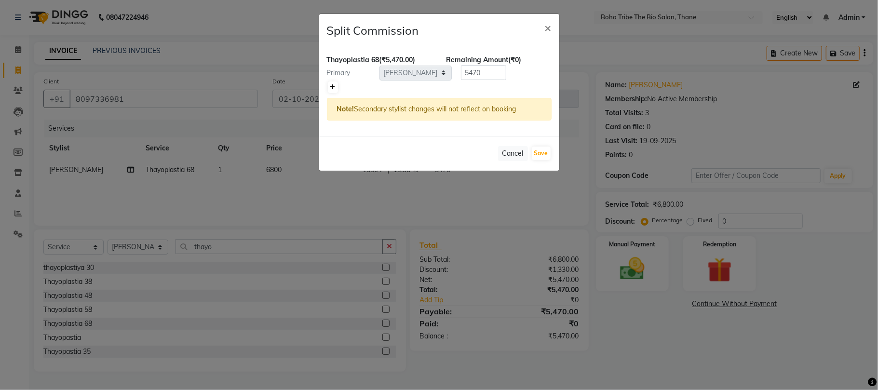
click at [334, 86] on icon at bounding box center [332, 87] width 5 height 6
type input "2735"
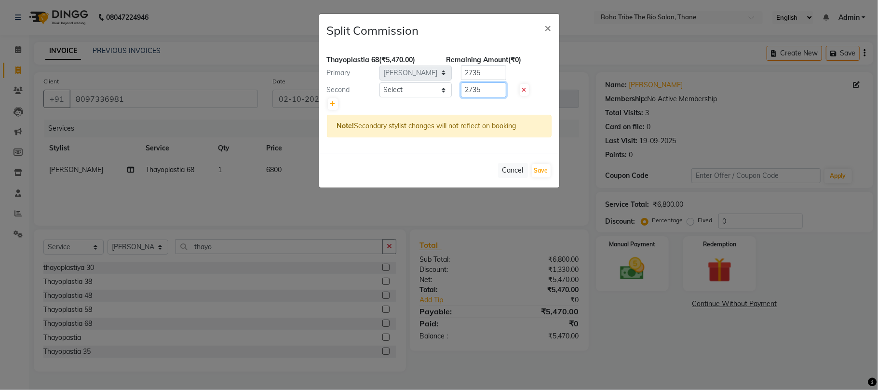
click at [490, 89] on input "2735" at bounding box center [483, 89] width 45 height 15
type input "2"
type input "1000"
click at [505, 273] on ngb-modal-window "Split Commission × Thayoplastia 68 (₹5,470.00) Remaining Amount (₹1,735.00) Pri…" at bounding box center [439, 195] width 878 height 390
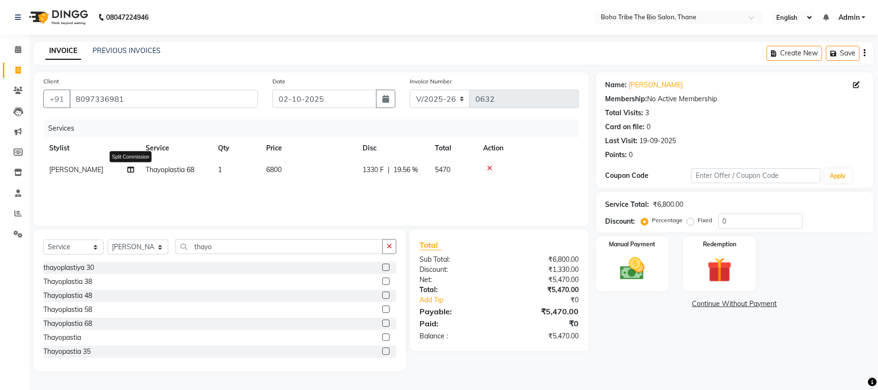
click at [131, 170] on icon at bounding box center [130, 169] width 7 height 7
select select "66275"
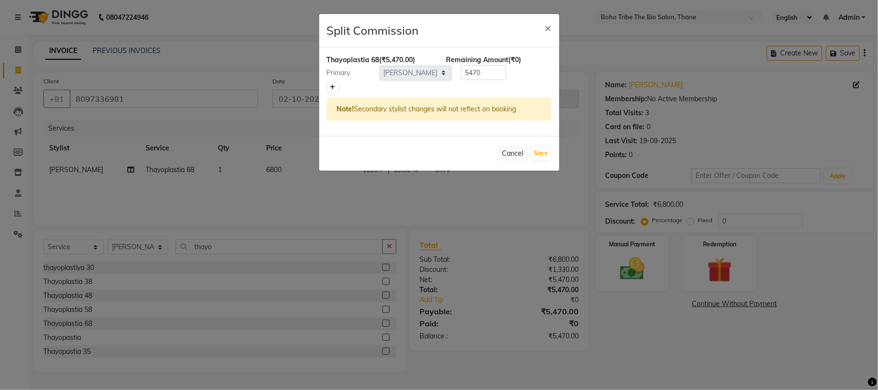
click at [328, 87] on link at bounding box center [333, 87] width 10 height 12
type input "2735"
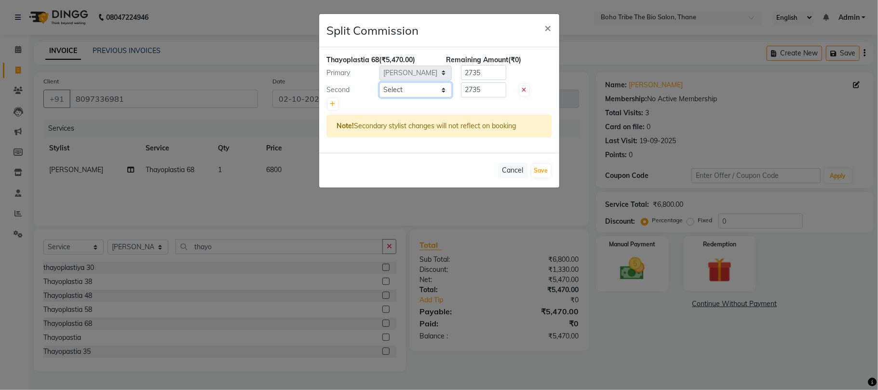
click at [422, 91] on select "Select [PERSON_NAME] [PERSON_NAME] [PERSON_NAME] [PERSON_NAME] Twinkle [PERSON_…" at bounding box center [415, 89] width 72 height 15
select select "86110"
click at [379, 83] on select "Select [PERSON_NAME] [PERSON_NAME] [PERSON_NAME] [PERSON_NAME] Twinkle [PERSON_…" at bounding box center [415, 89] width 72 height 15
click at [496, 92] on input "2735" at bounding box center [483, 89] width 45 height 15
type input "2"
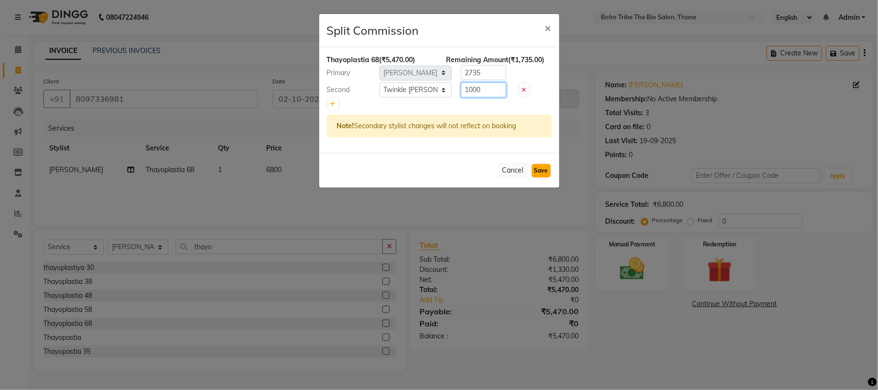
type input "1000"
click at [535, 174] on button "Save" at bounding box center [541, 170] width 19 height 13
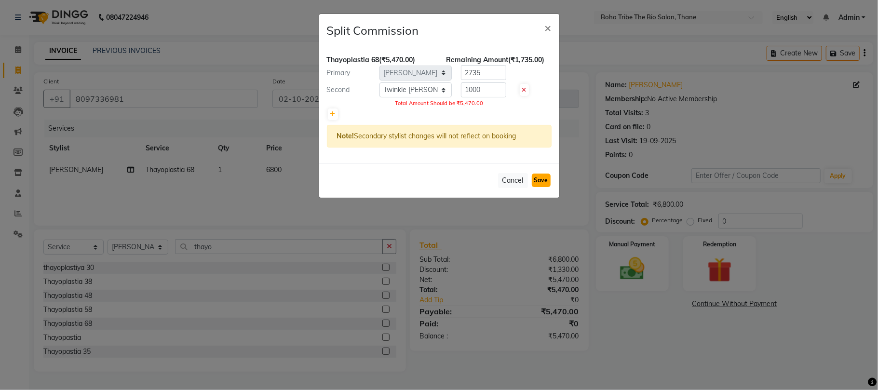
click at [547, 182] on button "Save" at bounding box center [541, 180] width 19 height 13
click at [529, 241] on ngb-modal-window "Split Commission × Thayoplastia 68 (₹5,470.00) Remaining Amount (₹1,735.00) Pri…" at bounding box center [439, 195] width 878 height 390
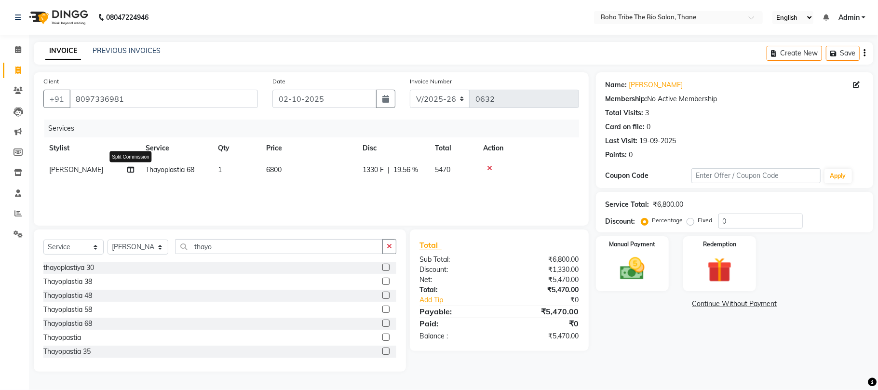
click at [130, 173] on icon at bounding box center [130, 169] width 7 height 7
select select "66275"
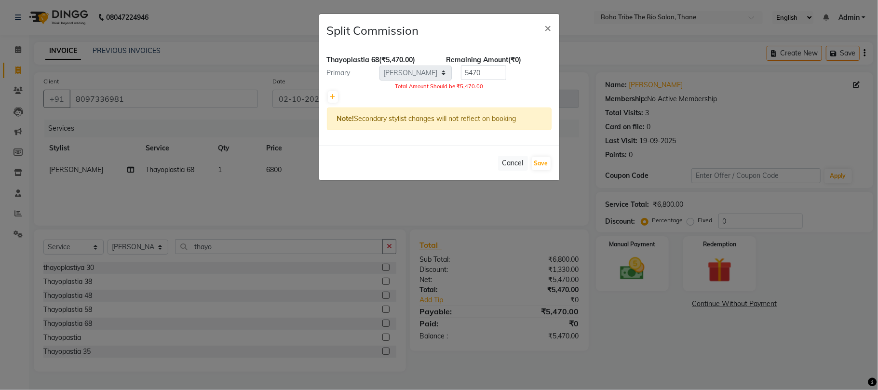
click at [191, 189] on ngb-modal-window "Split Commission × Thayoplastia 68 (₹5,470.00) Remaining Amount (₹0) Primary Se…" at bounding box center [439, 195] width 878 height 390
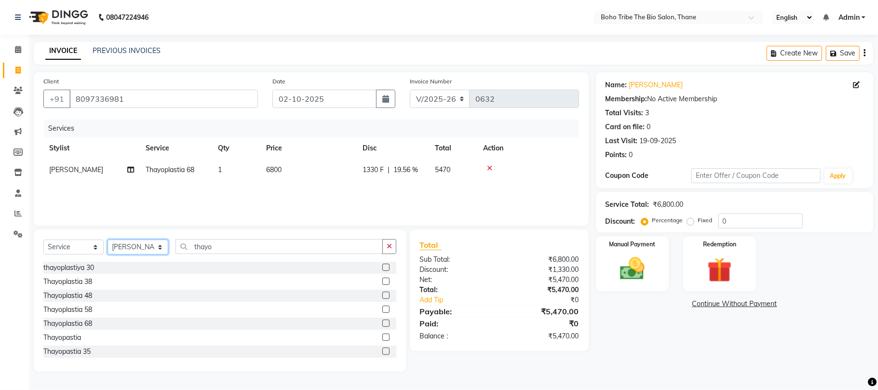
click at [162, 245] on select "Select Stylist [PERSON_NAME] [PERSON_NAME] [PERSON_NAME] Kuril [PERSON_NAME] Tw…" at bounding box center [138, 247] width 61 height 15
click at [108, 240] on select "Select Stylist [PERSON_NAME] [PERSON_NAME] [PERSON_NAME] Kuril [PERSON_NAME] Tw…" at bounding box center [138, 247] width 61 height 15
click at [265, 247] on input "thayo" at bounding box center [278, 246] width 207 height 15
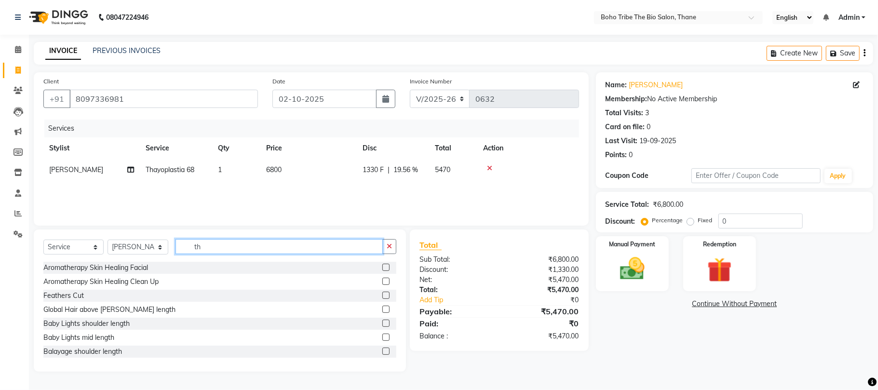
type input "t"
type input "hair cut"
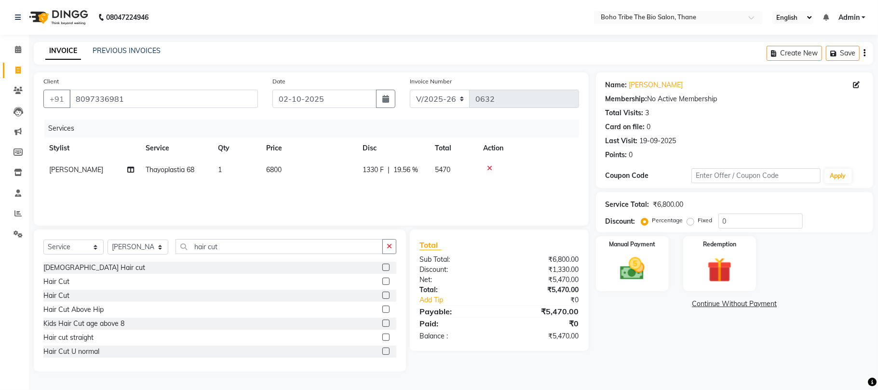
click at [382, 351] on label at bounding box center [385, 351] width 7 height 7
click at [382, 351] on input "checkbox" at bounding box center [385, 352] width 6 height 6
checkbox input "false"
click at [382, 339] on label at bounding box center [385, 337] width 7 height 7
click at [382, 339] on input "checkbox" at bounding box center [385, 338] width 6 height 6
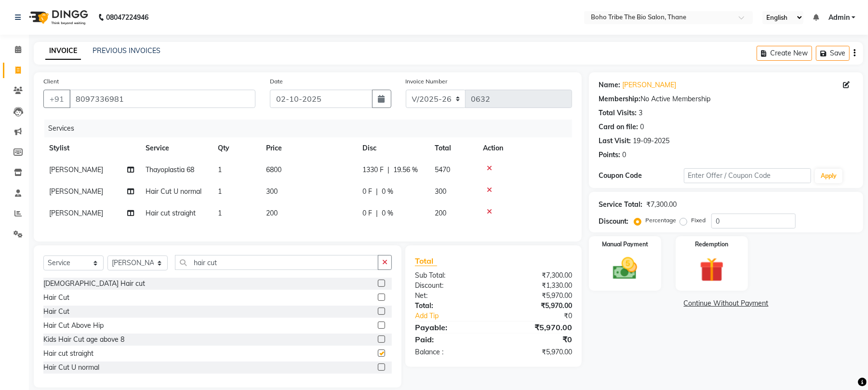
checkbox input "false"
click at [378, 328] on label at bounding box center [381, 324] width 7 height 7
click at [378, 328] on input "checkbox" at bounding box center [381, 325] width 6 height 6
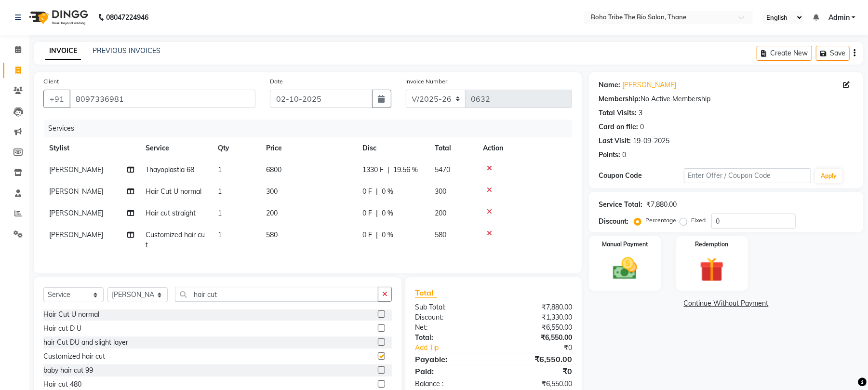
checkbox input "false"
click at [490, 190] on icon at bounding box center [489, 190] width 5 height 7
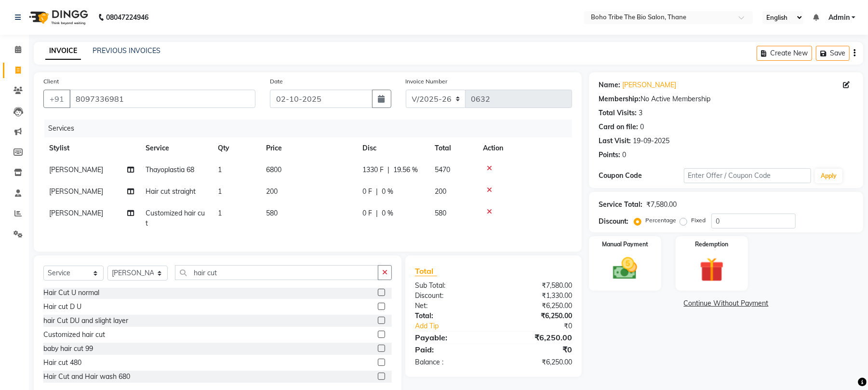
click at [490, 190] on icon at bounding box center [489, 190] width 5 height 7
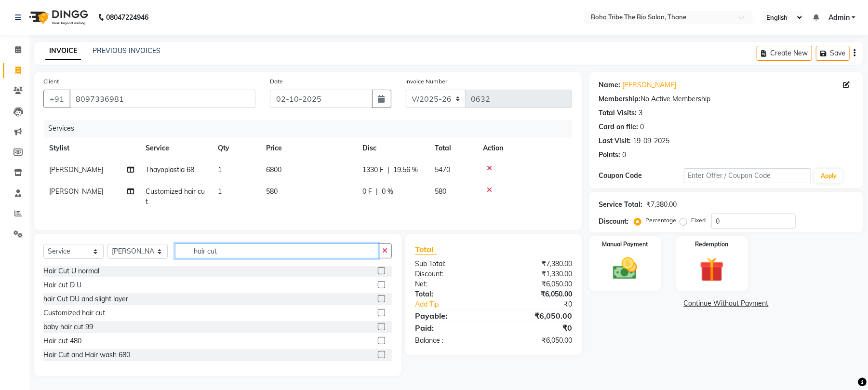
click at [302, 258] on input "hair cut" at bounding box center [276, 250] width 203 height 15
type input "h"
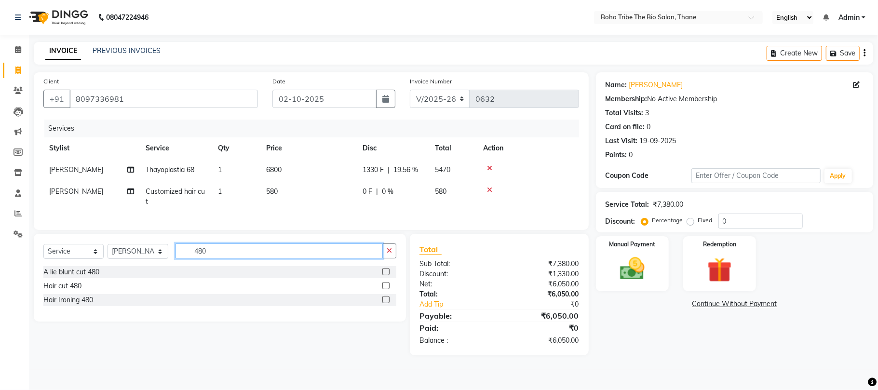
type input "480"
click at [386, 289] on label at bounding box center [385, 285] width 7 height 7
click at [386, 289] on input "checkbox" at bounding box center [385, 286] width 6 height 6
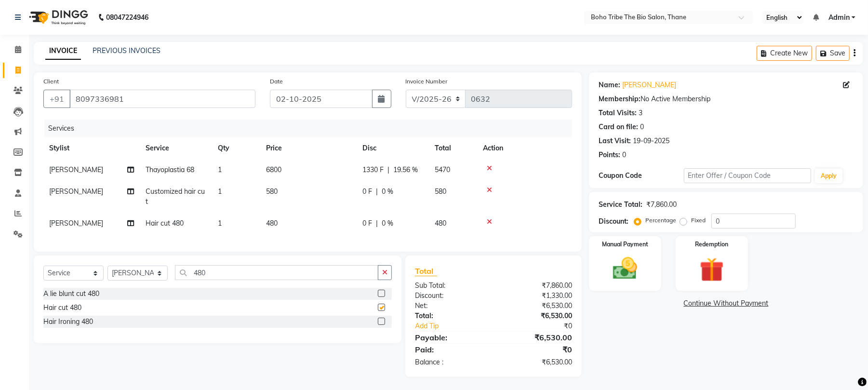
checkbox input "false"
click at [364, 223] on span "0 F" at bounding box center [368, 223] width 10 height 10
select select "66275"
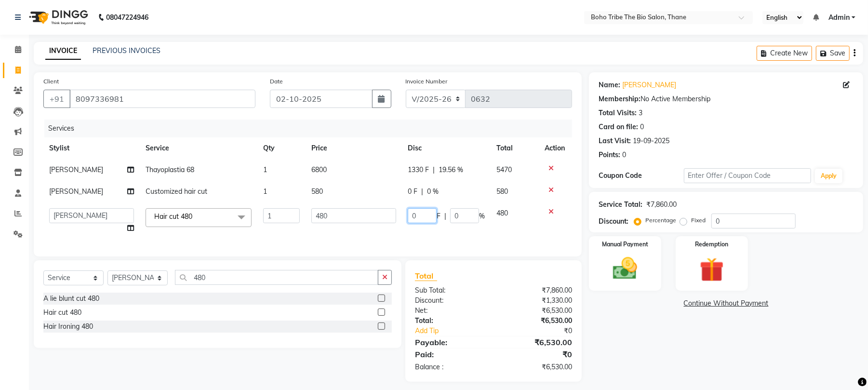
click at [421, 217] on input "0" at bounding box center [422, 215] width 29 height 15
type input "100"
click at [472, 306] on div "Discount:" at bounding box center [451, 301] width 86 height 10
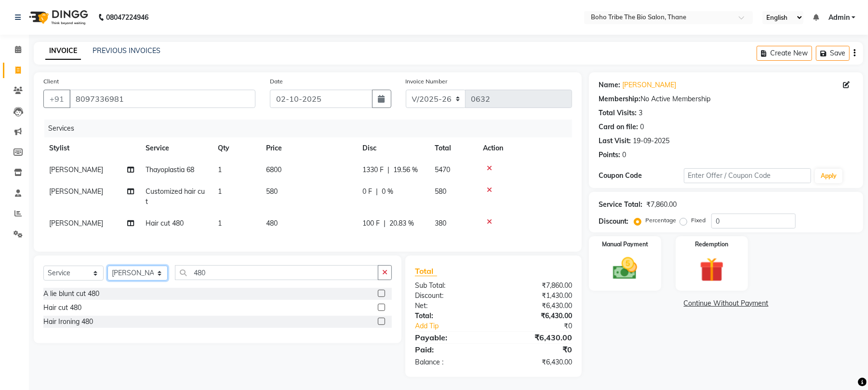
click at [160, 281] on select "Select Stylist [PERSON_NAME] [PERSON_NAME] [PERSON_NAME] Kuril [PERSON_NAME] Tw…" at bounding box center [138, 273] width 60 height 15
select select "86110"
click at [108, 275] on select "Select Stylist [PERSON_NAME] [PERSON_NAME] [PERSON_NAME] Kuril [PERSON_NAME] Tw…" at bounding box center [138, 273] width 60 height 15
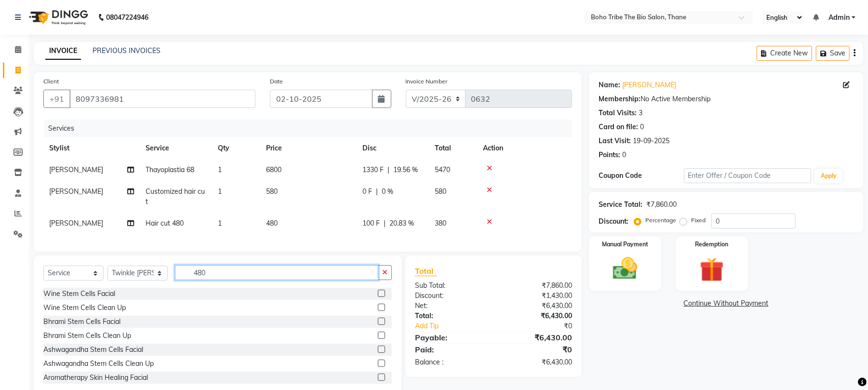
click at [245, 280] on input "480" at bounding box center [276, 272] width 203 height 15
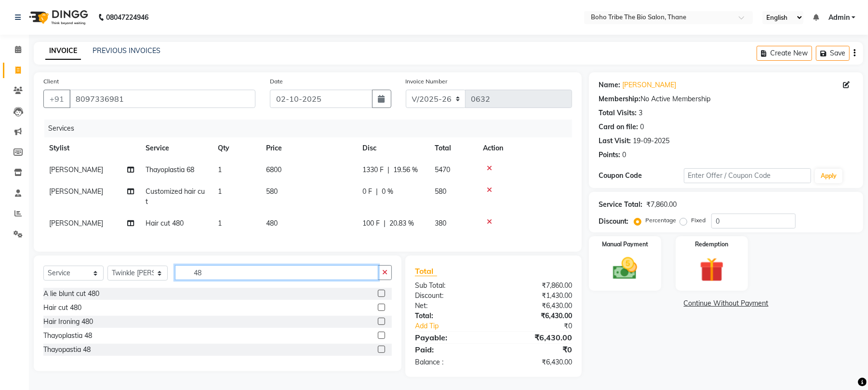
type input "4"
type input "eye"
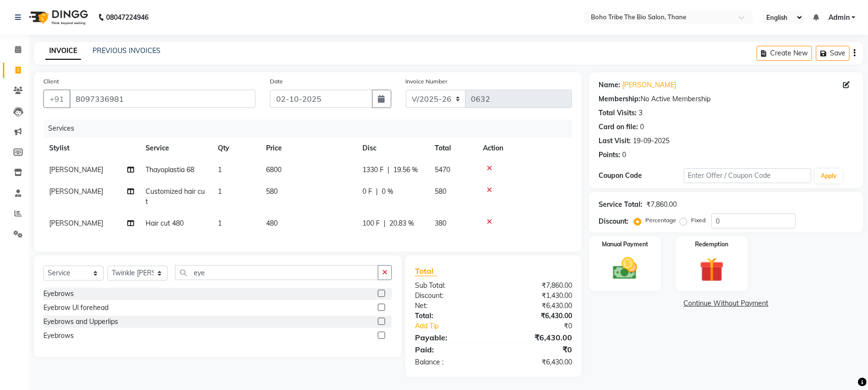
click at [380, 297] on label at bounding box center [381, 293] width 7 height 7
click at [380, 297] on input "checkbox" at bounding box center [381, 294] width 6 height 6
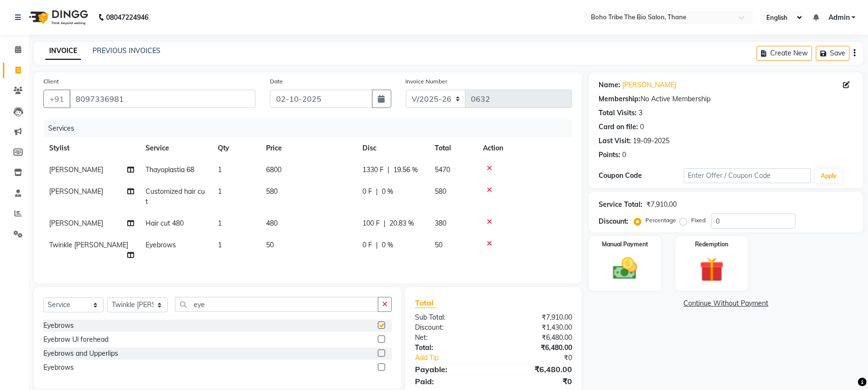
checkbox input "false"
click at [497, 328] on div "₹1,430.00" at bounding box center [537, 328] width 86 height 10
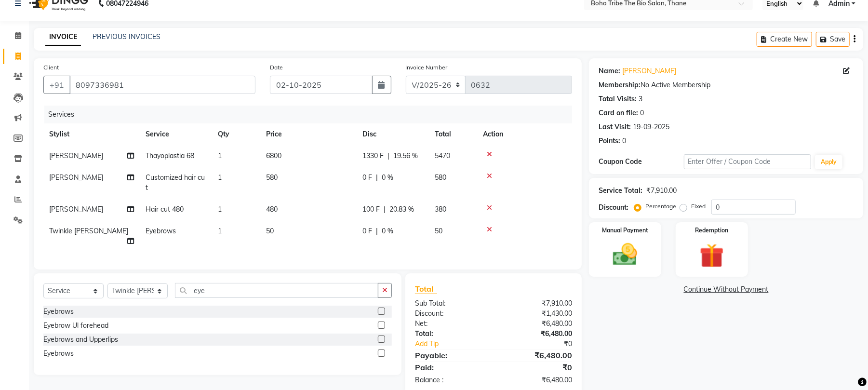
scroll to position [33, 0]
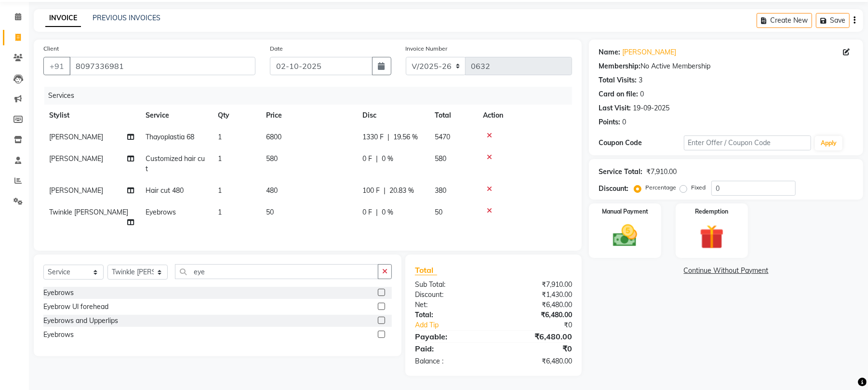
click at [497, 328] on link "Add Tip" at bounding box center [458, 325] width 100 height 10
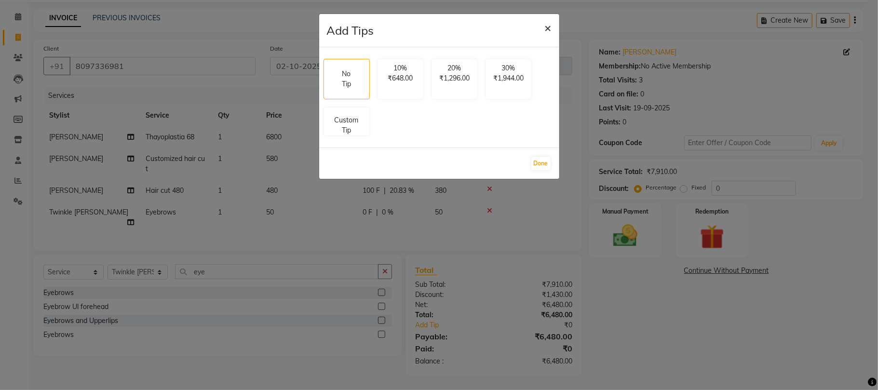
click at [548, 28] on span "×" at bounding box center [548, 27] width 7 height 14
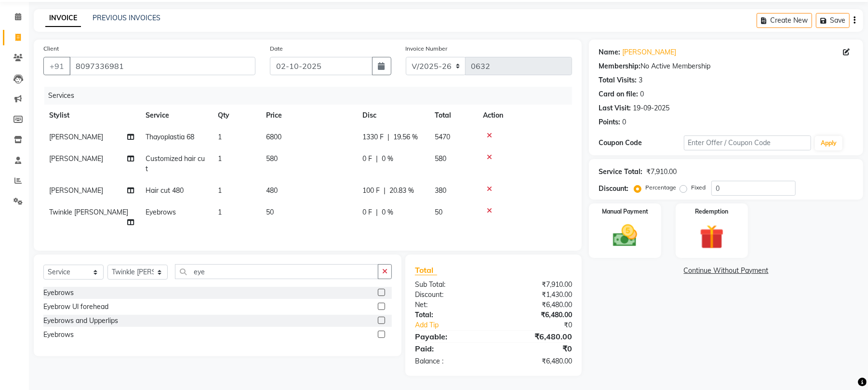
click at [488, 155] on icon at bounding box center [489, 157] width 5 height 7
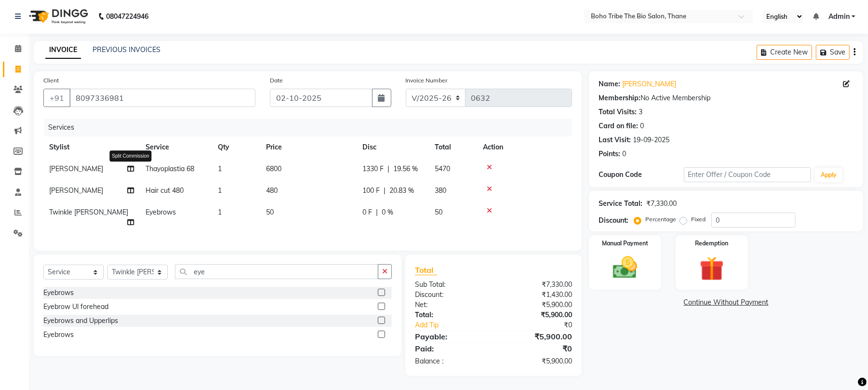
click at [130, 172] on icon at bounding box center [130, 168] width 7 height 7
select select "66275"
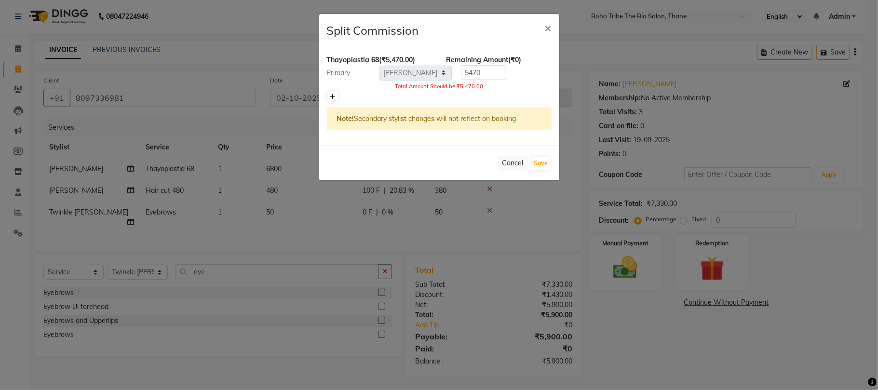
click at [334, 94] on icon at bounding box center [332, 97] width 5 height 6
type input "2735"
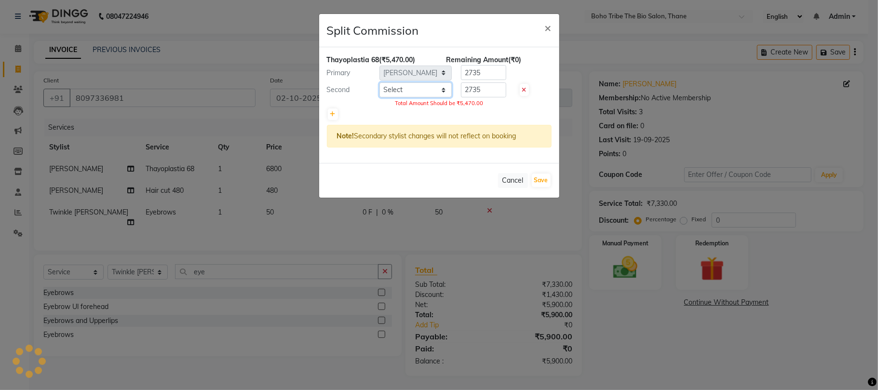
click at [440, 91] on select "Select [PERSON_NAME] [PERSON_NAME] [PERSON_NAME] [PERSON_NAME] Twinkle [PERSON_…" at bounding box center [415, 89] width 72 height 15
select select "86110"
click at [379, 83] on select "Select [PERSON_NAME] [PERSON_NAME] [PERSON_NAME] [PERSON_NAME] Twinkle [PERSON_…" at bounding box center [415, 89] width 72 height 15
click at [492, 91] on input "2735" at bounding box center [483, 89] width 45 height 15
type input "2"
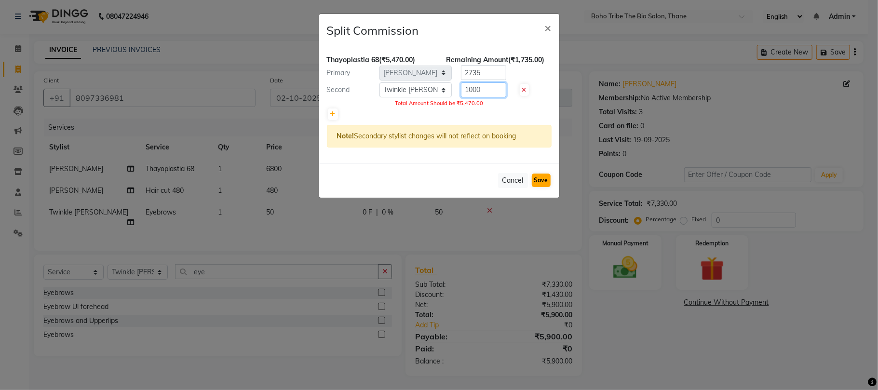
type input "1000"
click at [540, 182] on button "Save" at bounding box center [541, 180] width 19 height 13
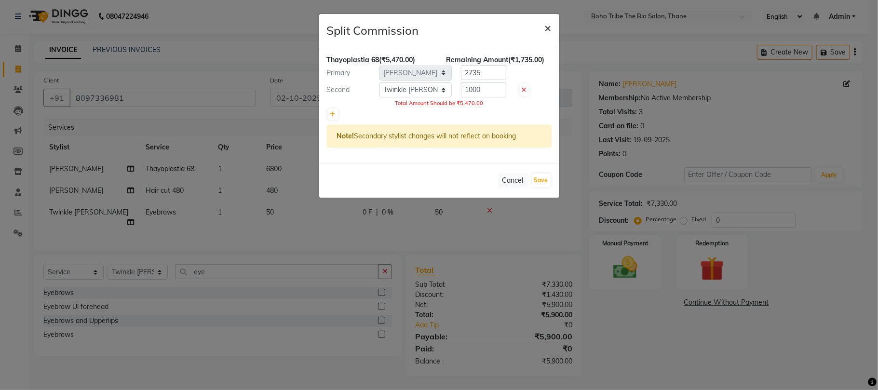
click at [547, 26] on span "×" at bounding box center [548, 27] width 7 height 14
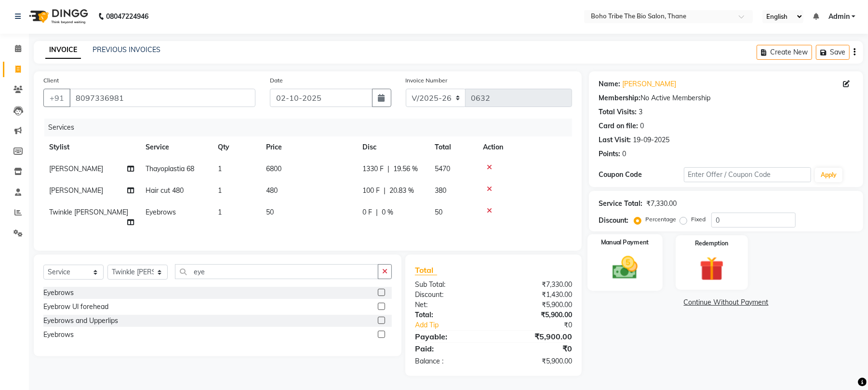
click at [637, 269] on img at bounding box center [625, 267] width 41 height 29
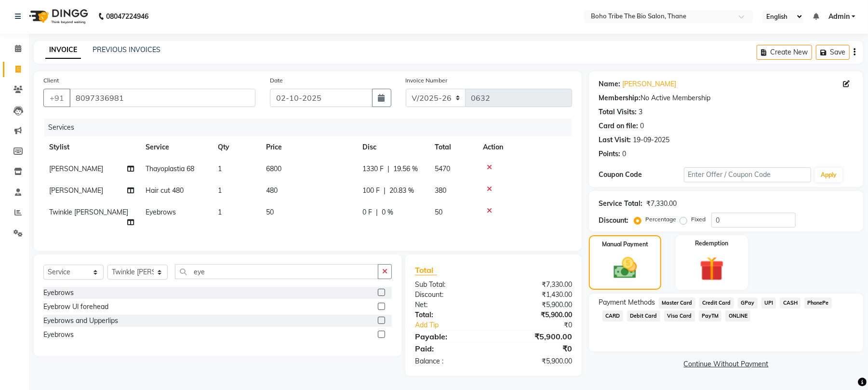
click at [746, 304] on span "GPay" at bounding box center [748, 302] width 20 height 11
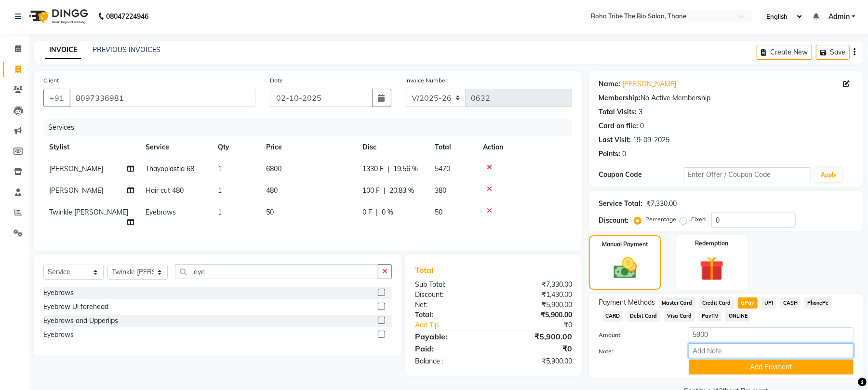
click at [772, 350] on input "Note:" at bounding box center [771, 350] width 165 height 15
type input "Thanks For Choosing Boho Tribe the Bio salon"
click at [766, 365] on button "Add Payment" at bounding box center [771, 367] width 165 height 15
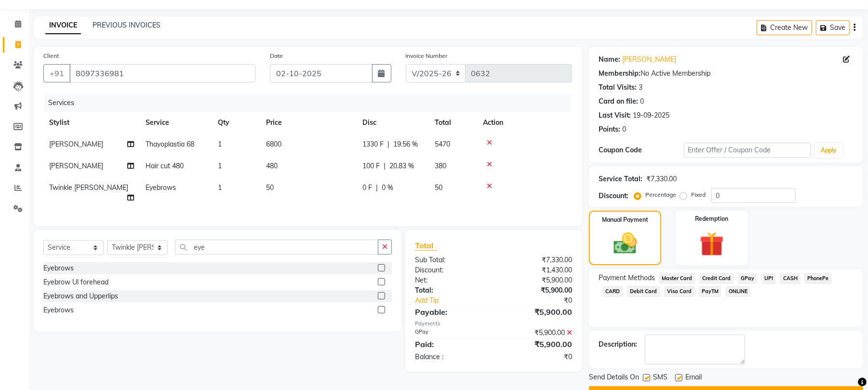
scroll to position [52, 0]
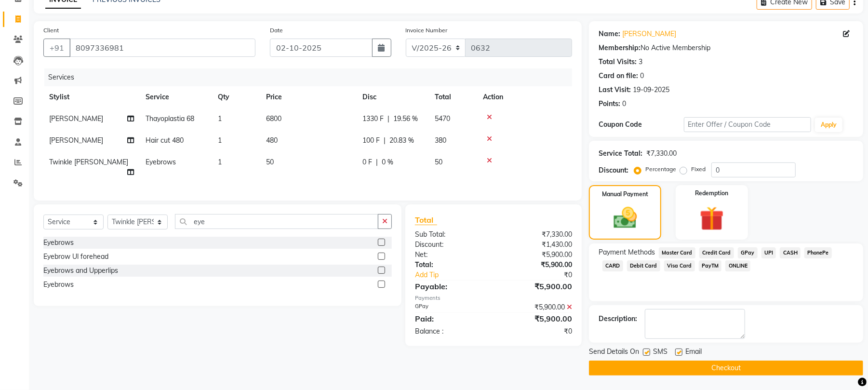
click at [766, 365] on button "Checkout" at bounding box center [726, 368] width 274 height 15
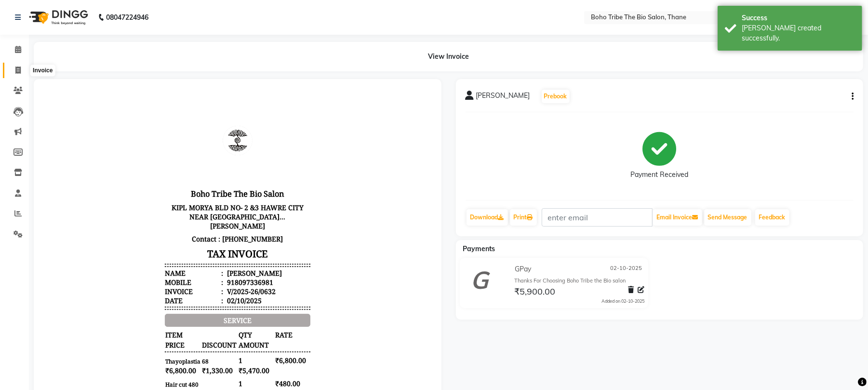
click at [15, 70] on icon at bounding box center [17, 70] width 5 height 7
select select "7406"
select select "service"
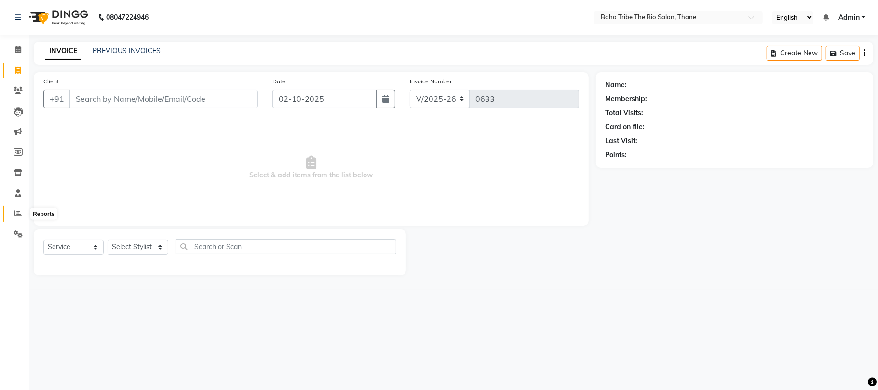
click at [18, 216] on icon at bounding box center [17, 213] width 7 height 7
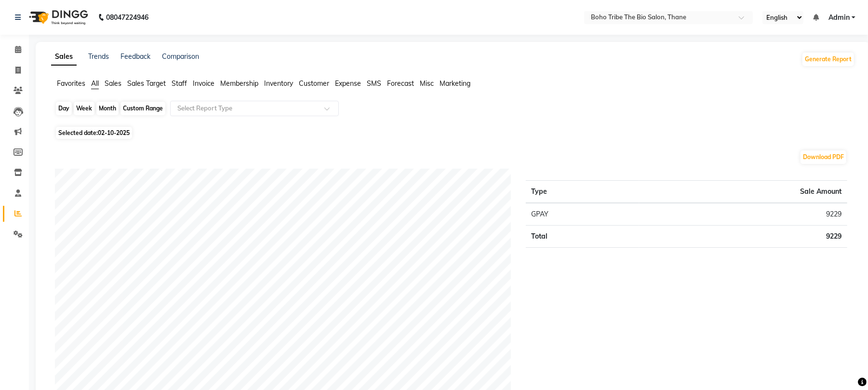
click at [67, 110] on div "Day" at bounding box center [64, 108] width 16 height 13
select select "10"
select select "2025"
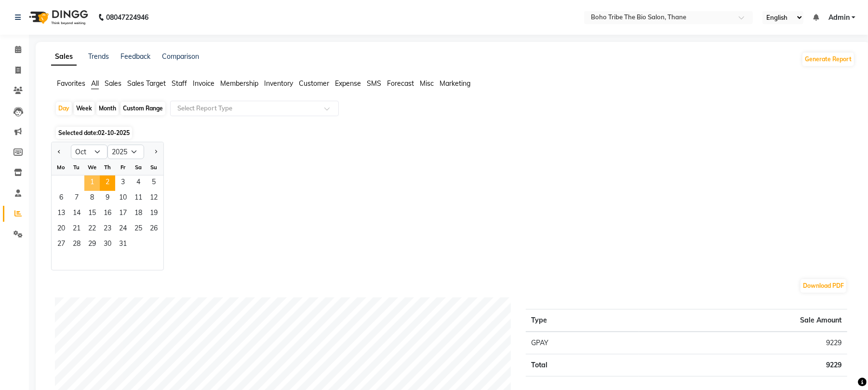
click at [89, 182] on span "1" at bounding box center [91, 182] width 15 height 15
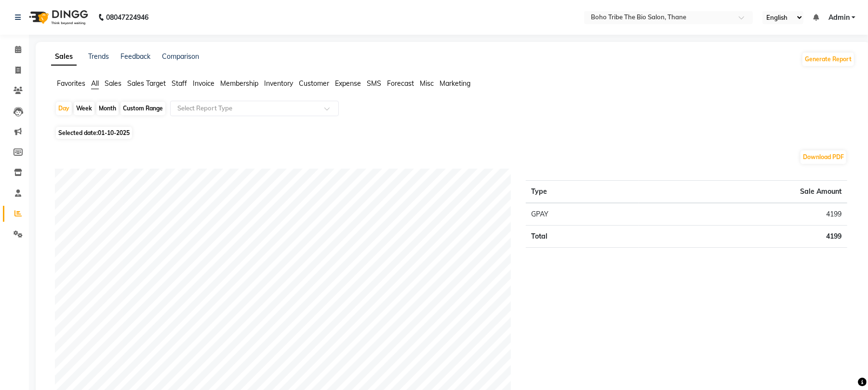
click at [108, 116] on div "Day Week Month Custom Range Select Report Type" at bounding box center [453, 112] width 796 height 23
click at [62, 108] on div "Day" at bounding box center [64, 108] width 16 height 13
select select "10"
select select "2025"
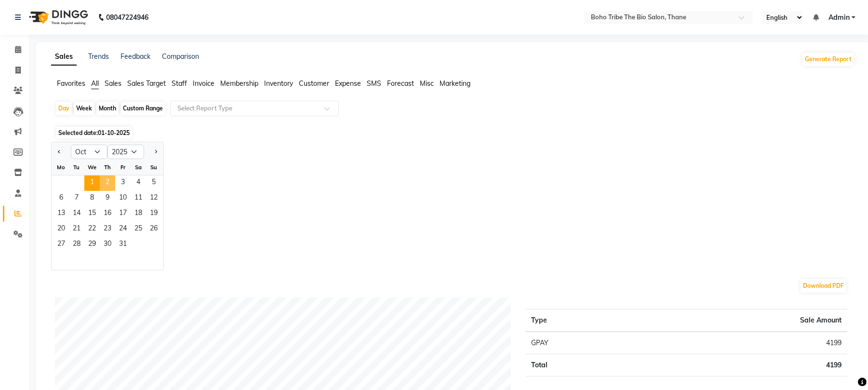
click at [109, 180] on span "2" at bounding box center [107, 182] width 15 height 15
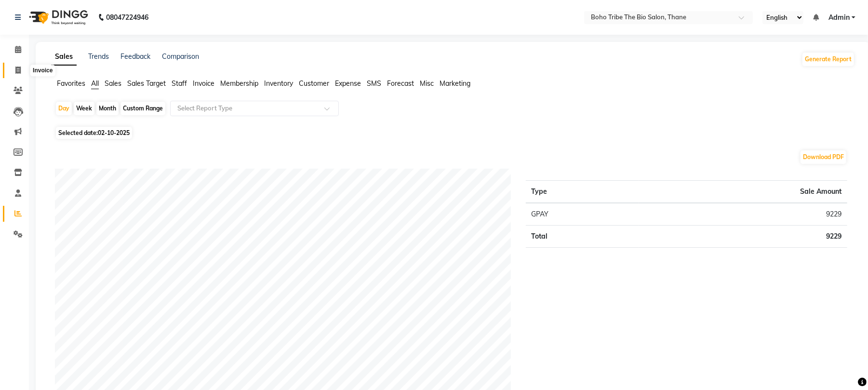
click at [18, 70] on icon at bounding box center [17, 70] width 5 height 7
select select "service"
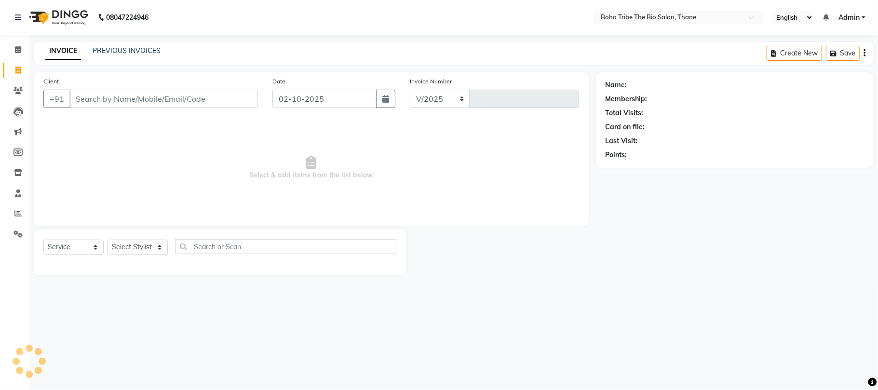
select select "7406"
type input "0633"
click at [137, 107] on input "Client" at bounding box center [163, 99] width 189 height 18
